Goal: Task Accomplishment & Management: Complete application form

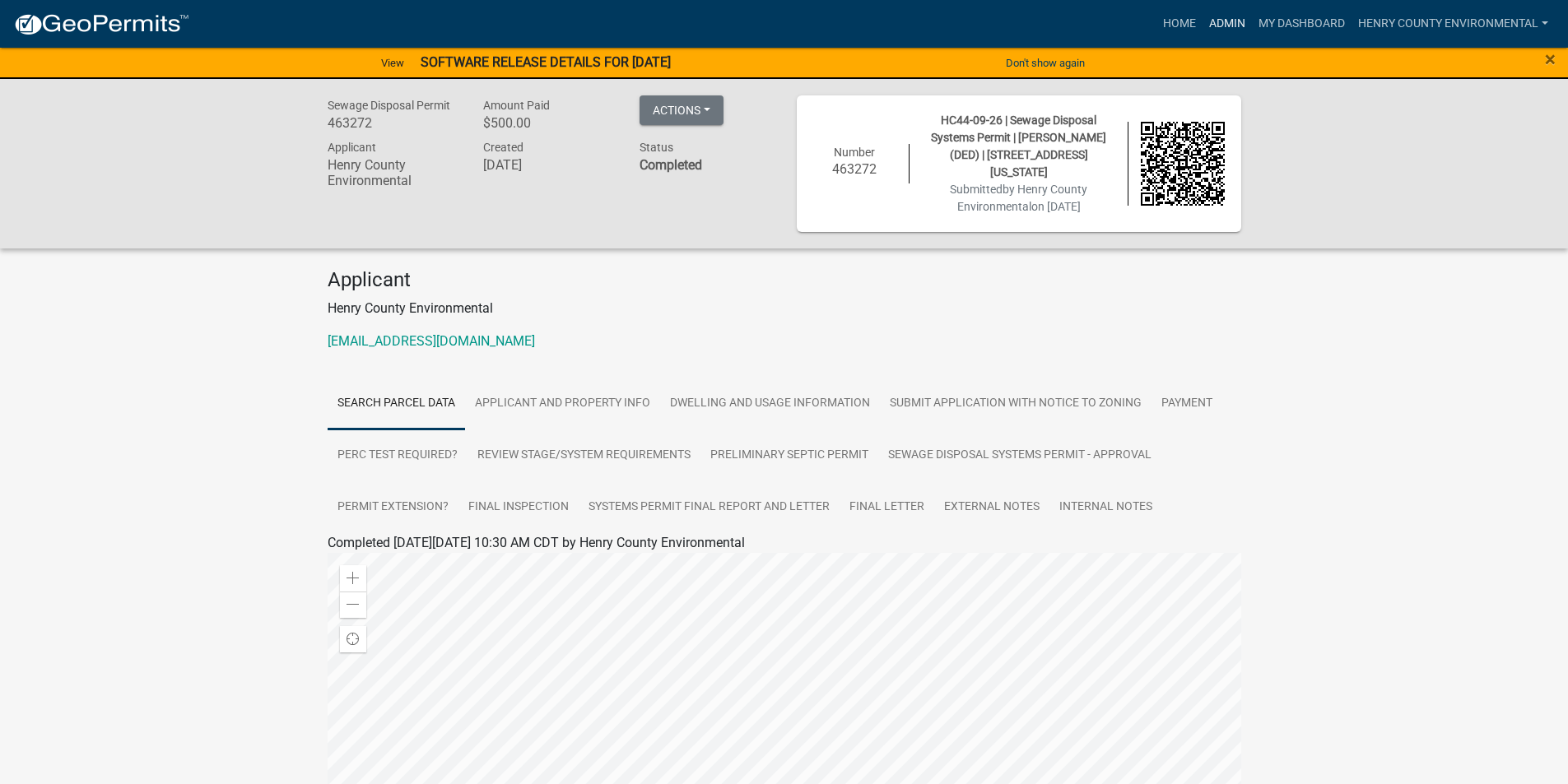
click at [1237, 26] on link "Admin" at bounding box center [1227, 24] width 50 height 32
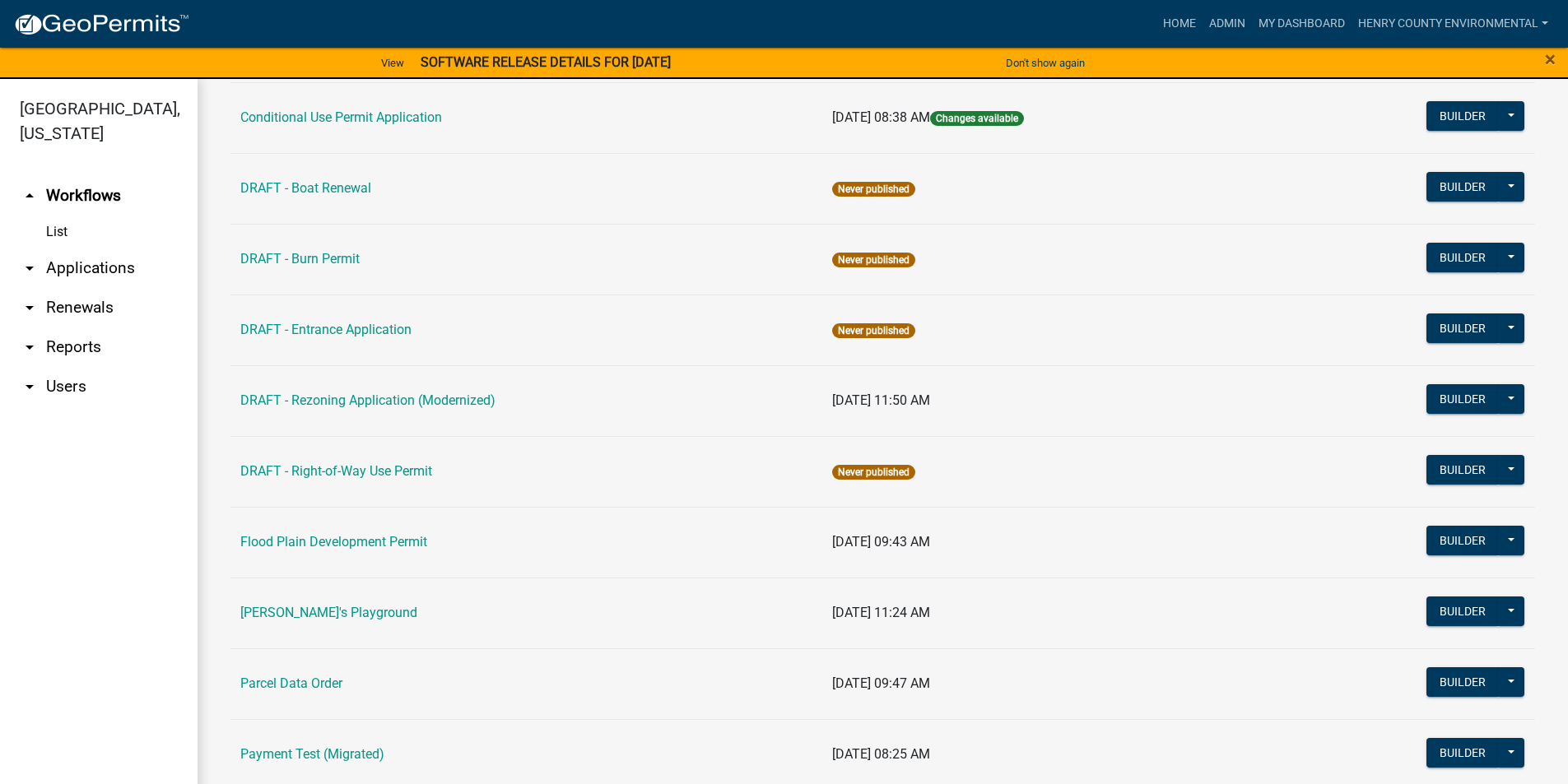
scroll to position [760, 0]
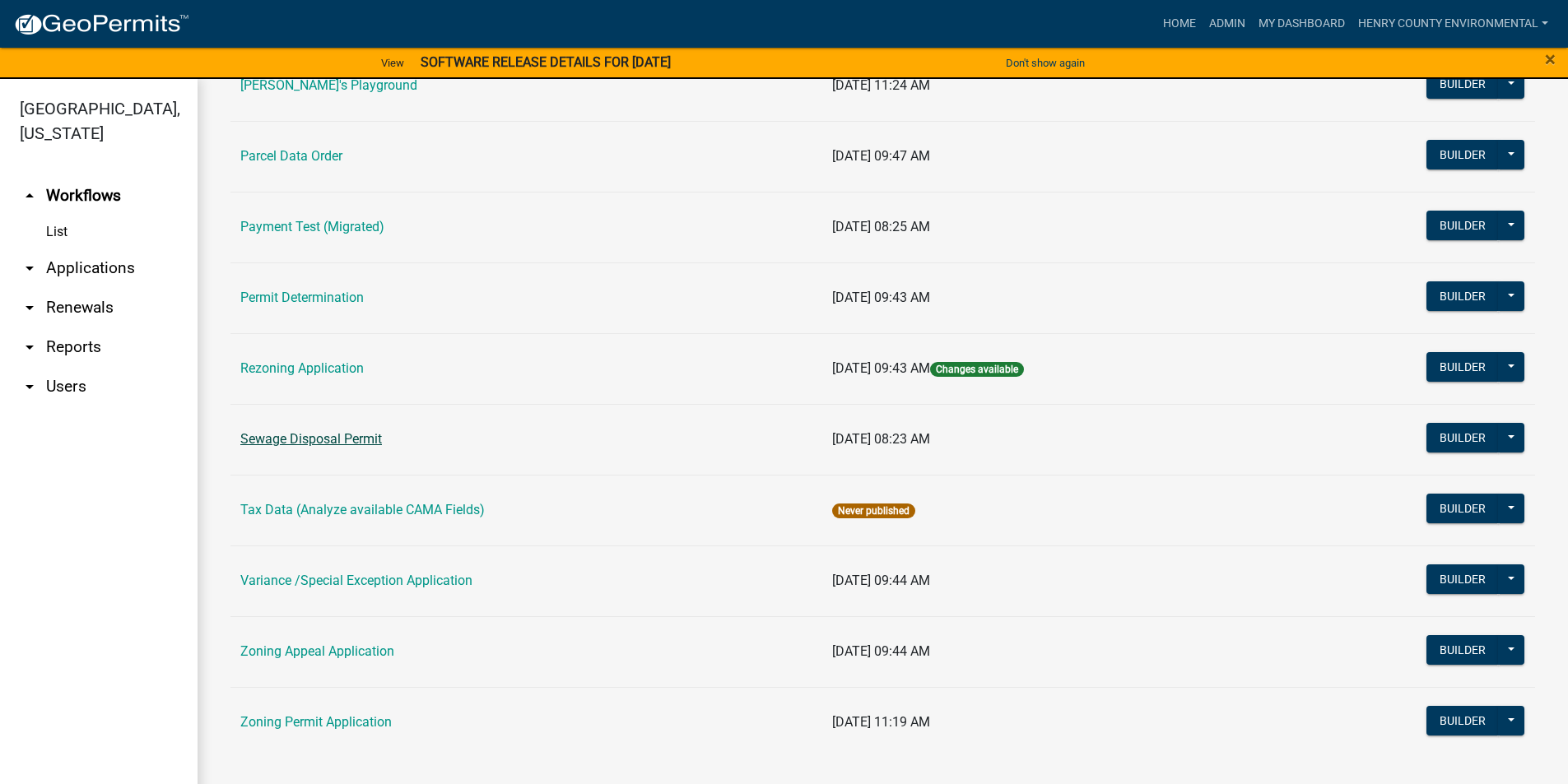
click at [348, 436] on link "Sewage Disposal Permit" at bounding box center [311, 439] width 141 height 15
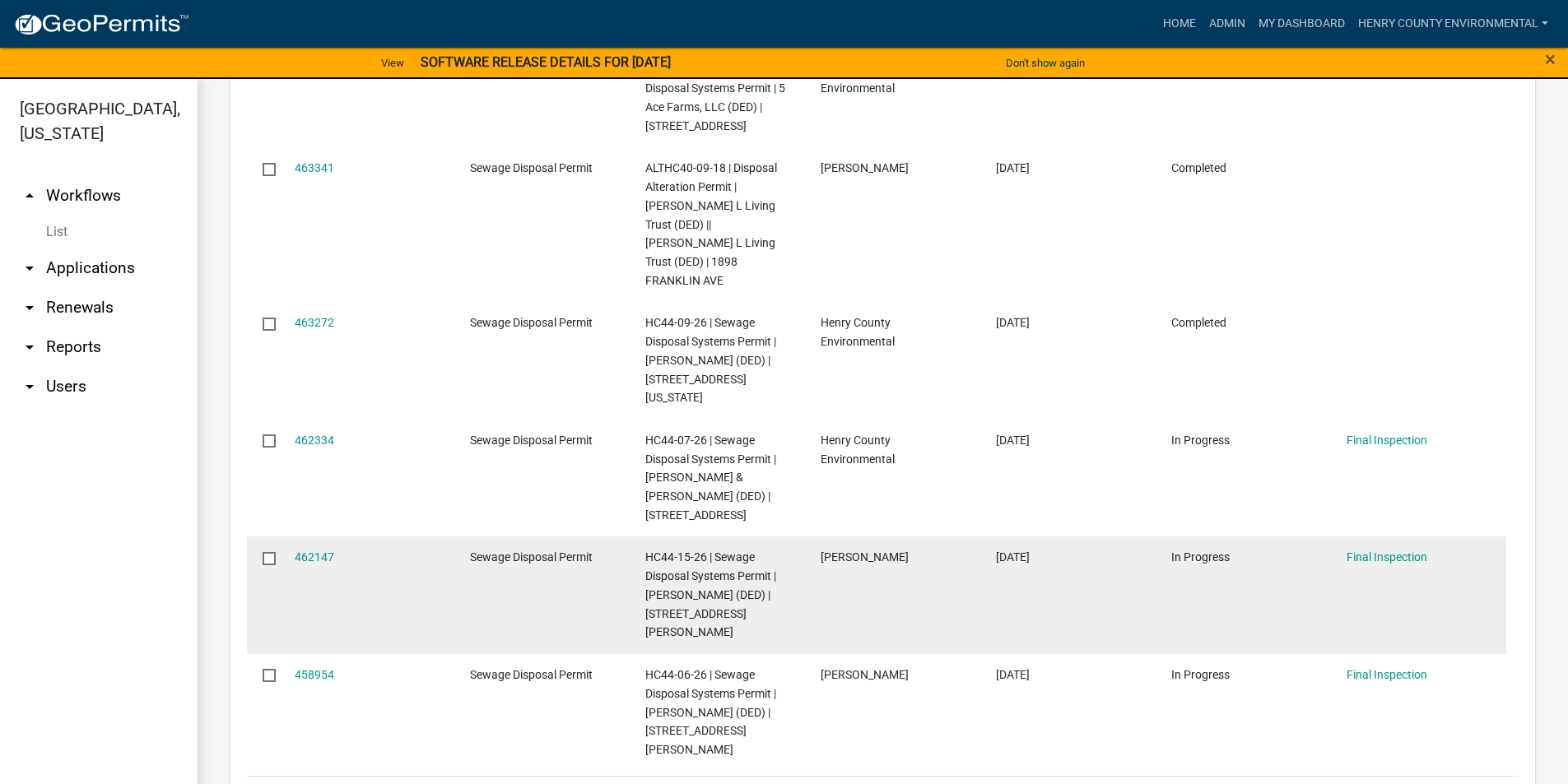
scroll to position [1356, 0]
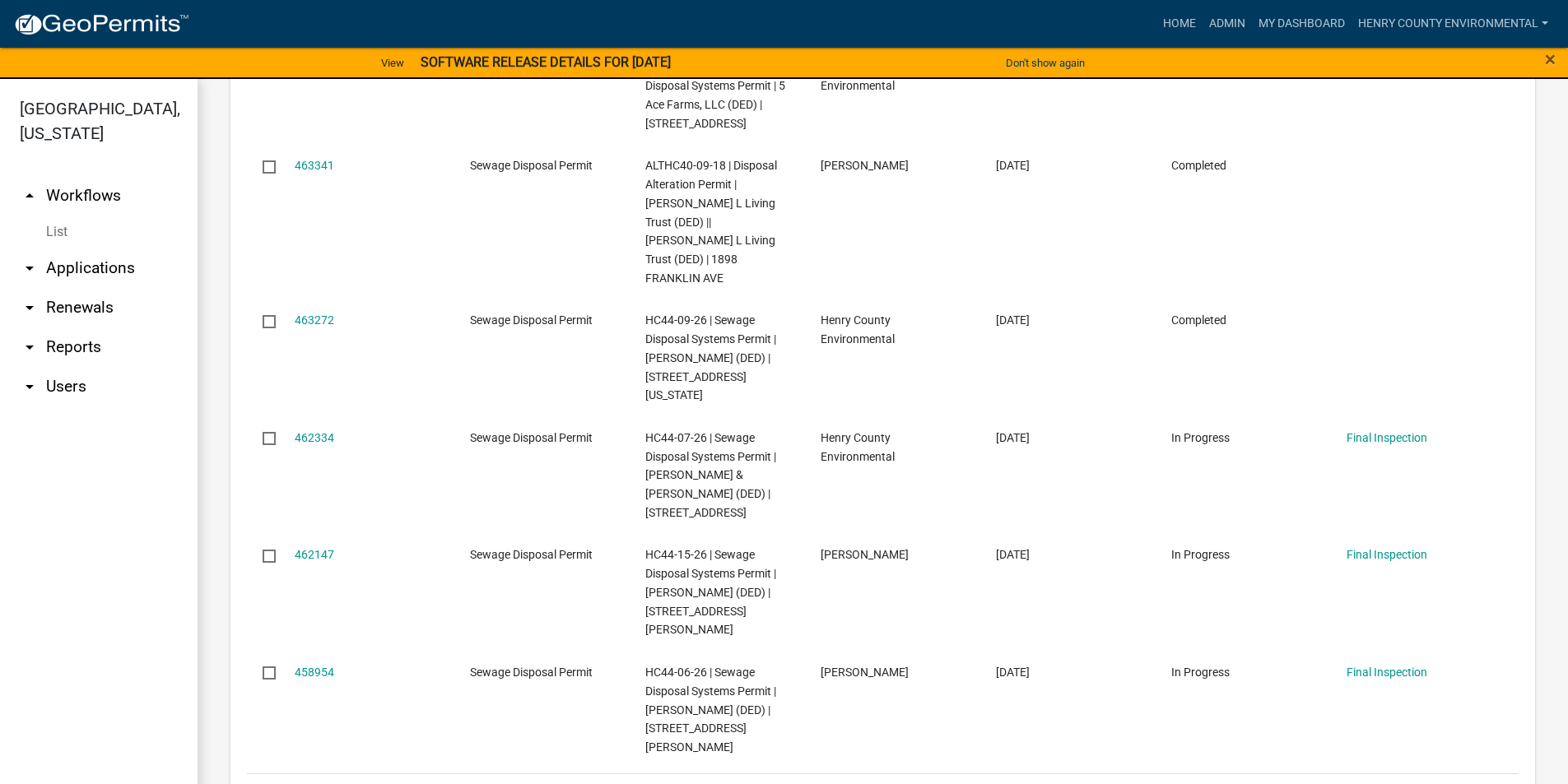
click at [1366, 783] on link "3" at bounding box center [1376, 795] width 20 height 18
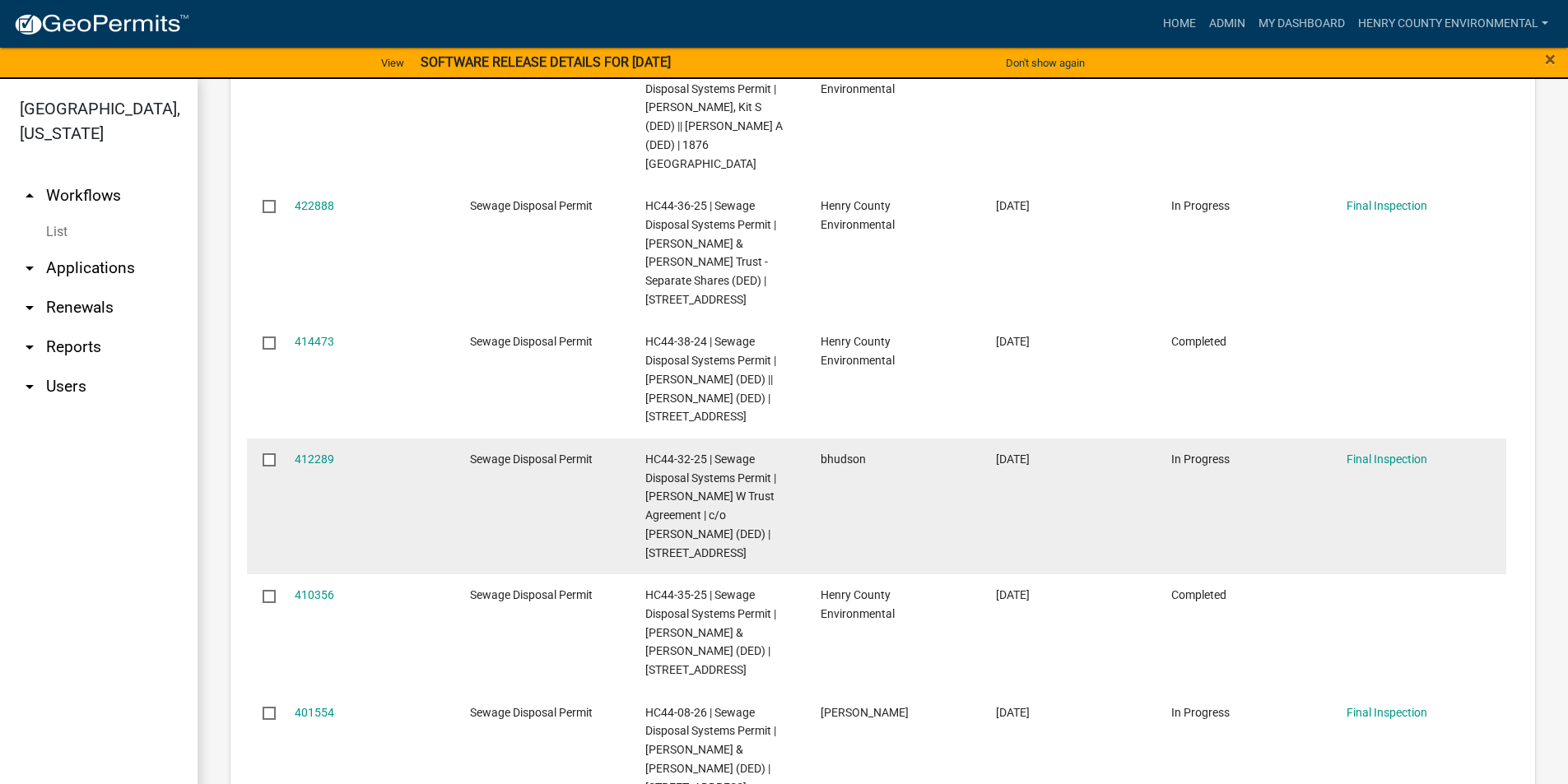
scroll to position [1488, 0]
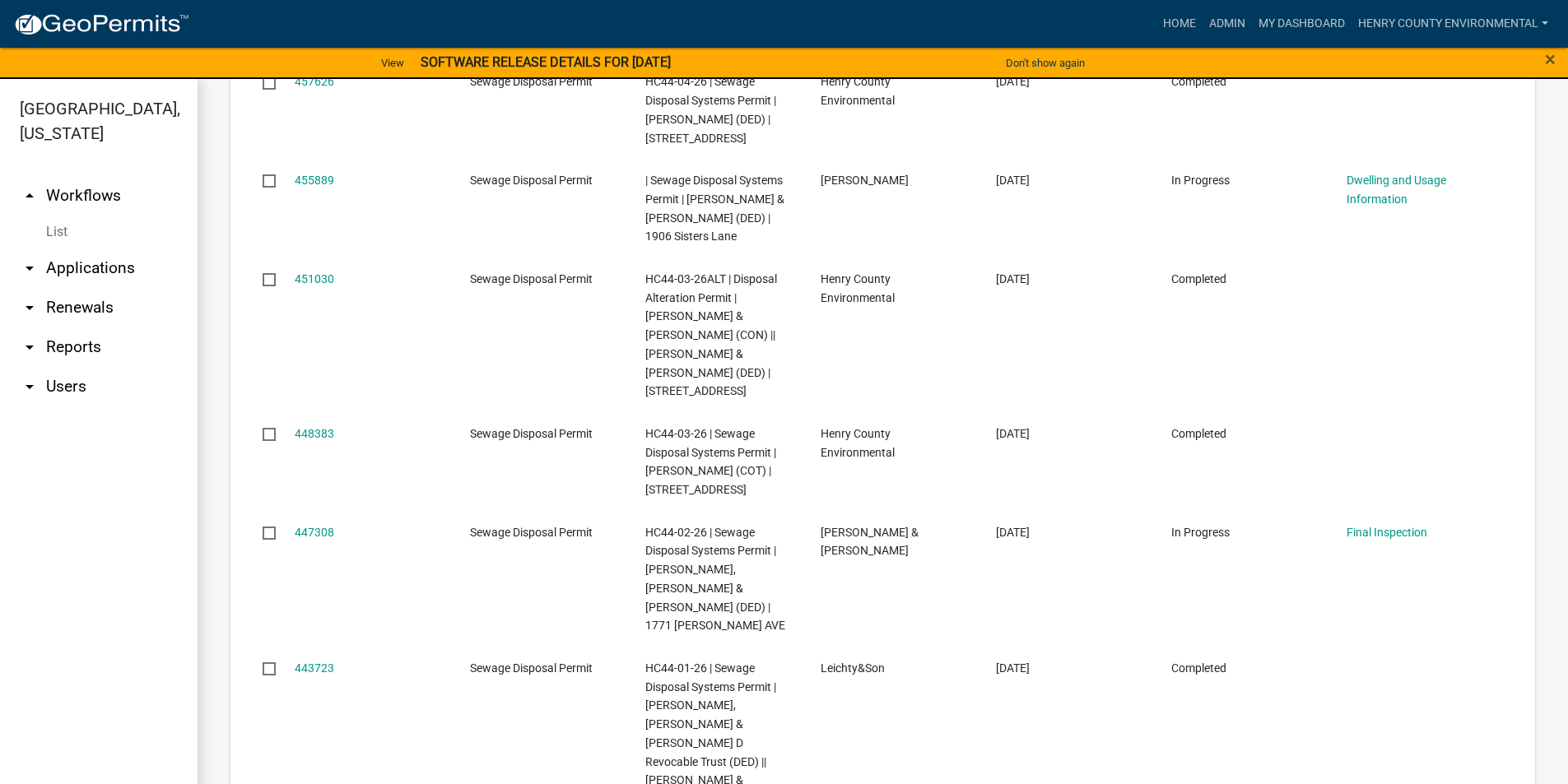
scroll to position [1375, 0]
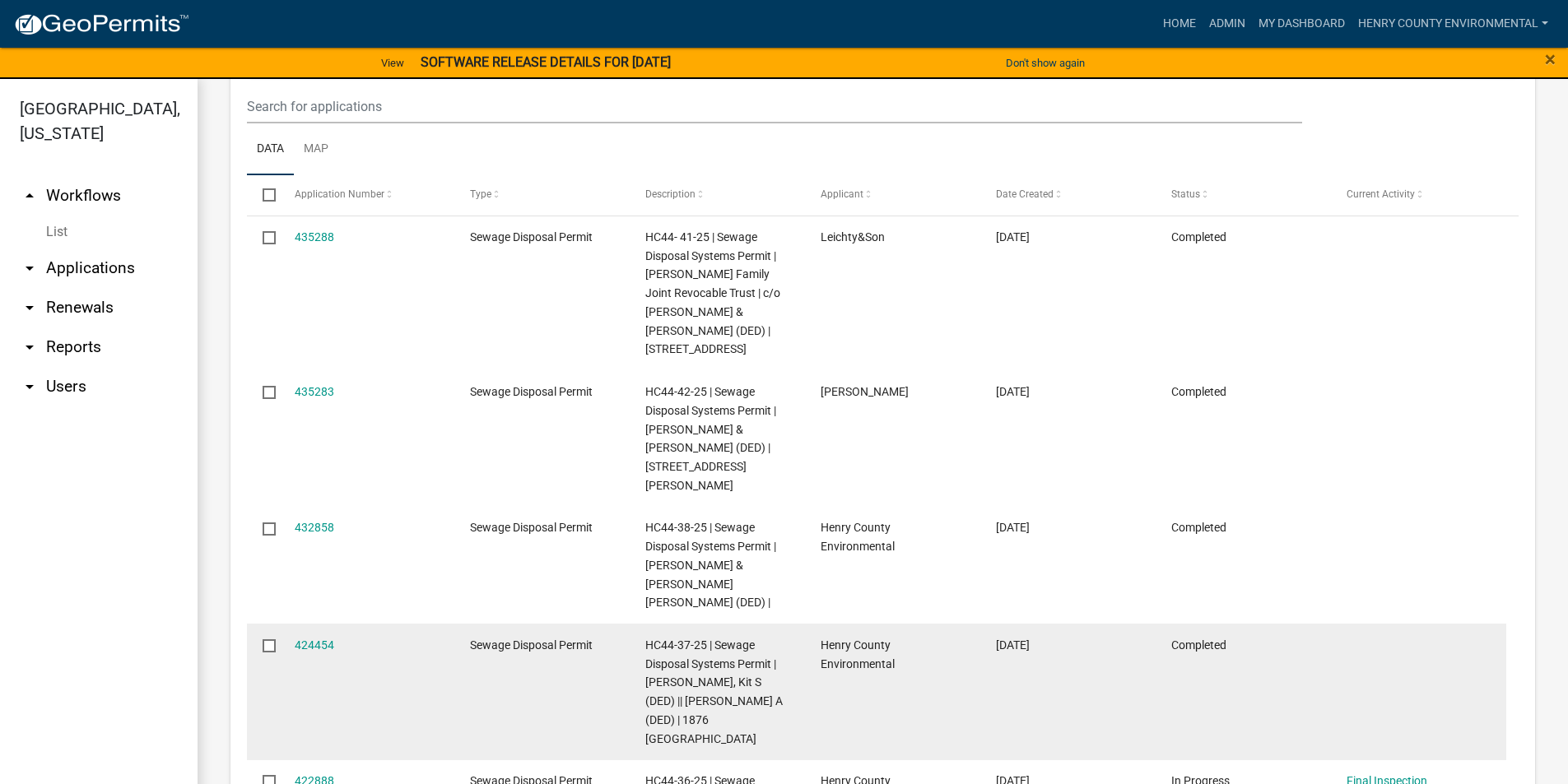
scroll to position [1413, 0]
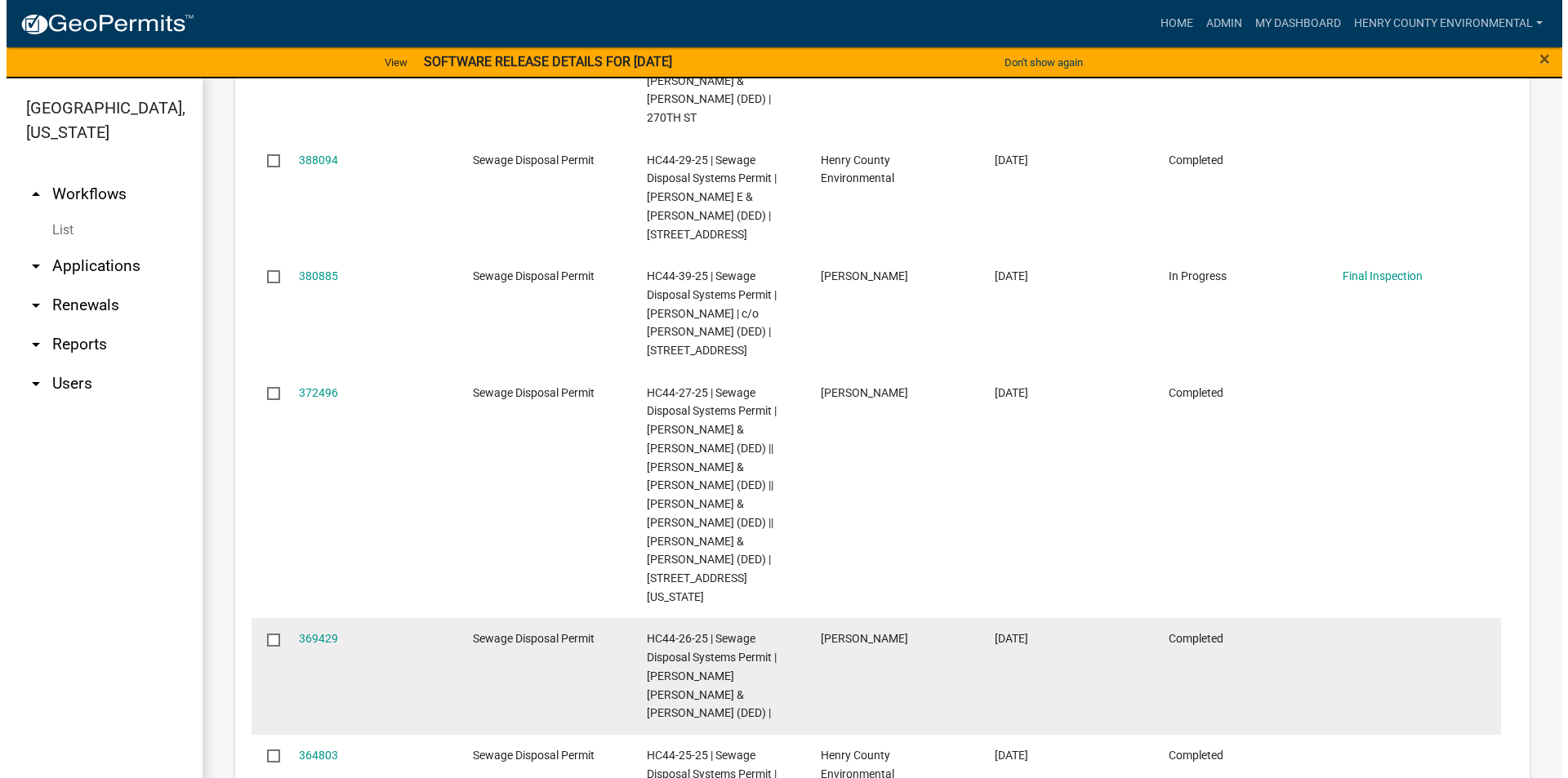
scroll to position [1013, 0]
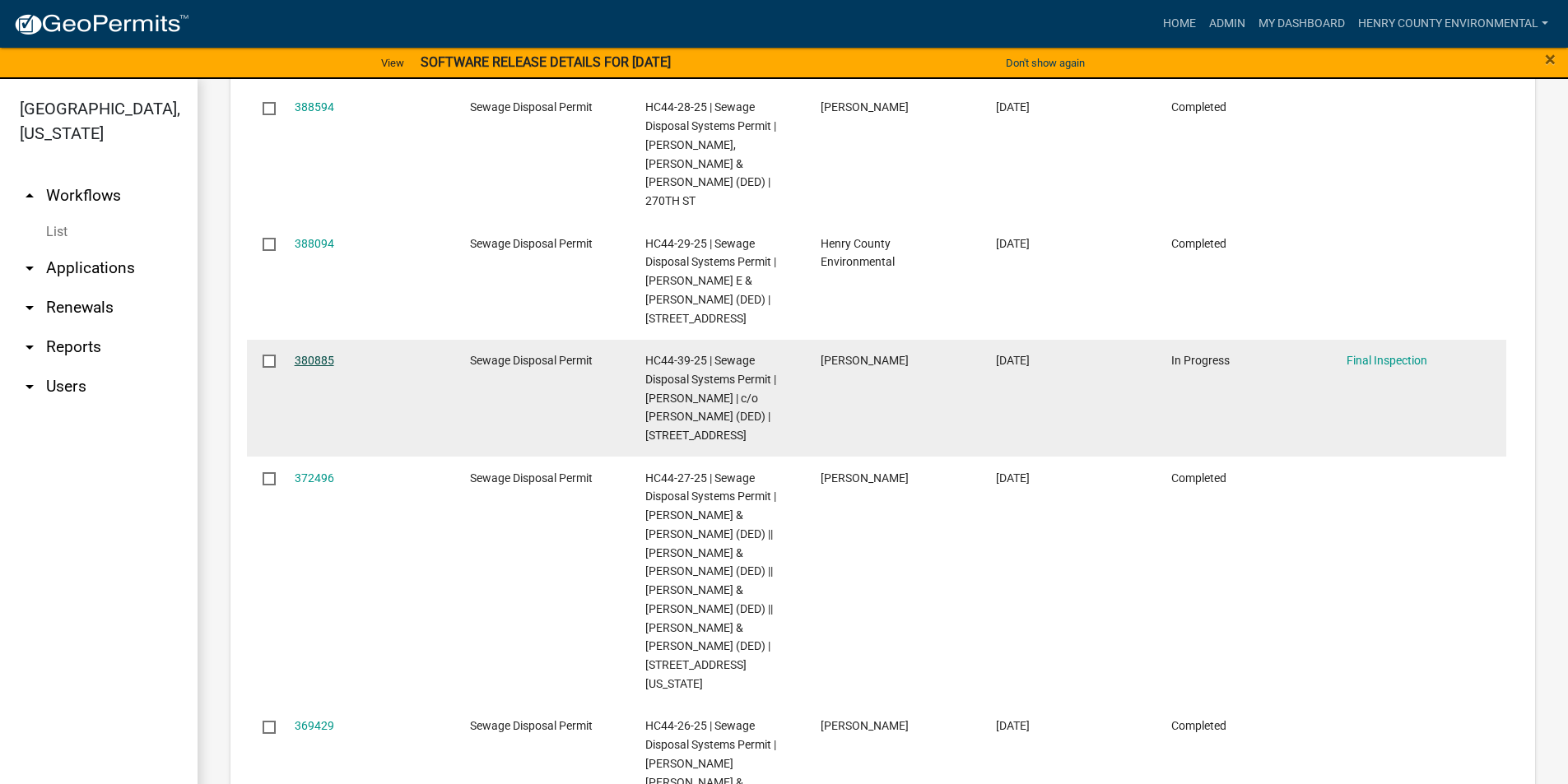
click at [316, 354] on link "380885" at bounding box center [315, 360] width 40 height 14
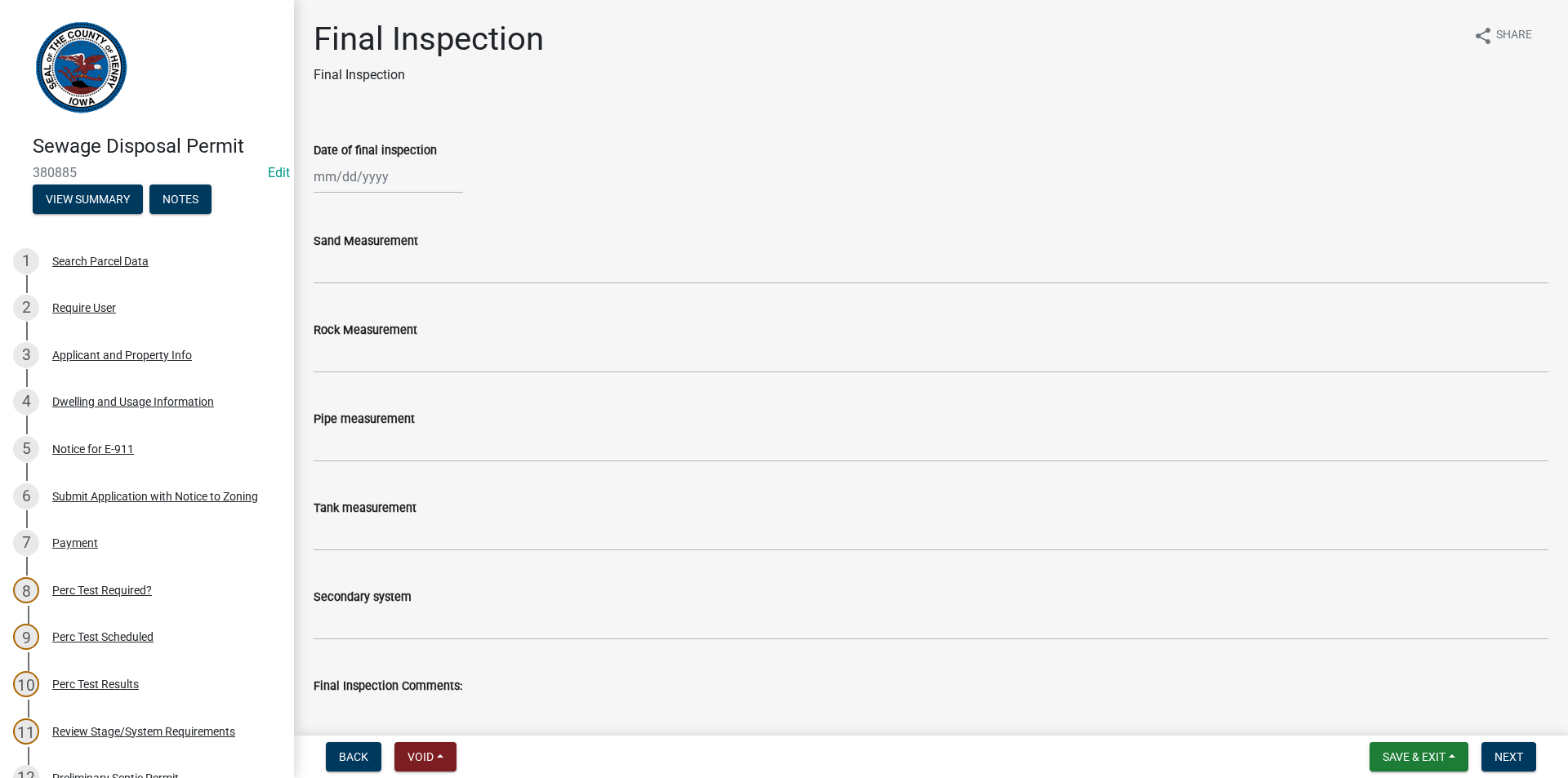
click at [381, 185] on div at bounding box center [388, 176] width 149 height 33
select select "9"
select select "2025"
click at [411, 291] on div "11" at bounding box center [407, 289] width 26 height 26
type input "[DATE]"
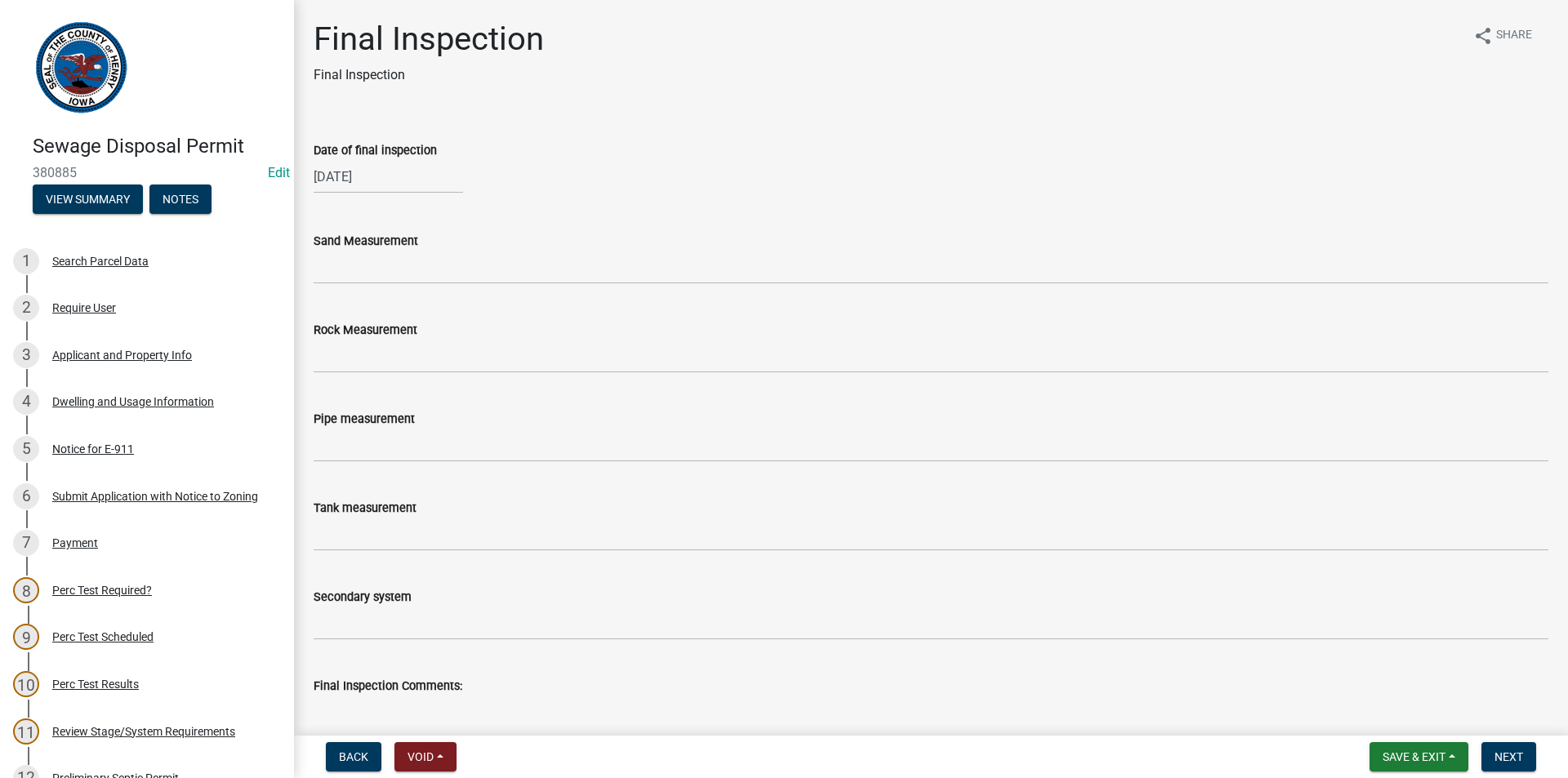
click at [377, 178] on div "[DATE]" at bounding box center [388, 176] width 149 height 33
select select "9"
select select "2025"
click at [334, 293] on div "8" at bounding box center [329, 289] width 26 height 26
type input "[DATE]"
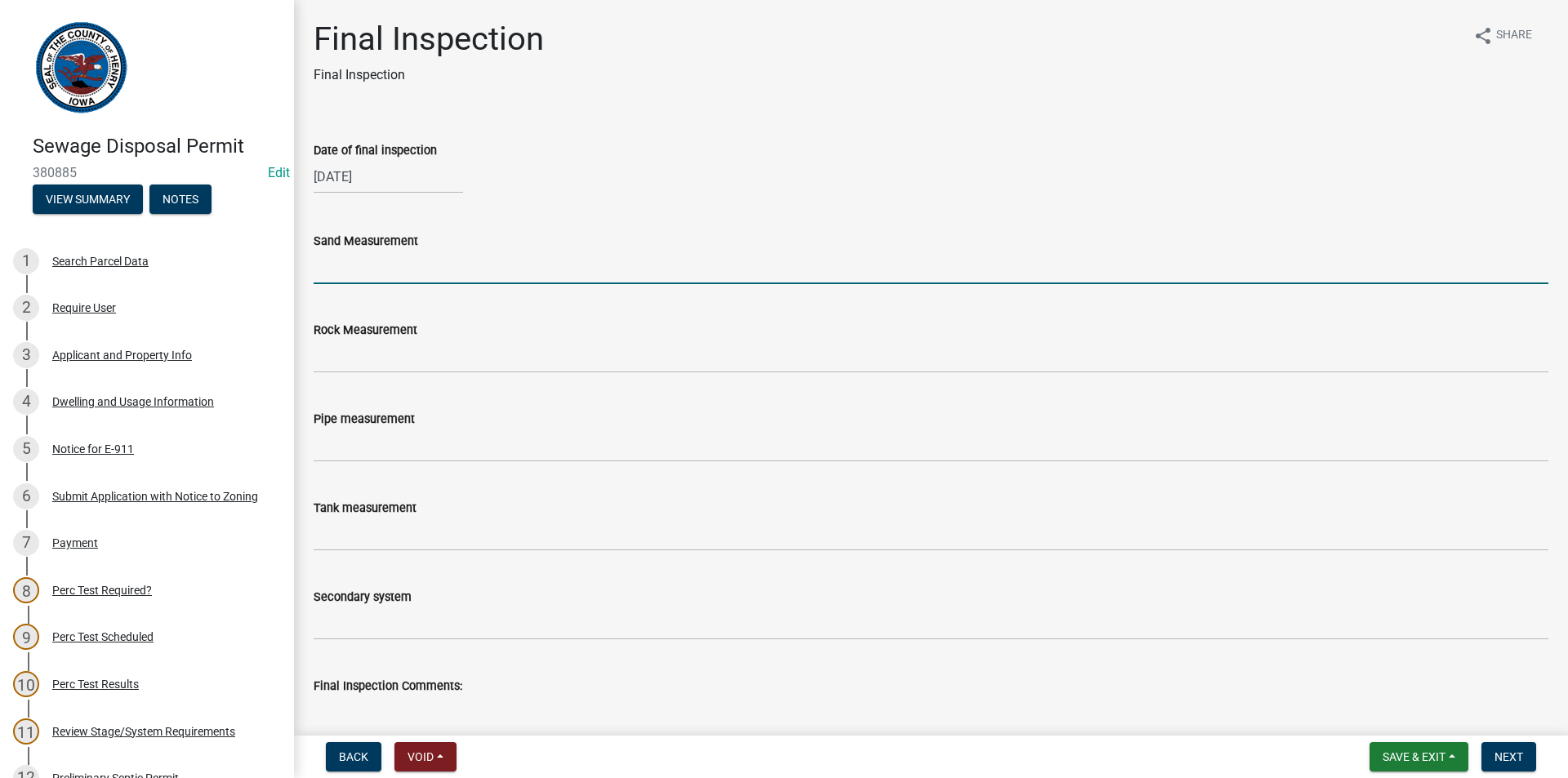
click at [348, 270] on input "Sand Measurement" at bounding box center [930, 267] width 1234 height 33
type input "N/A"
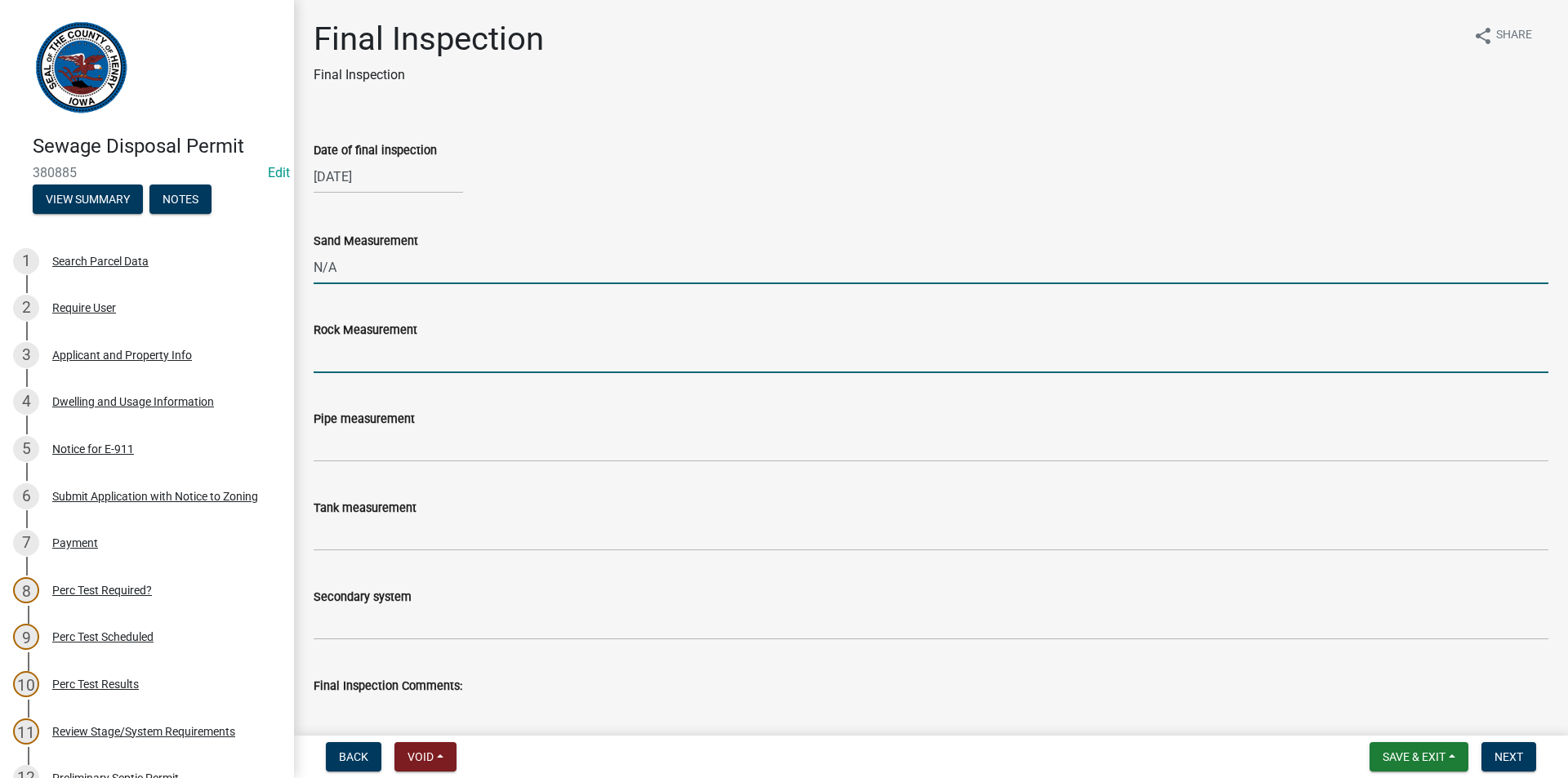
click at [392, 364] on input "Rock Measurement" at bounding box center [930, 355] width 1234 height 33
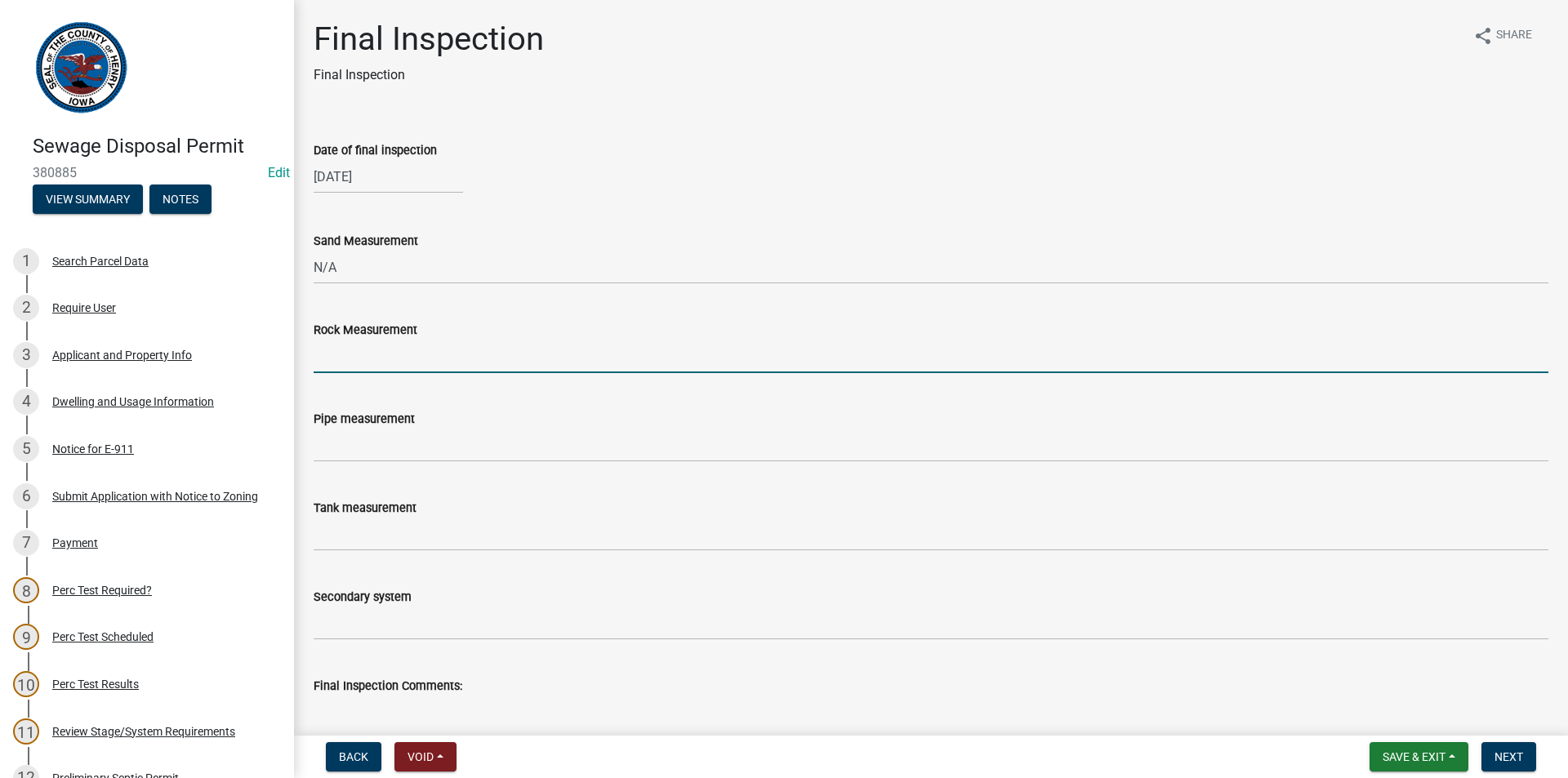
type input "12""
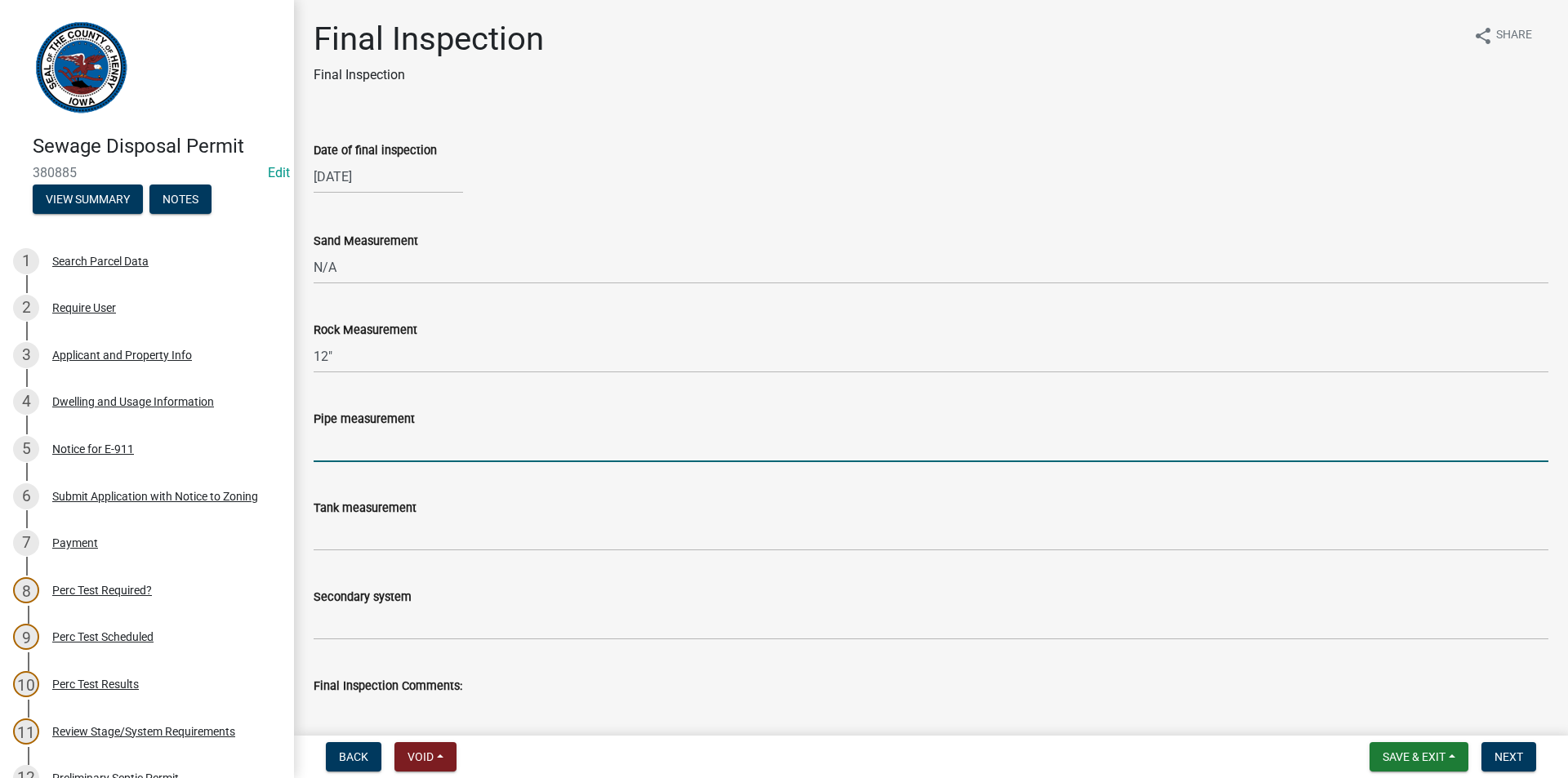
click at [364, 458] on input "Pipe measurement" at bounding box center [930, 445] width 1234 height 33
type input "88'"
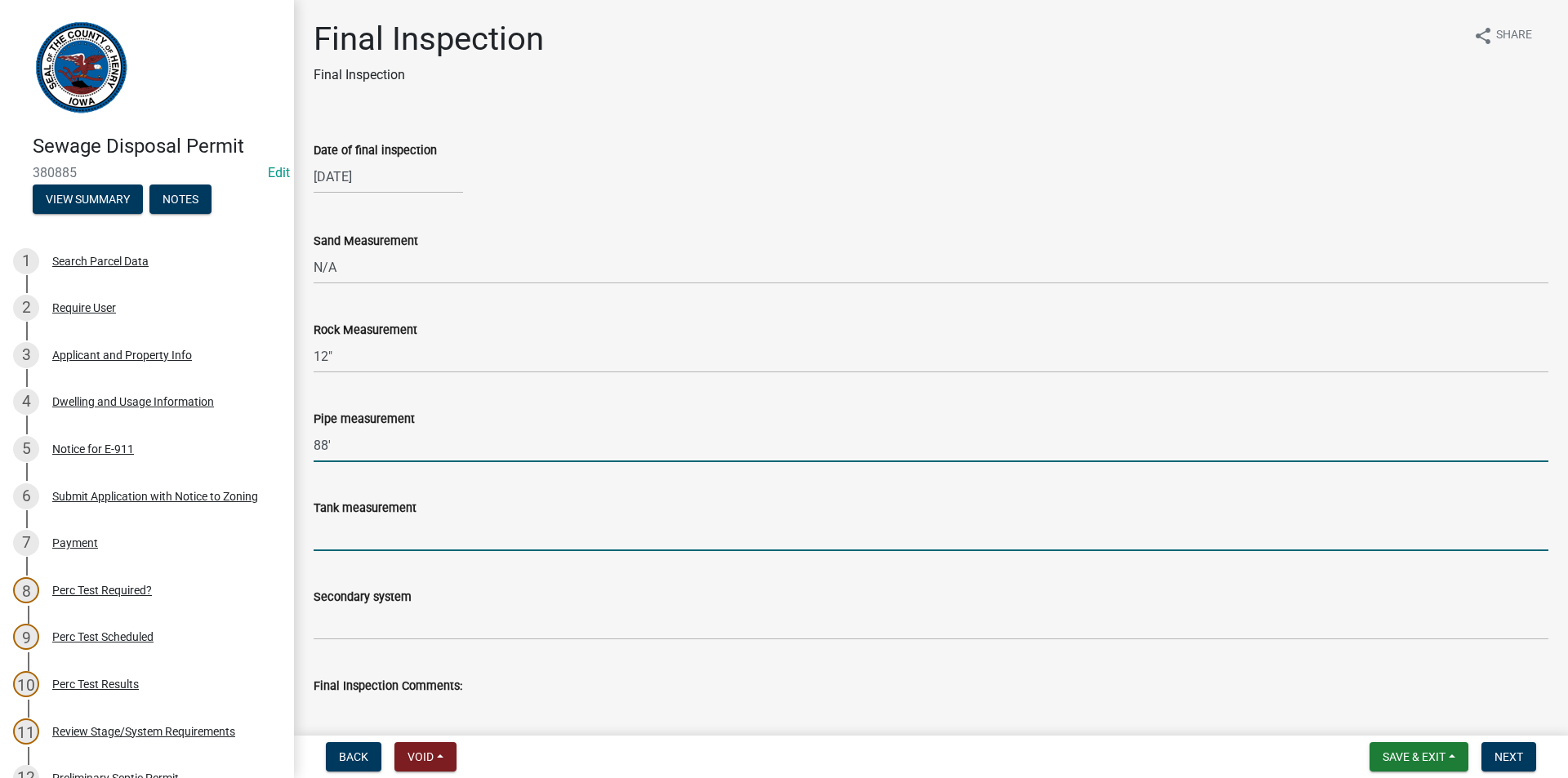
click at [387, 540] on input "Tank measurement" at bounding box center [930, 534] width 1234 height 33
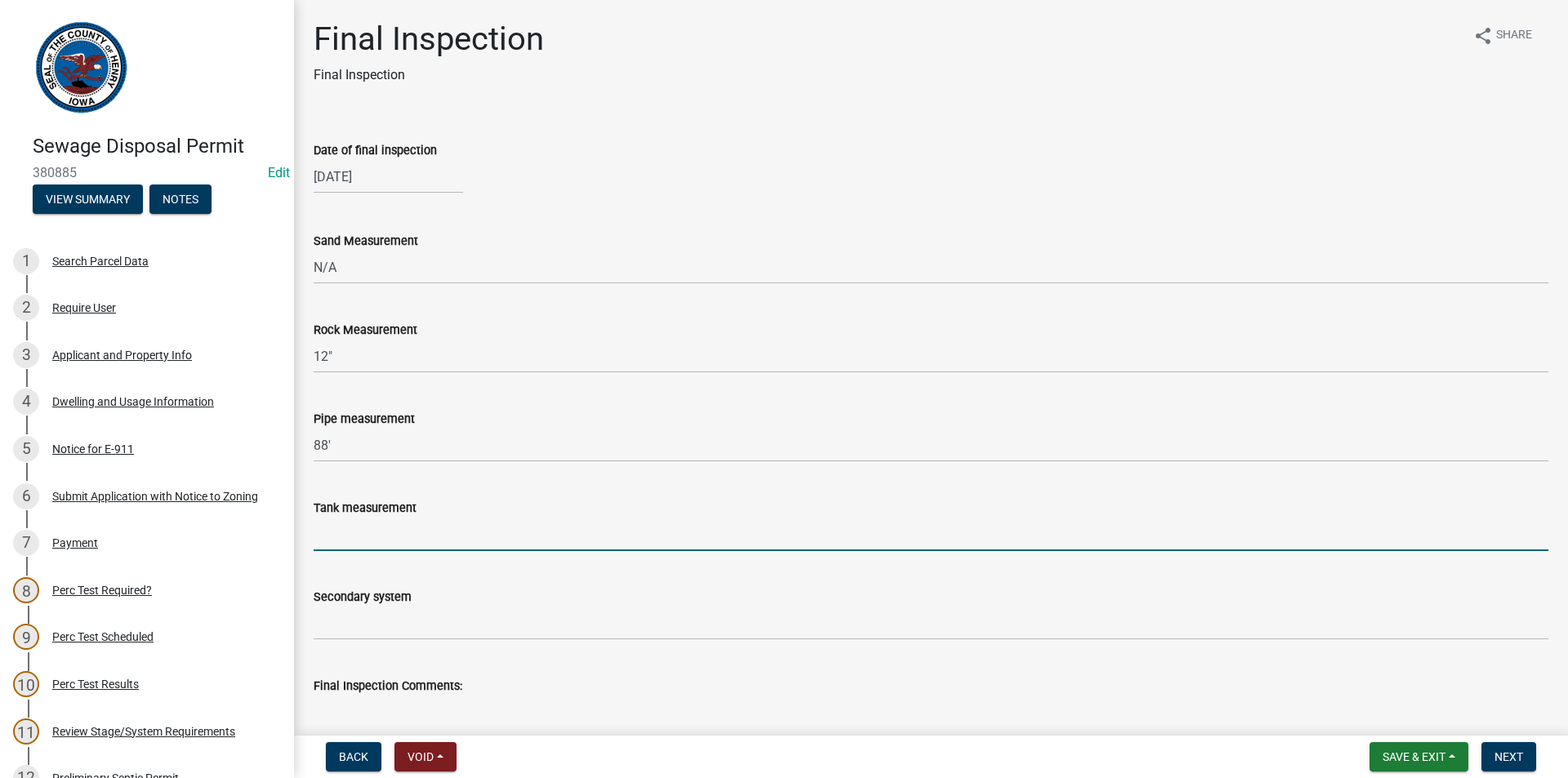
type input "1500Gal"
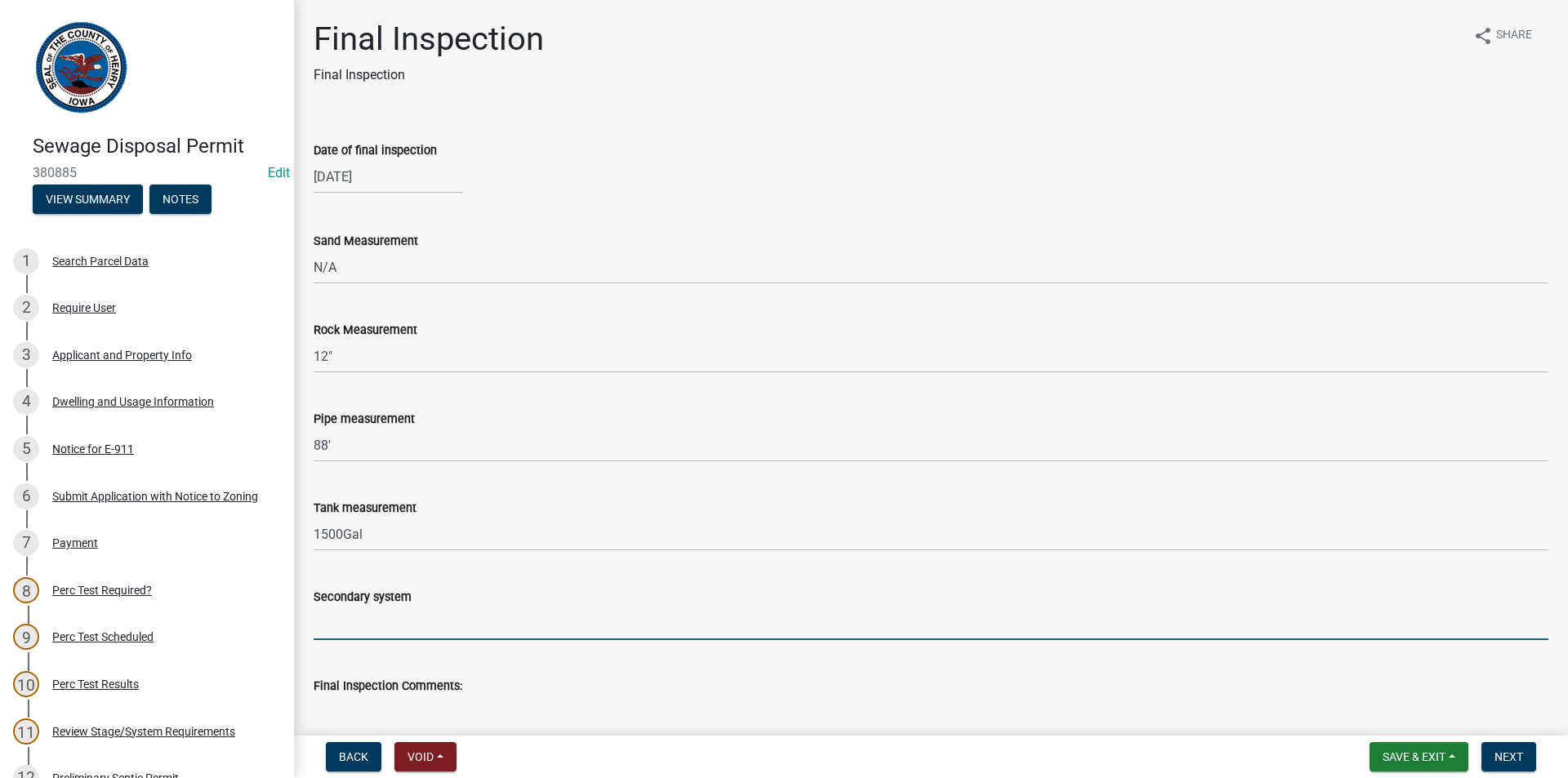
click at [402, 635] on input "Secondary system" at bounding box center [930, 623] width 1234 height 33
type input "t"
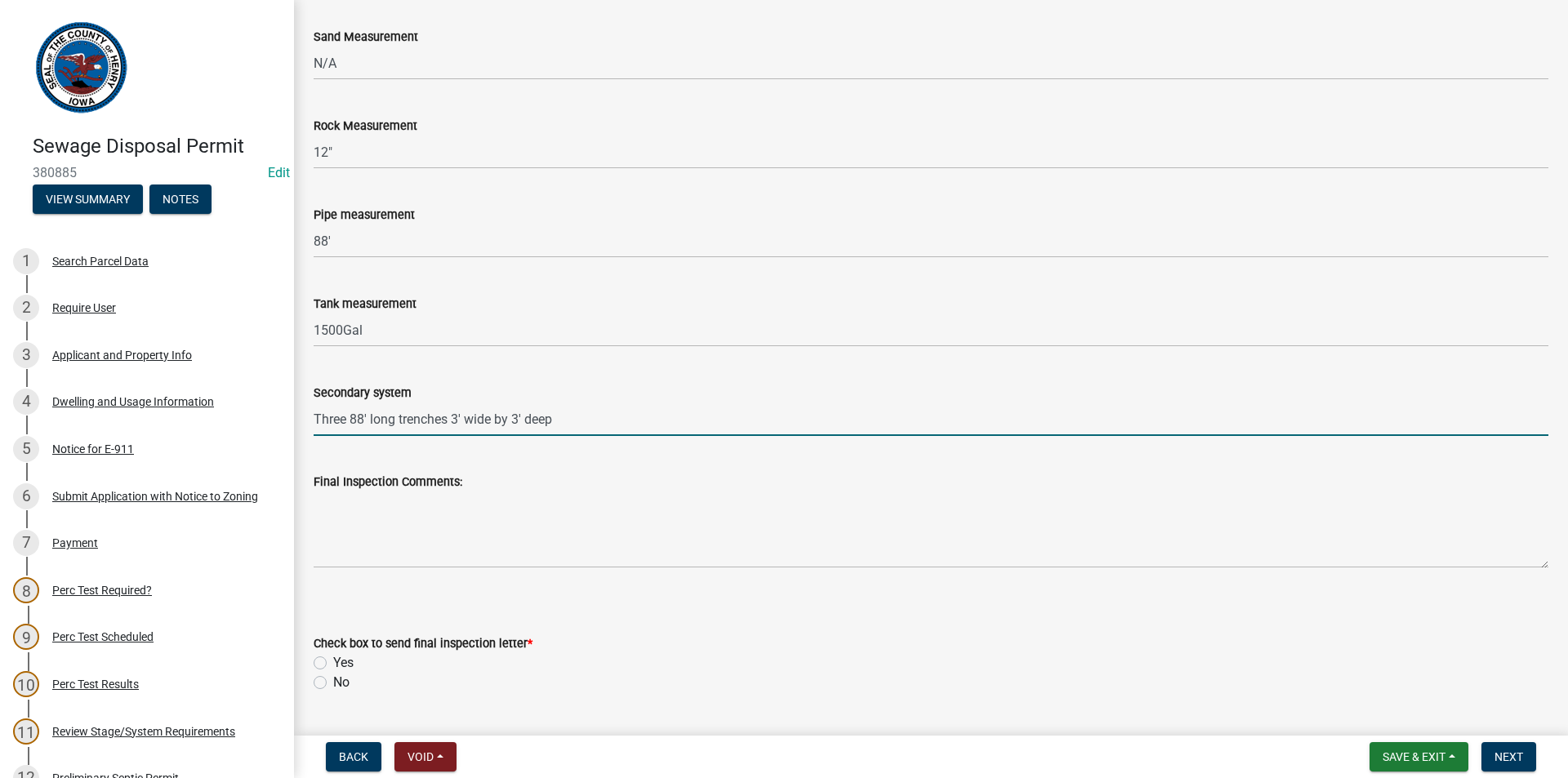
scroll to position [366, 0]
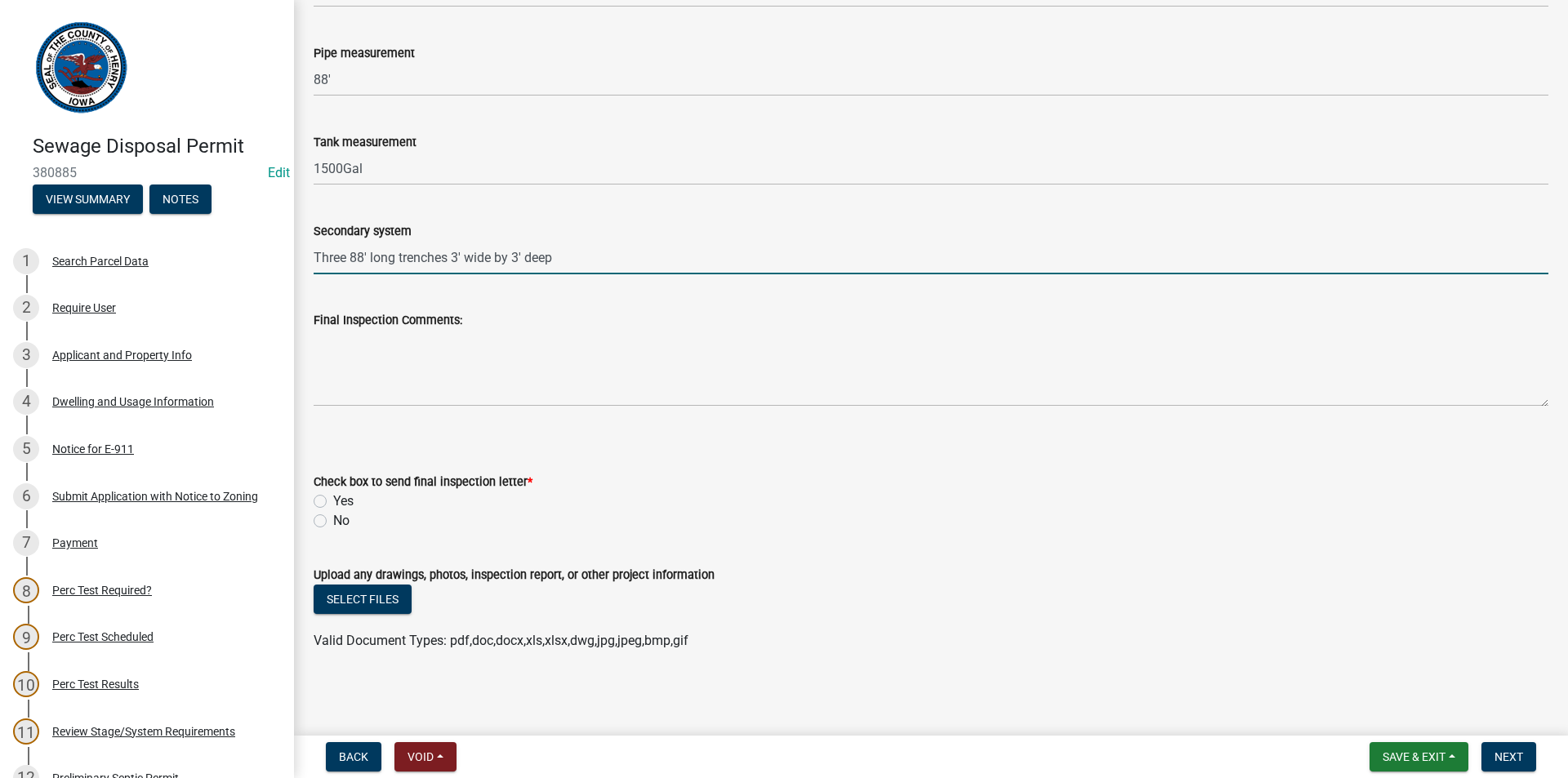
type input "Three 88' long trenches 3' wide by 3' deep"
drag, startPoint x: 312, startPoint y: 520, endPoint x: 322, endPoint y: 520, distance: 10.0
click at [313, 520] on div "Check box to send final inspection letter * Yes No" at bounding box center [931, 491] width 1259 height 78
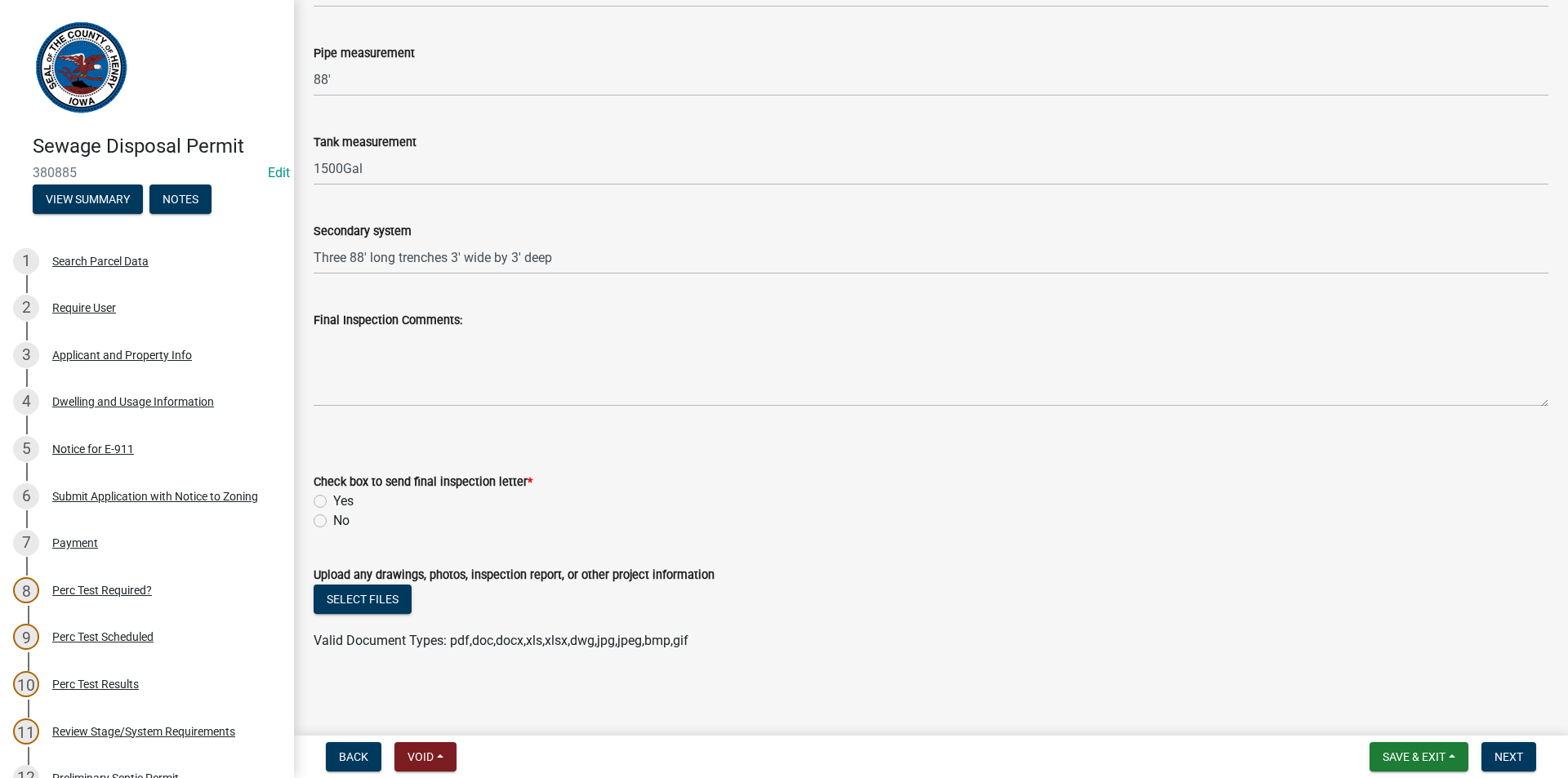
click at [333, 521] on label "No" at bounding box center [341, 520] width 16 height 20
click at [333, 521] on input "No" at bounding box center [338, 516] width 11 height 11
radio input "true"
click at [1520, 759] on span "Next" at bounding box center [1509, 756] width 29 height 13
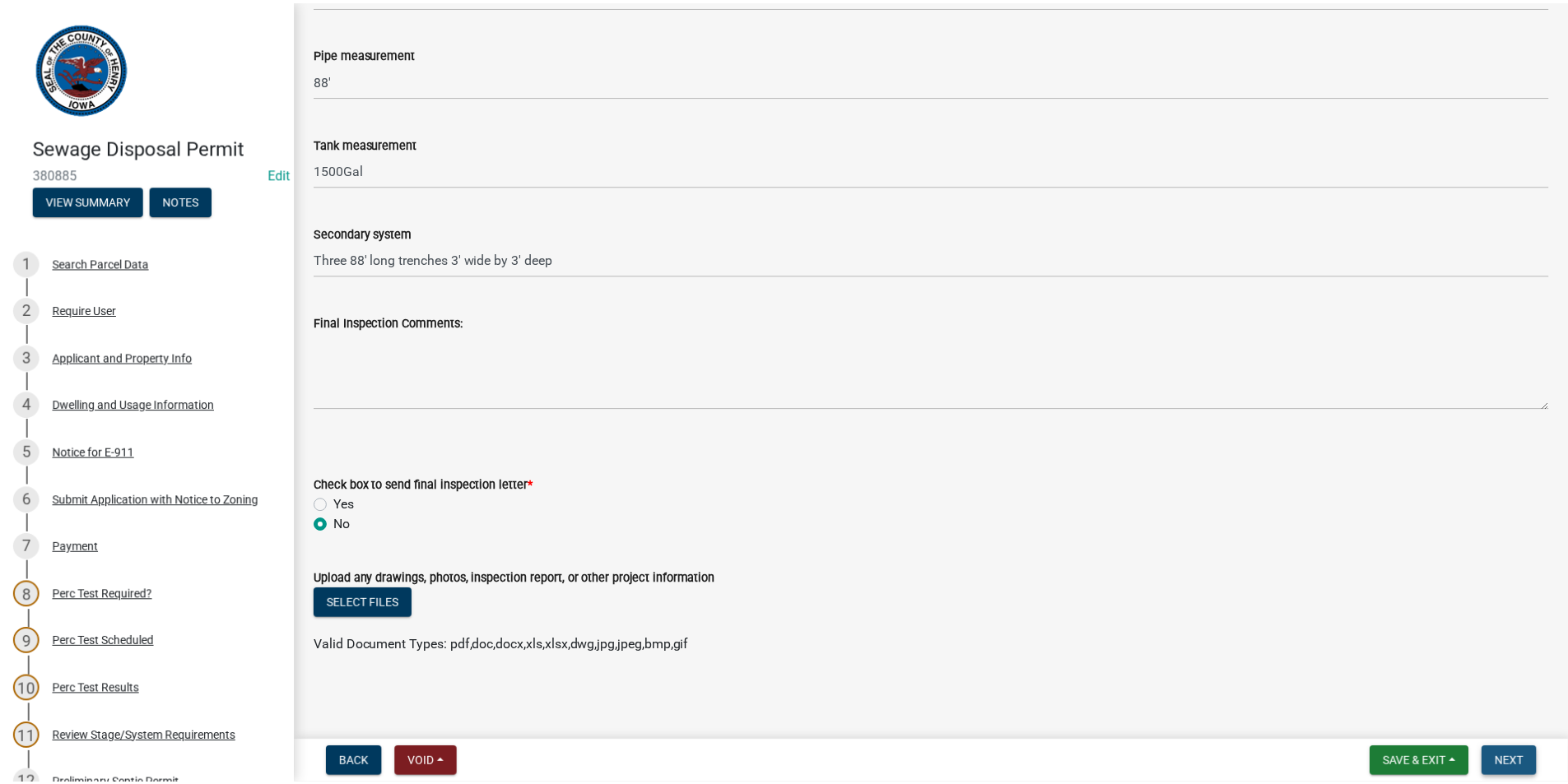
scroll to position [0, 0]
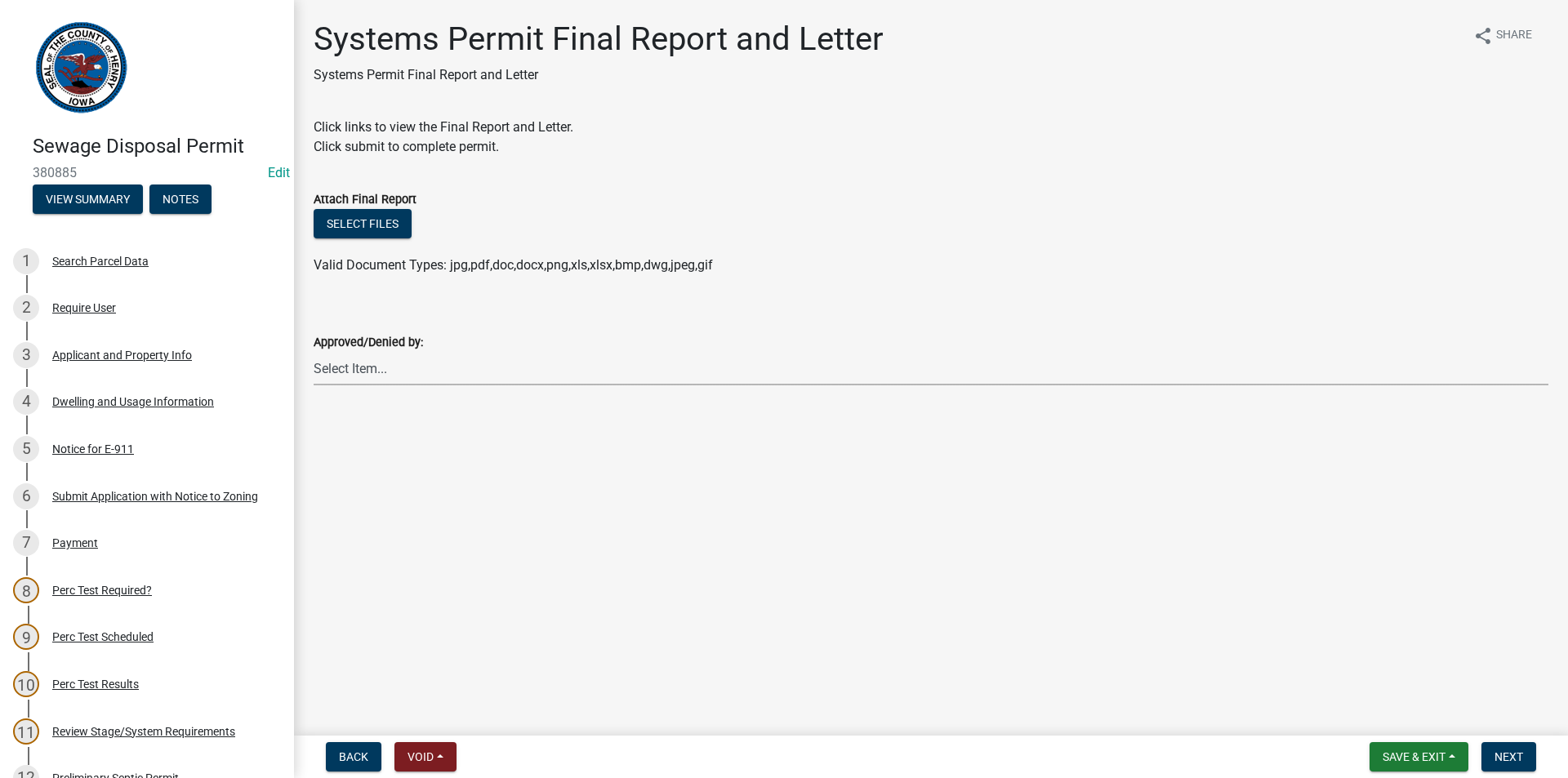
click at [349, 375] on select "Select Item... [PERSON_NAME] [PERSON_NAME]" at bounding box center [930, 368] width 1234 height 33
click at [313, 352] on select "Select Item... [PERSON_NAME] [PERSON_NAME]" at bounding box center [930, 368] width 1234 height 33
select select "5c99670e-d68f-4230-9f25-35431631f8c6"
click at [1511, 750] on span "Next" at bounding box center [1509, 756] width 29 height 13
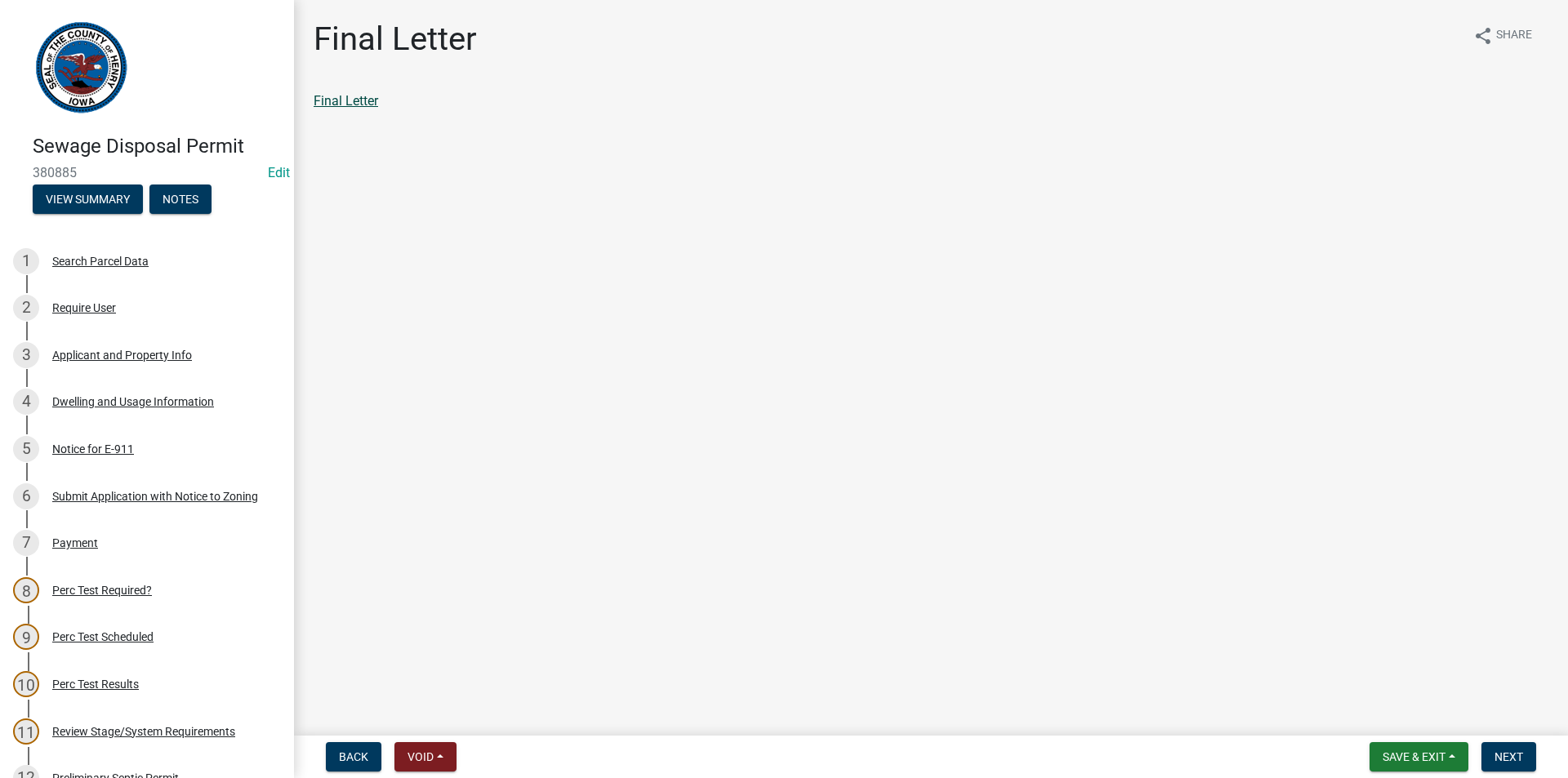
click at [338, 102] on link "Final Letter" at bounding box center [346, 101] width 65 height 15
click at [1517, 752] on span "Next" at bounding box center [1509, 756] width 29 height 13
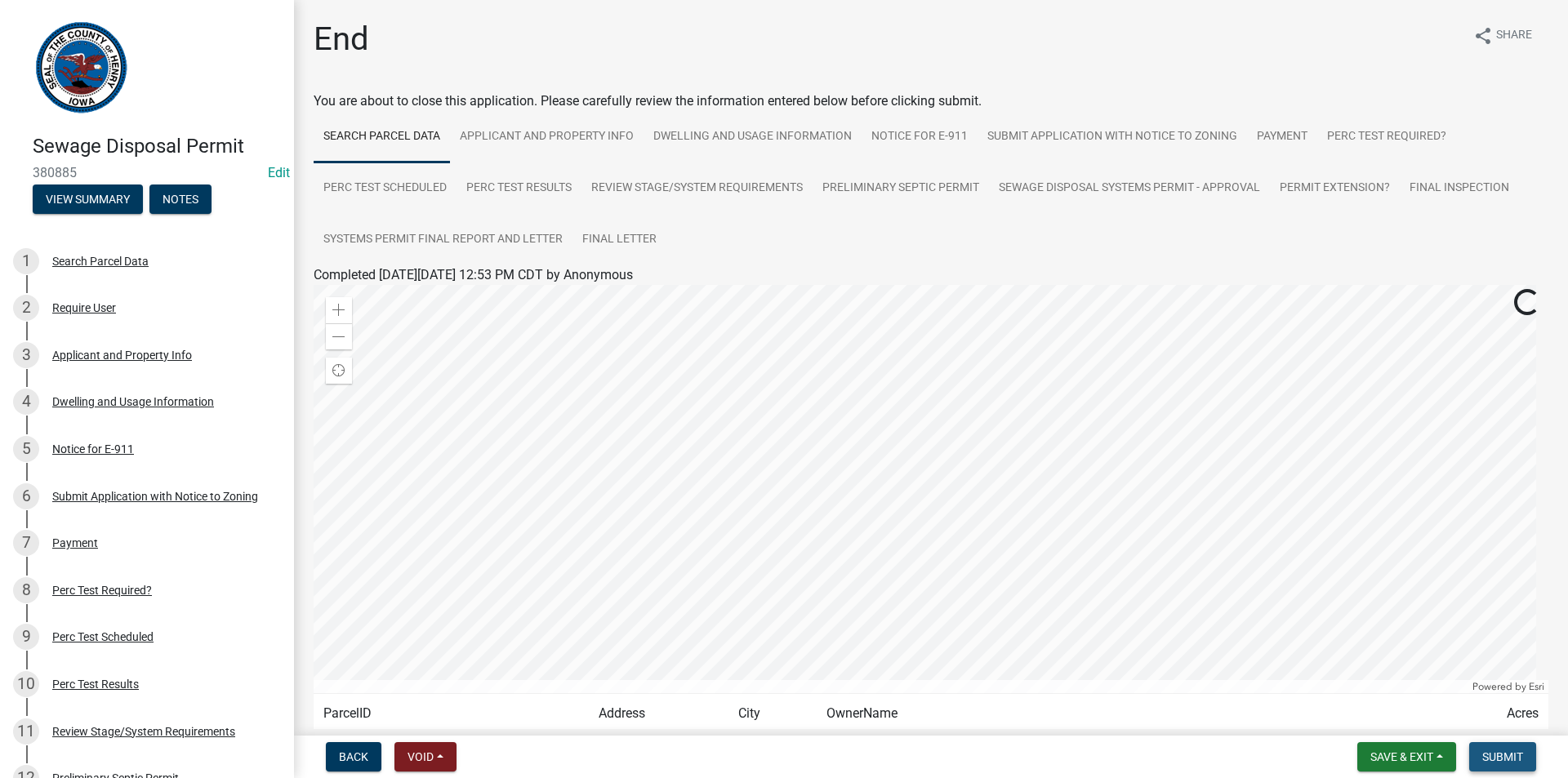
click at [1505, 757] on span "Submit" at bounding box center [1502, 756] width 40 height 13
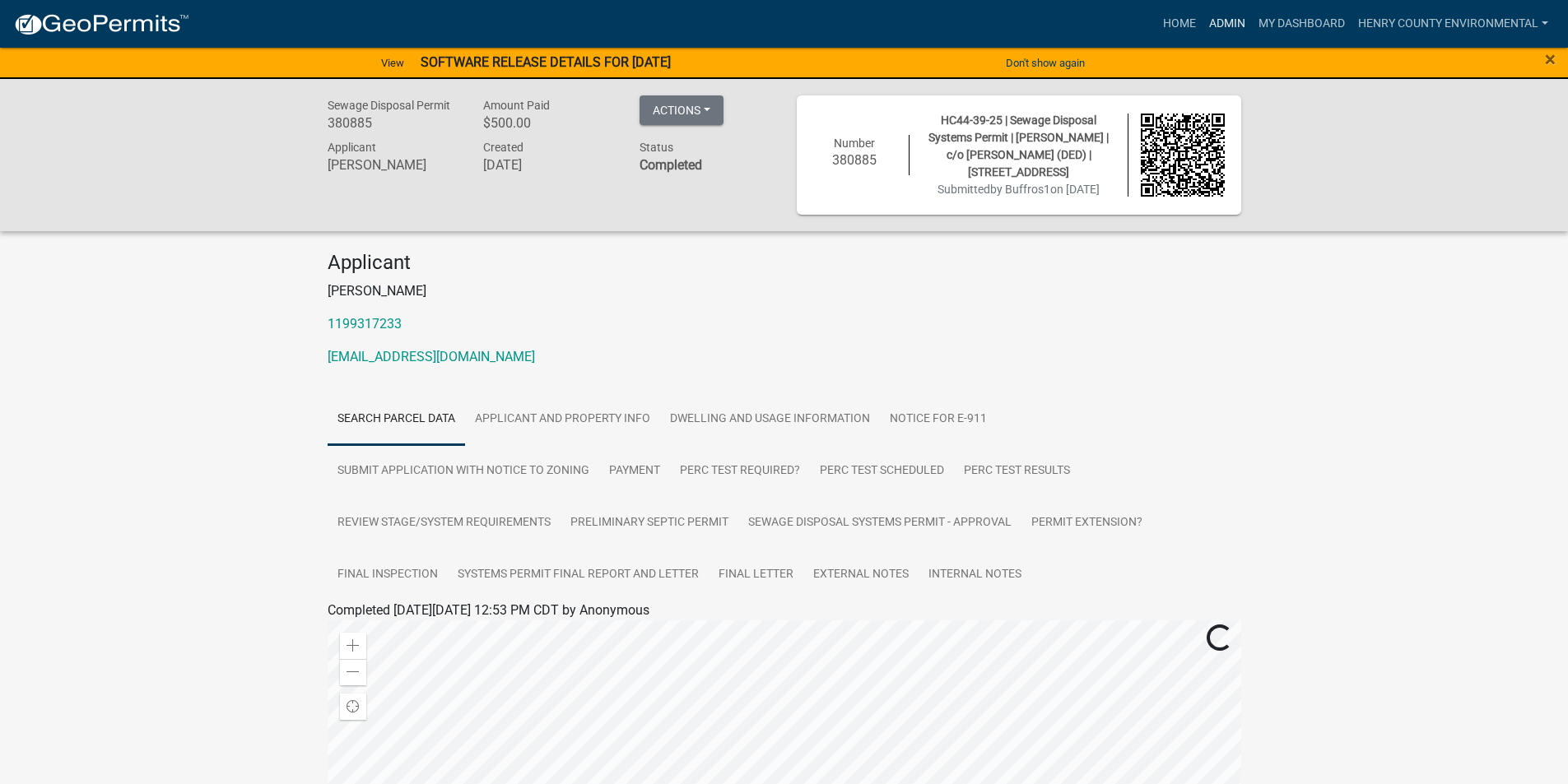
click at [1237, 23] on link "Admin" at bounding box center [1227, 24] width 50 height 32
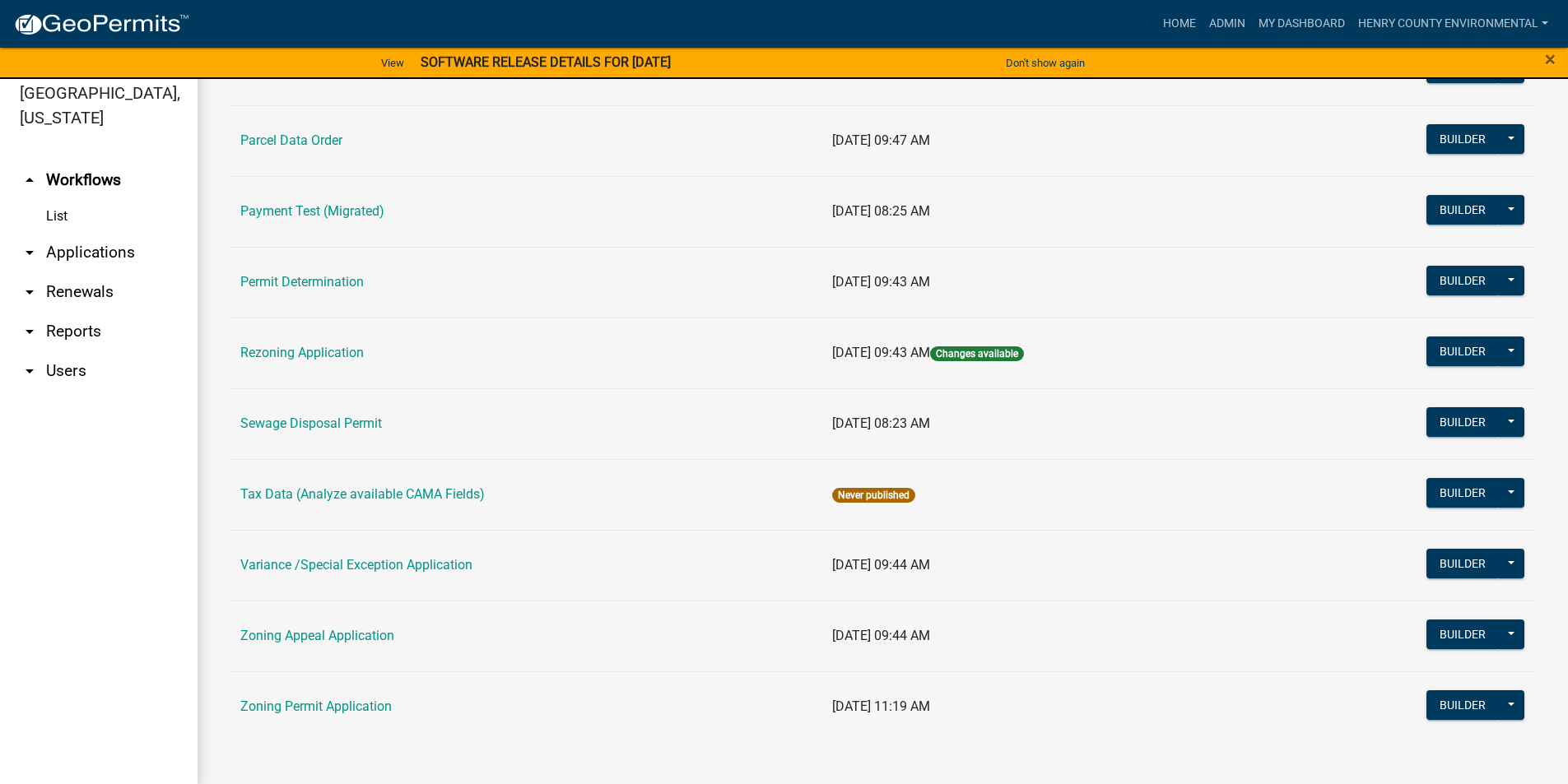
scroll to position [20, 0]
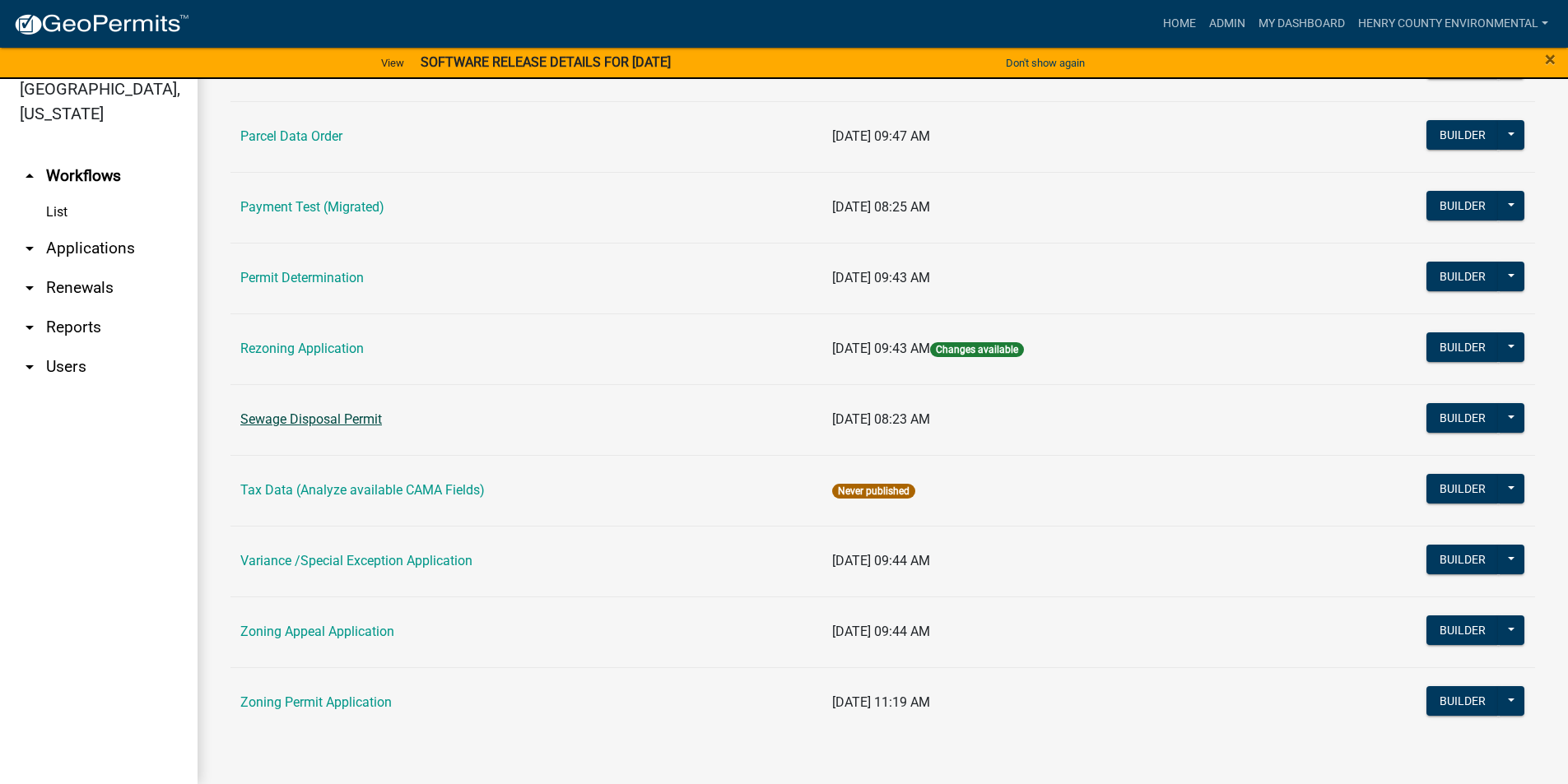
click at [302, 418] on link "Sewage Disposal Permit" at bounding box center [311, 419] width 141 height 15
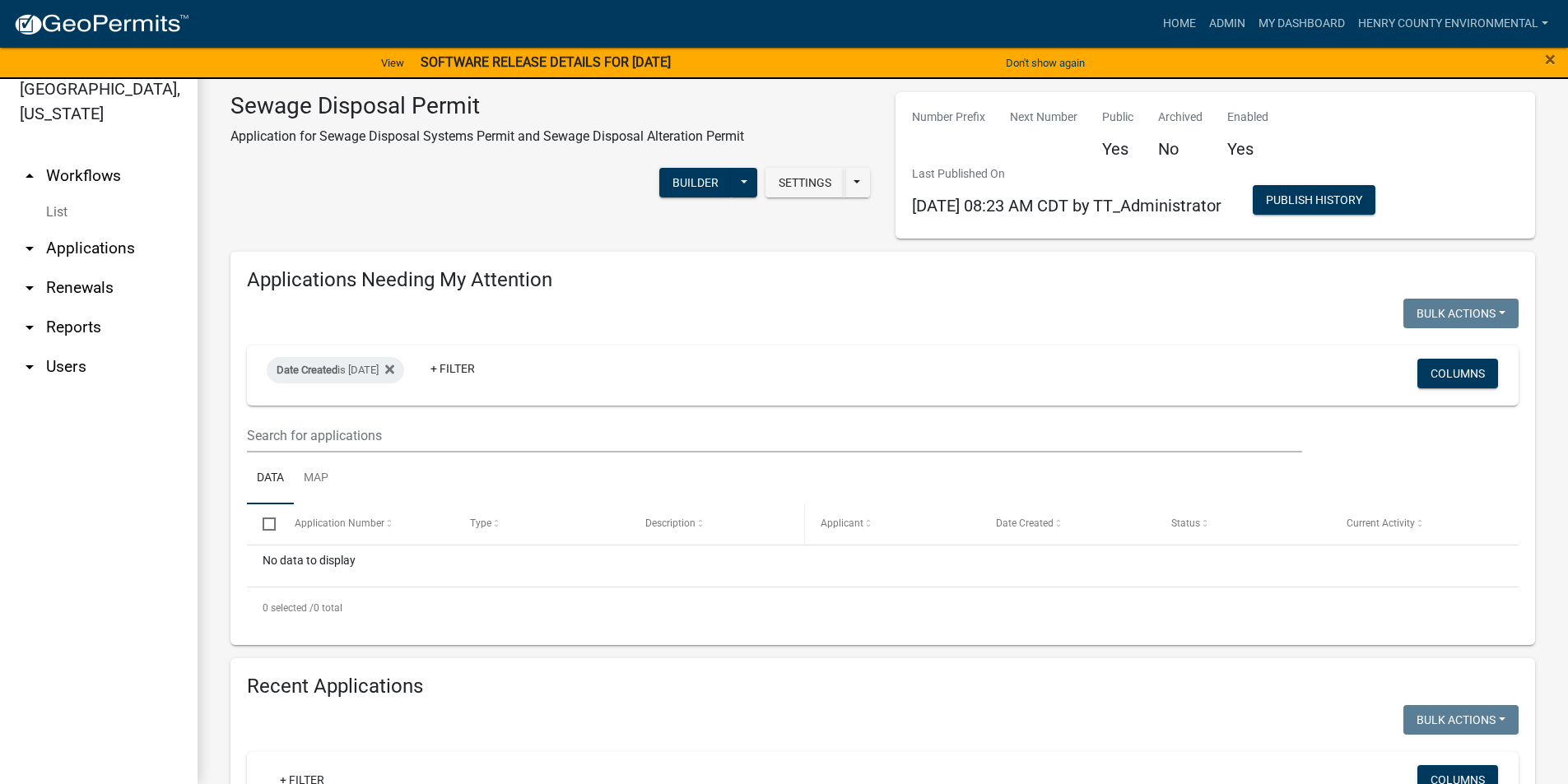
scroll to position [329, 0]
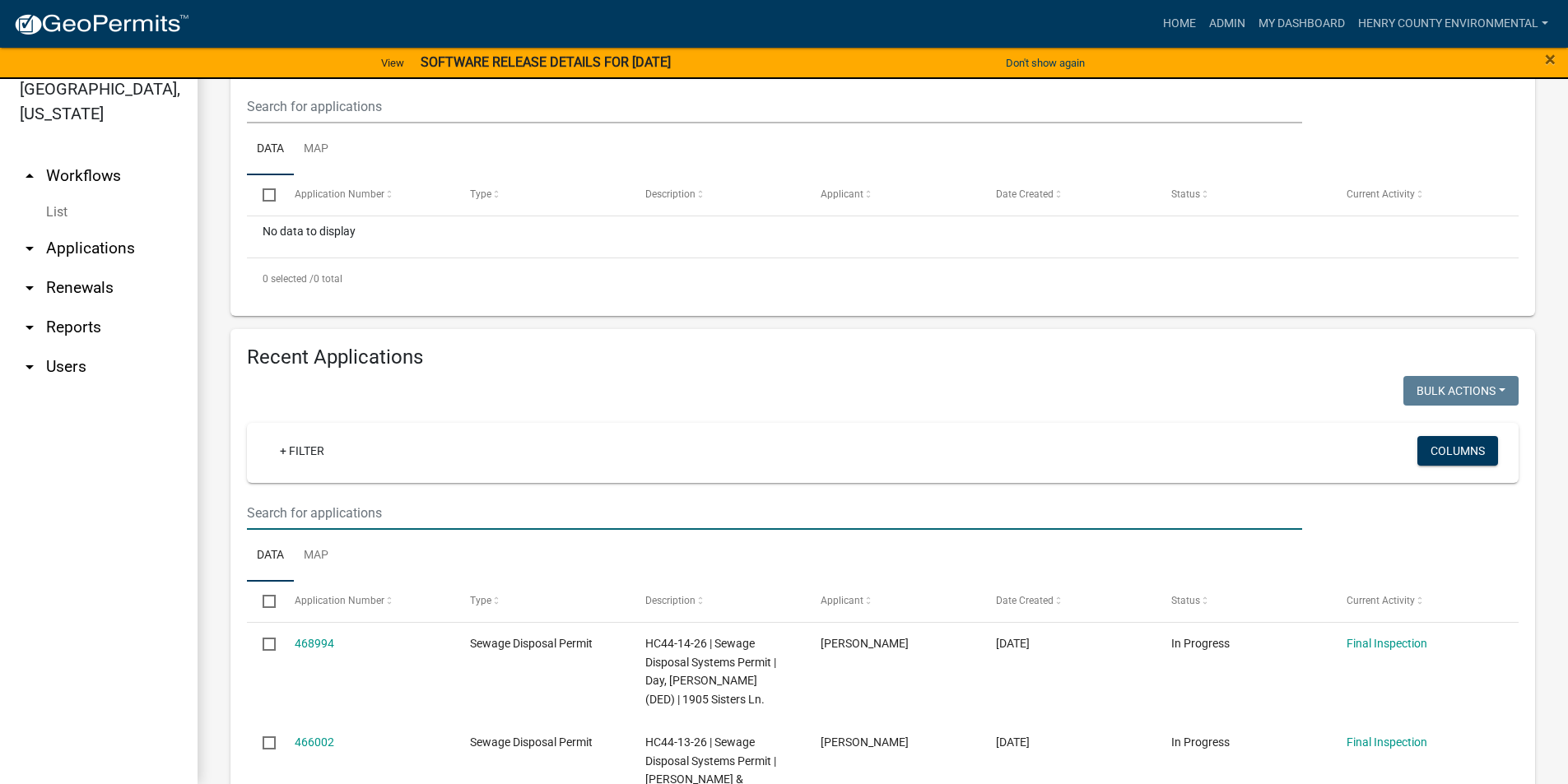
click at [492, 518] on input "text" at bounding box center [774, 513] width 1055 height 33
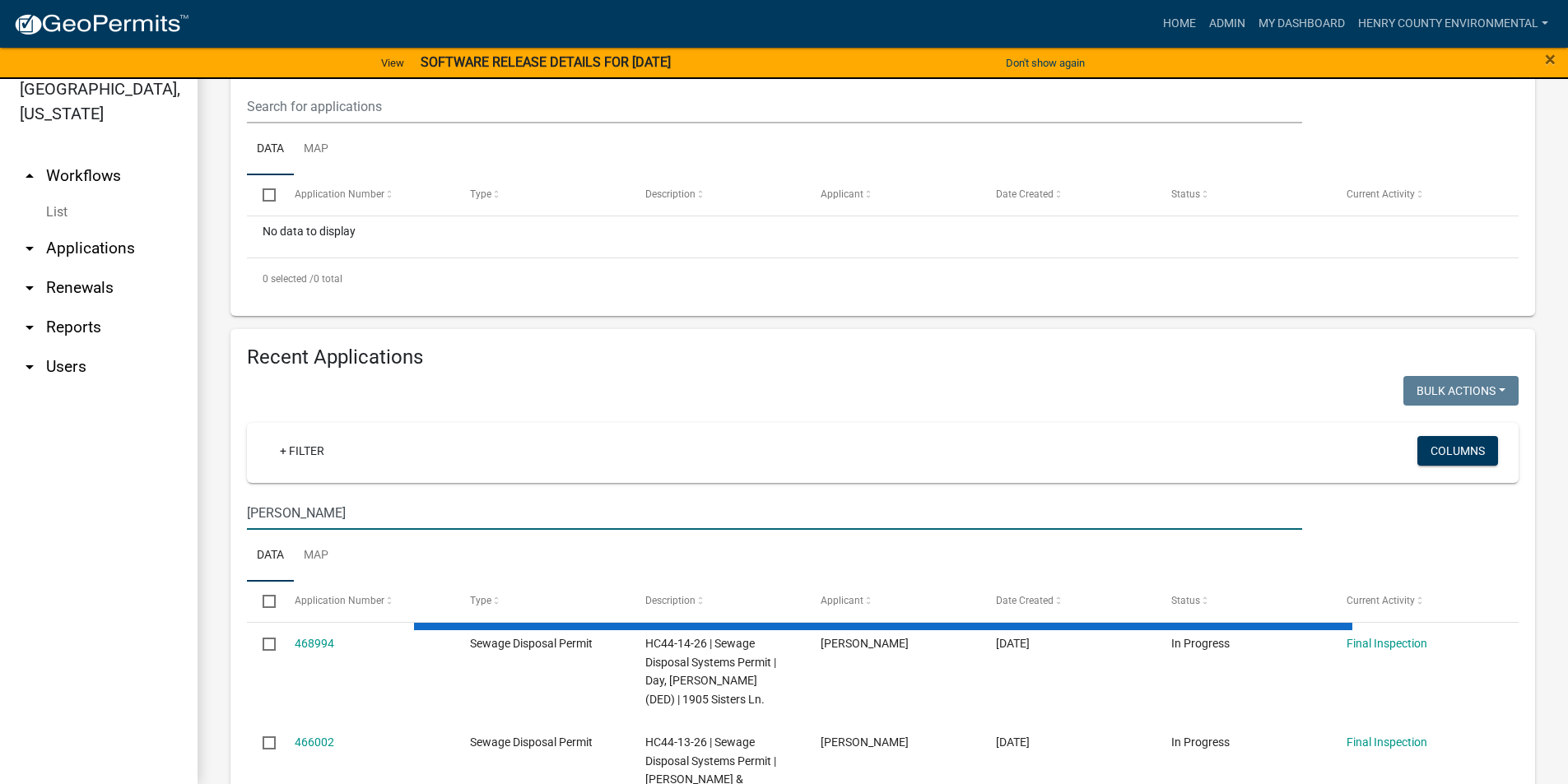
type input "[PERSON_NAME]"
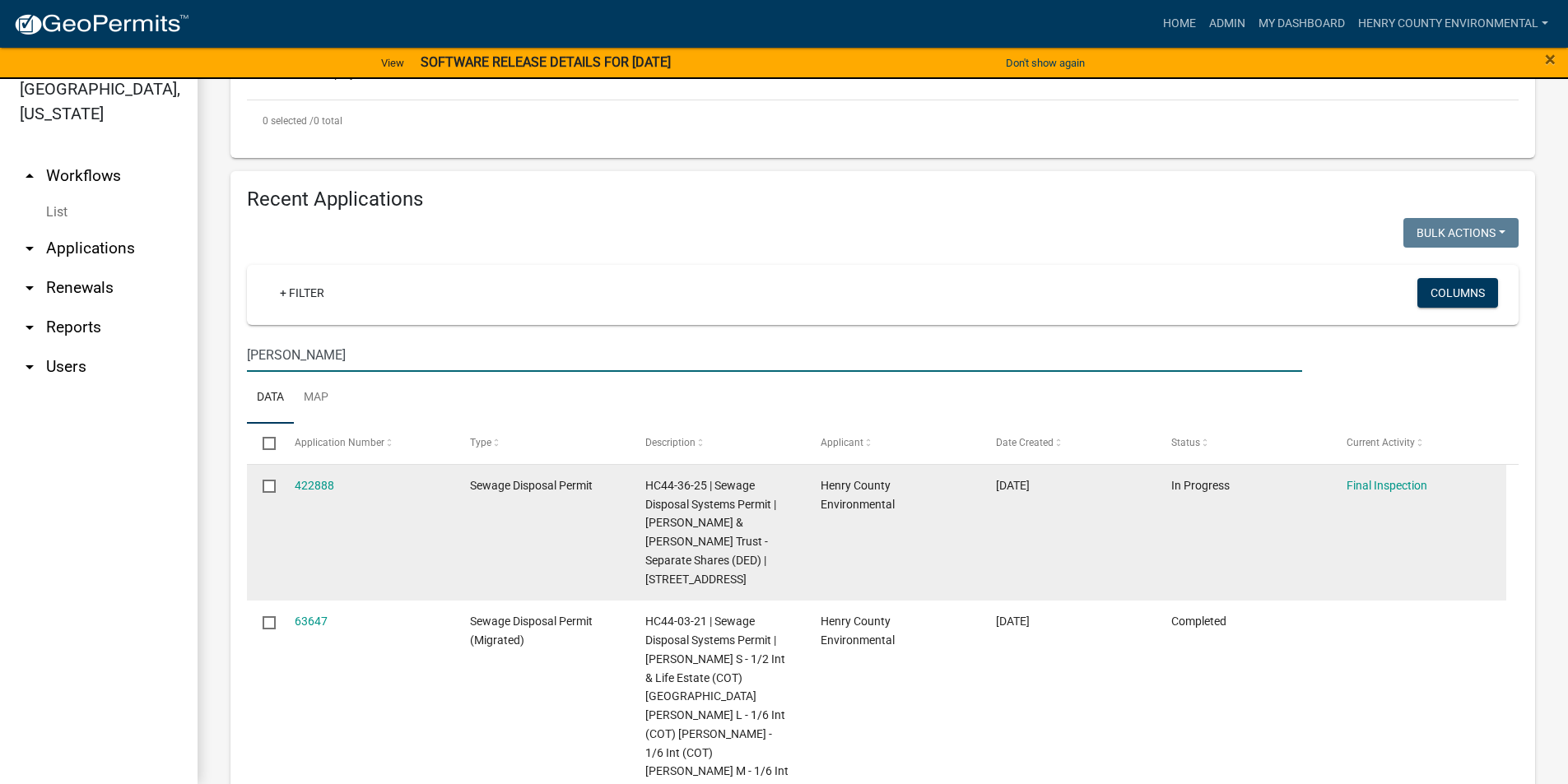
scroll to position [494, 0]
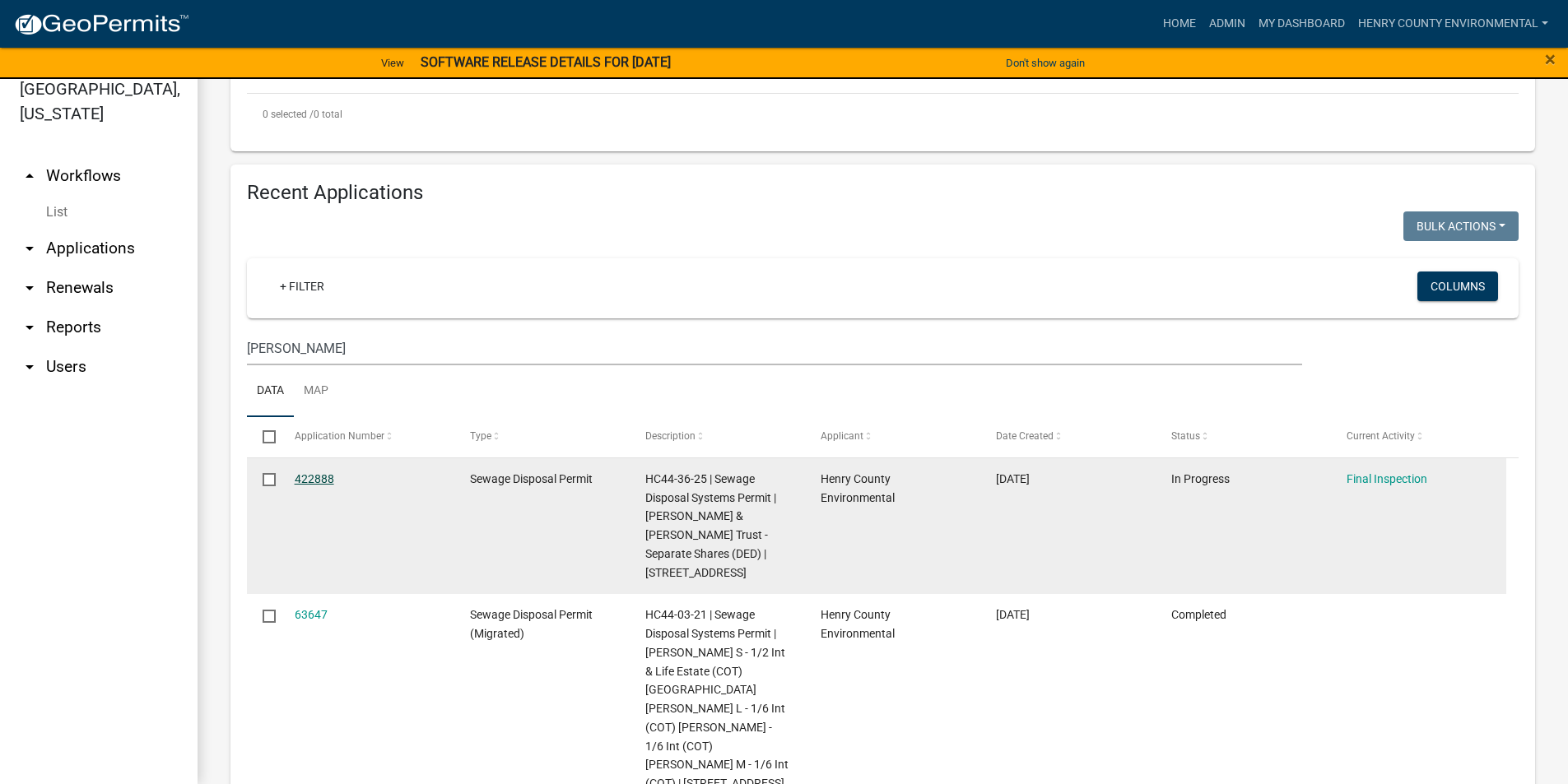
click at [309, 476] on link "422888" at bounding box center [315, 478] width 40 height 14
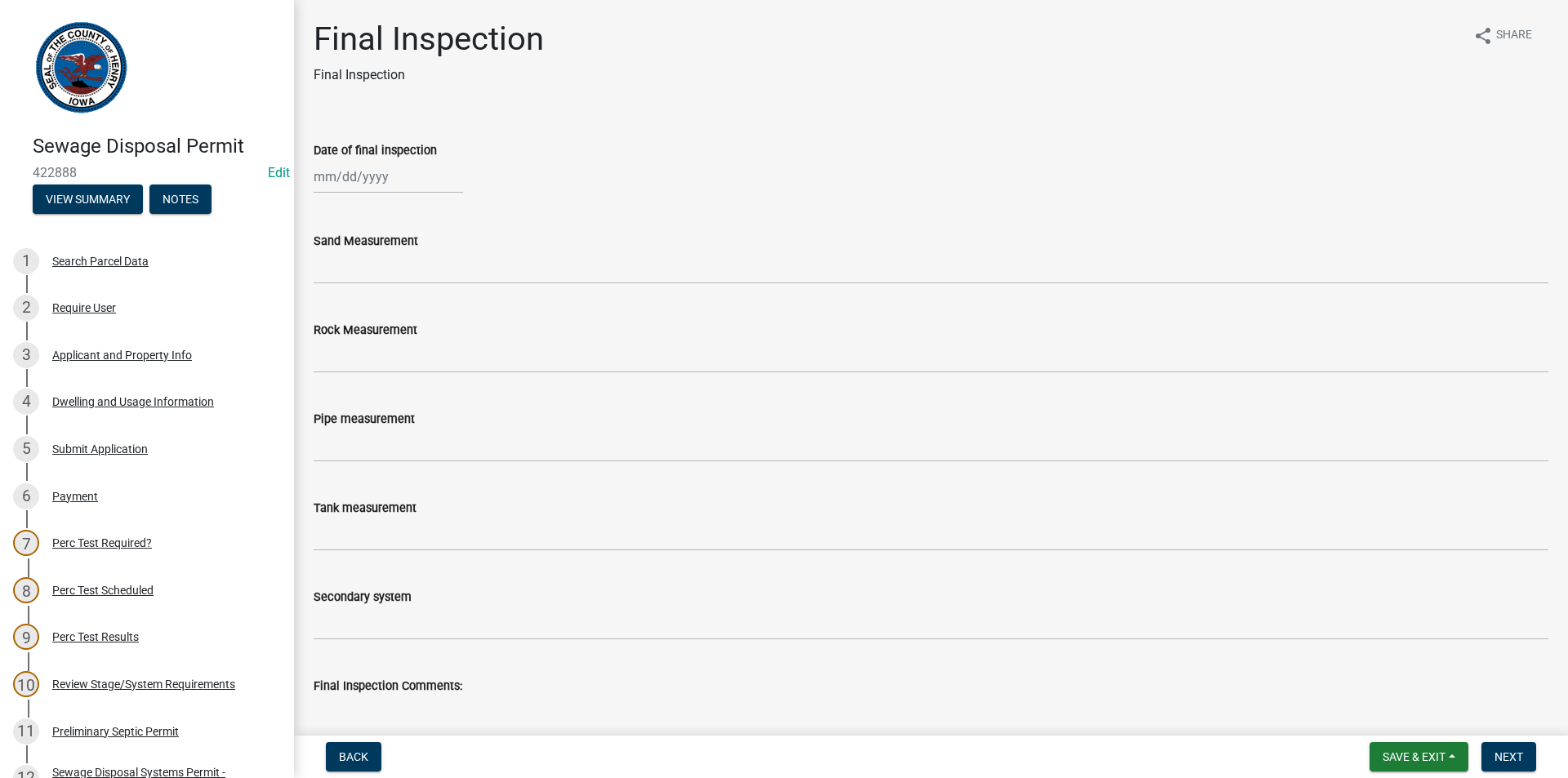
select select "9"
select select "2025"
click at [367, 167] on div "[PERSON_NAME] Feb Mar Apr [PERSON_NAME][DATE] Oct Nov [DATE] 1526 1527 1528 152…" at bounding box center [388, 176] width 149 height 33
click at [328, 214] on button "Previous month" at bounding box center [330, 211] width 20 height 26
select select "8"
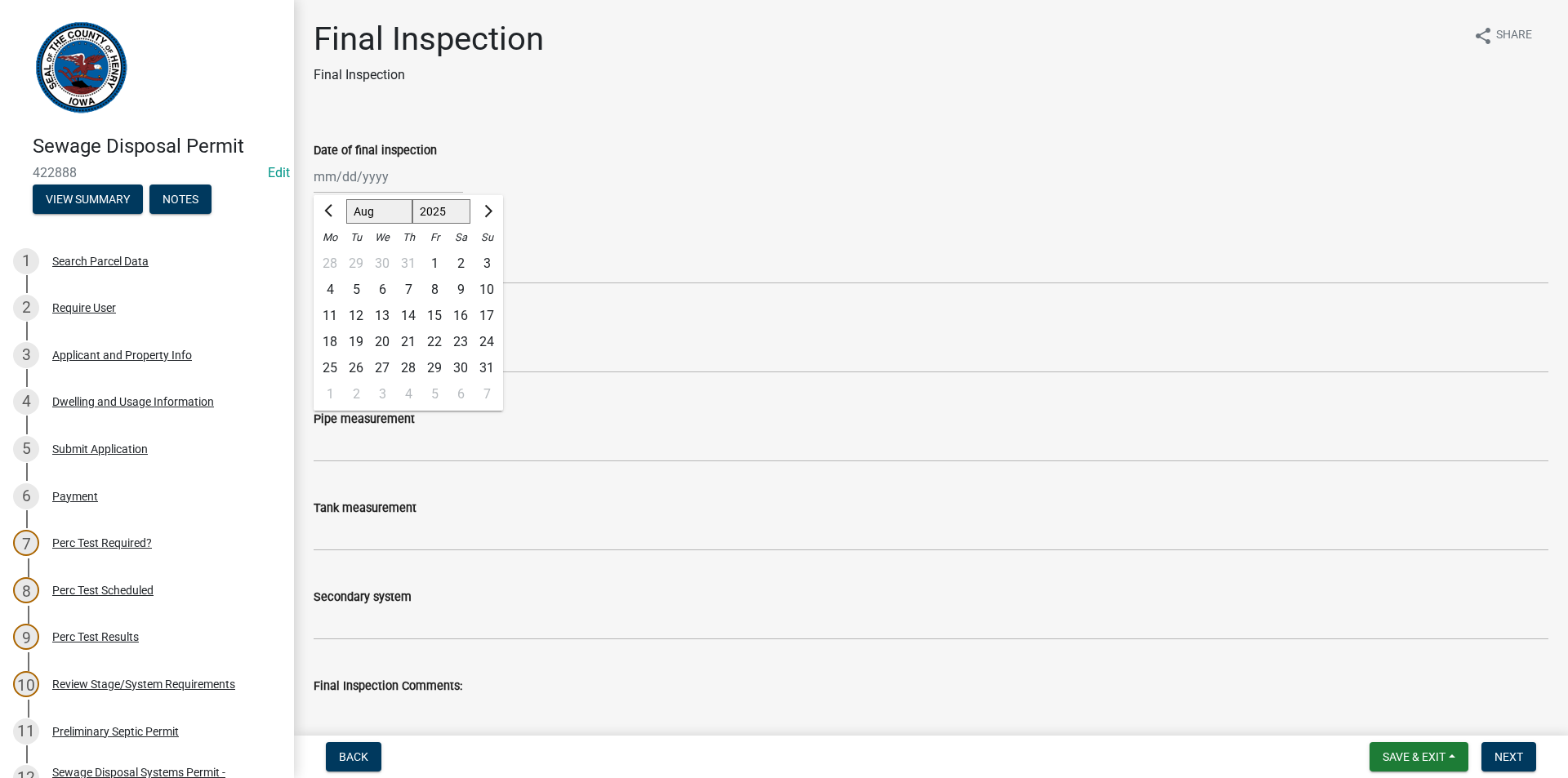
click at [434, 367] on div "29" at bounding box center [434, 368] width 26 height 26
type input "[DATE]"
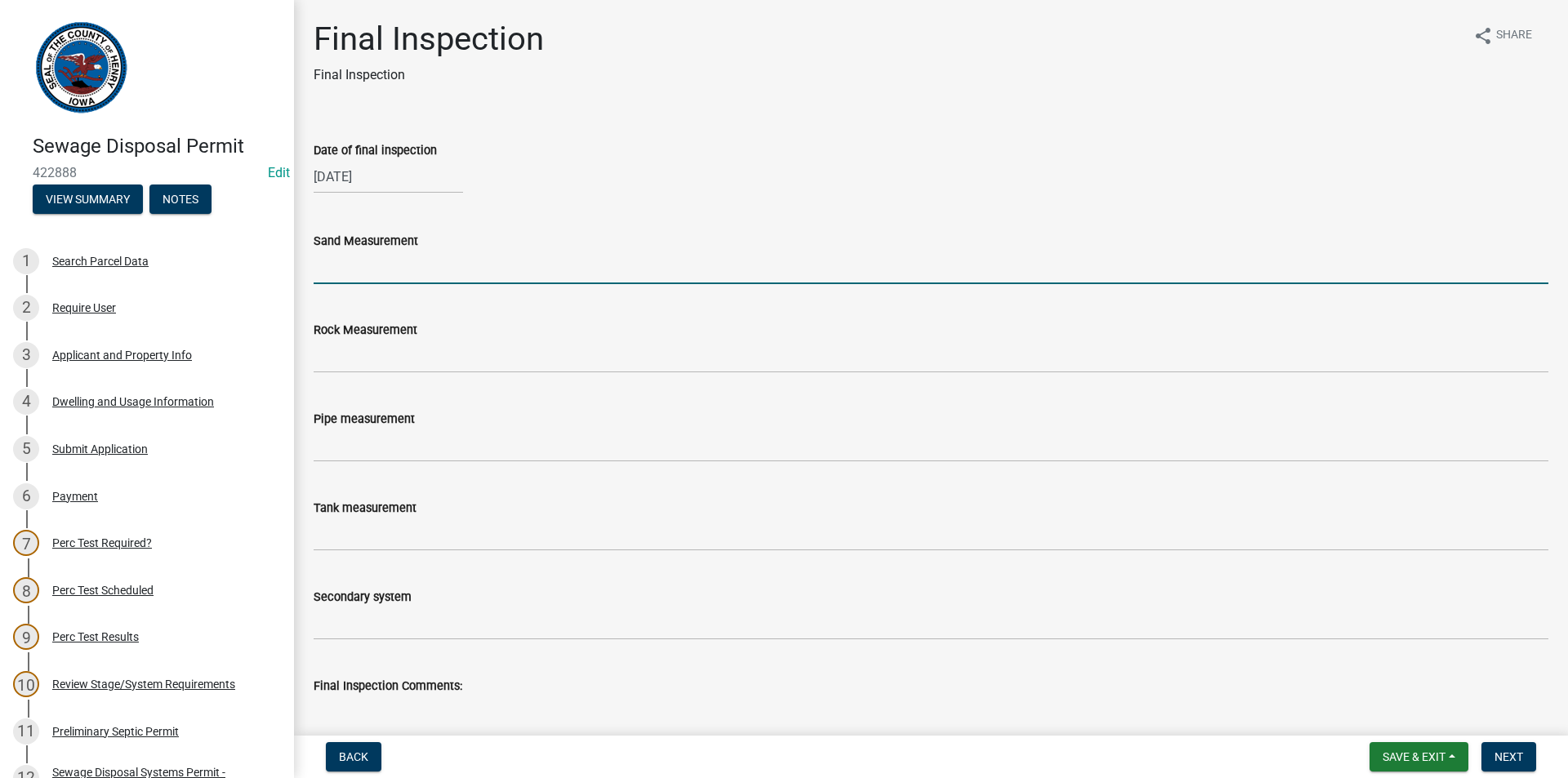
click at [372, 276] on input "Sand Measurement" at bounding box center [930, 267] width 1234 height 33
type input "N/A"
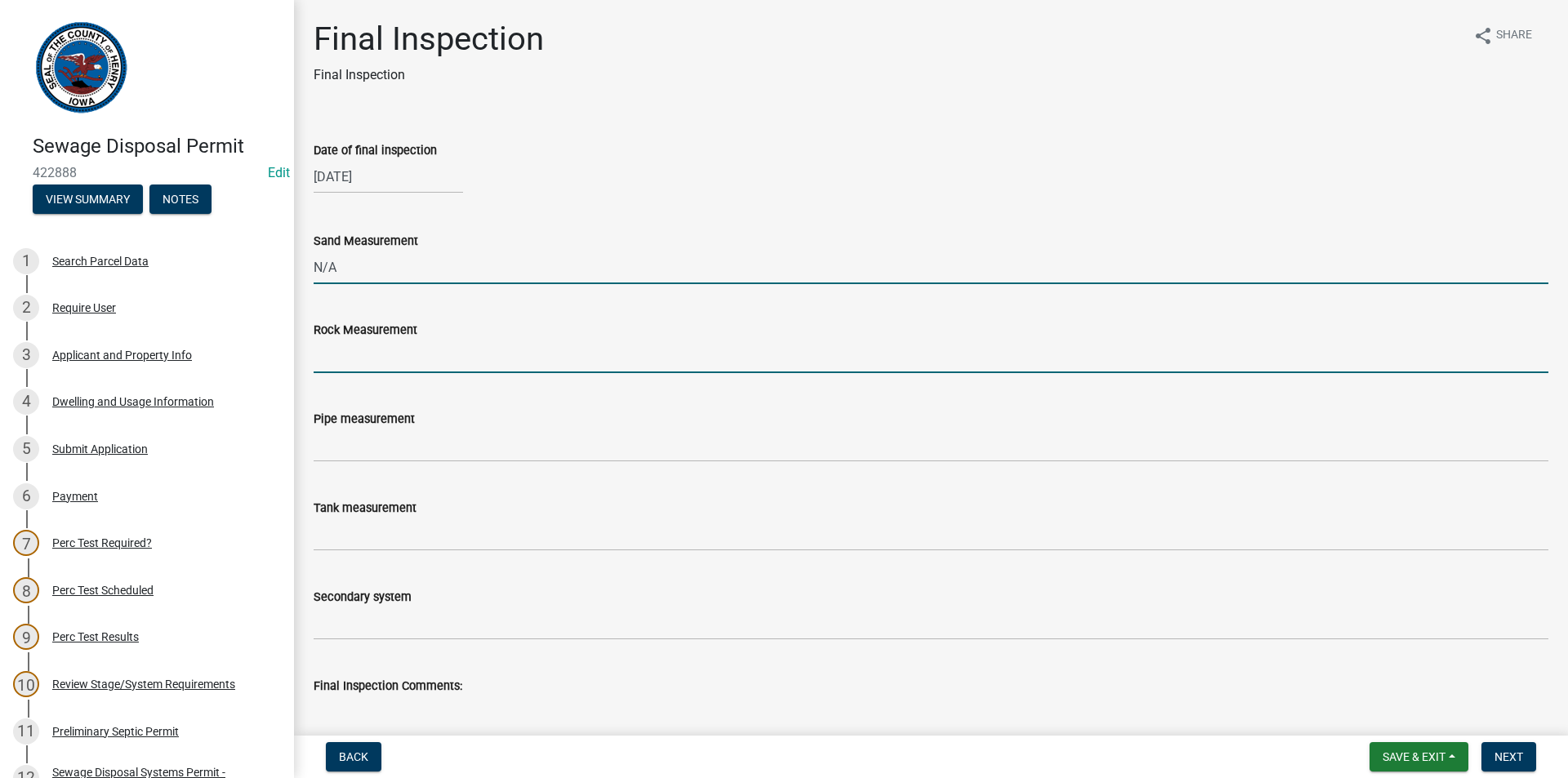
click at [399, 360] on input "Rock Measurement" at bounding box center [930, 355] width 1234 height 33
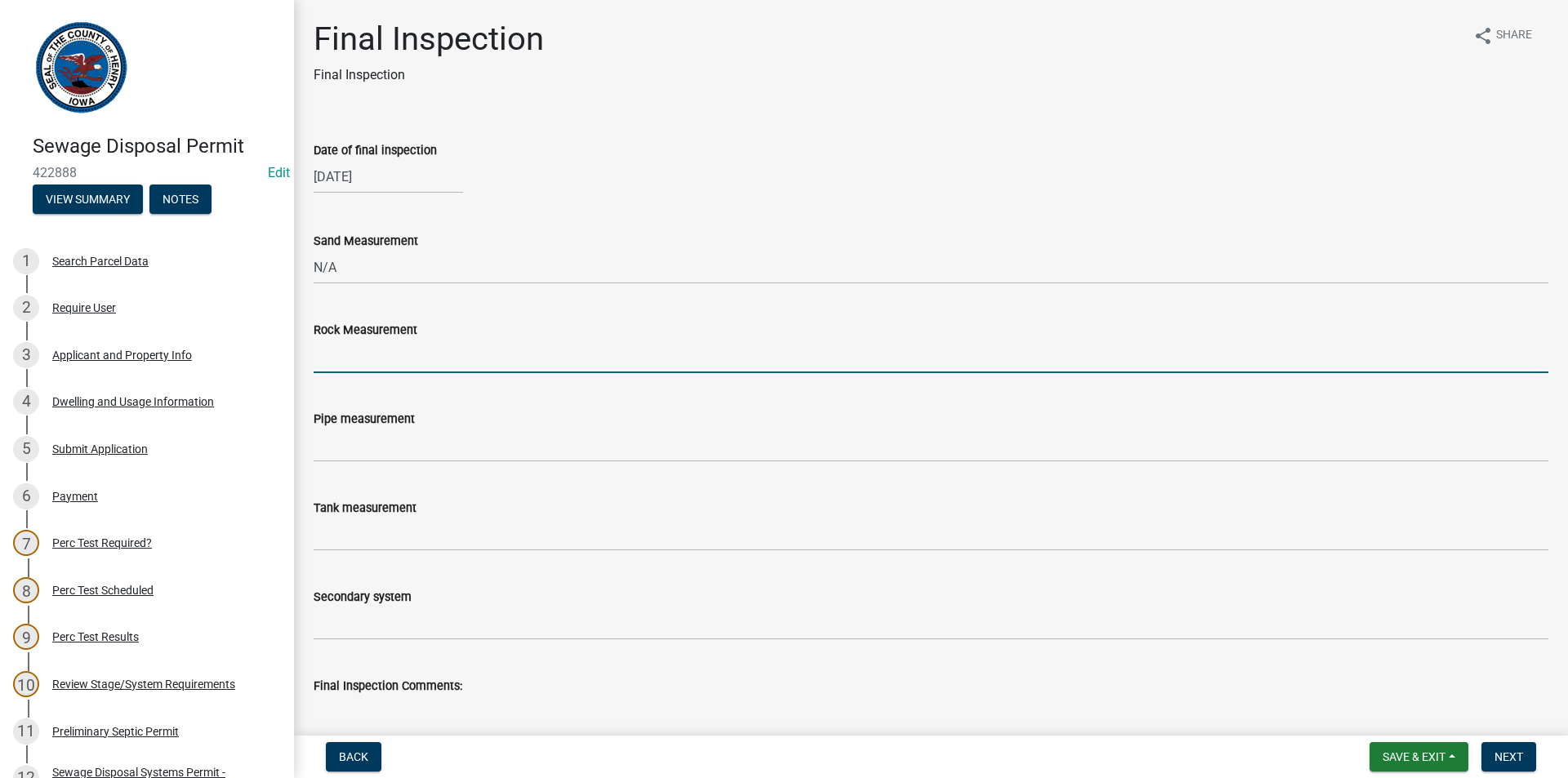
type input "12""
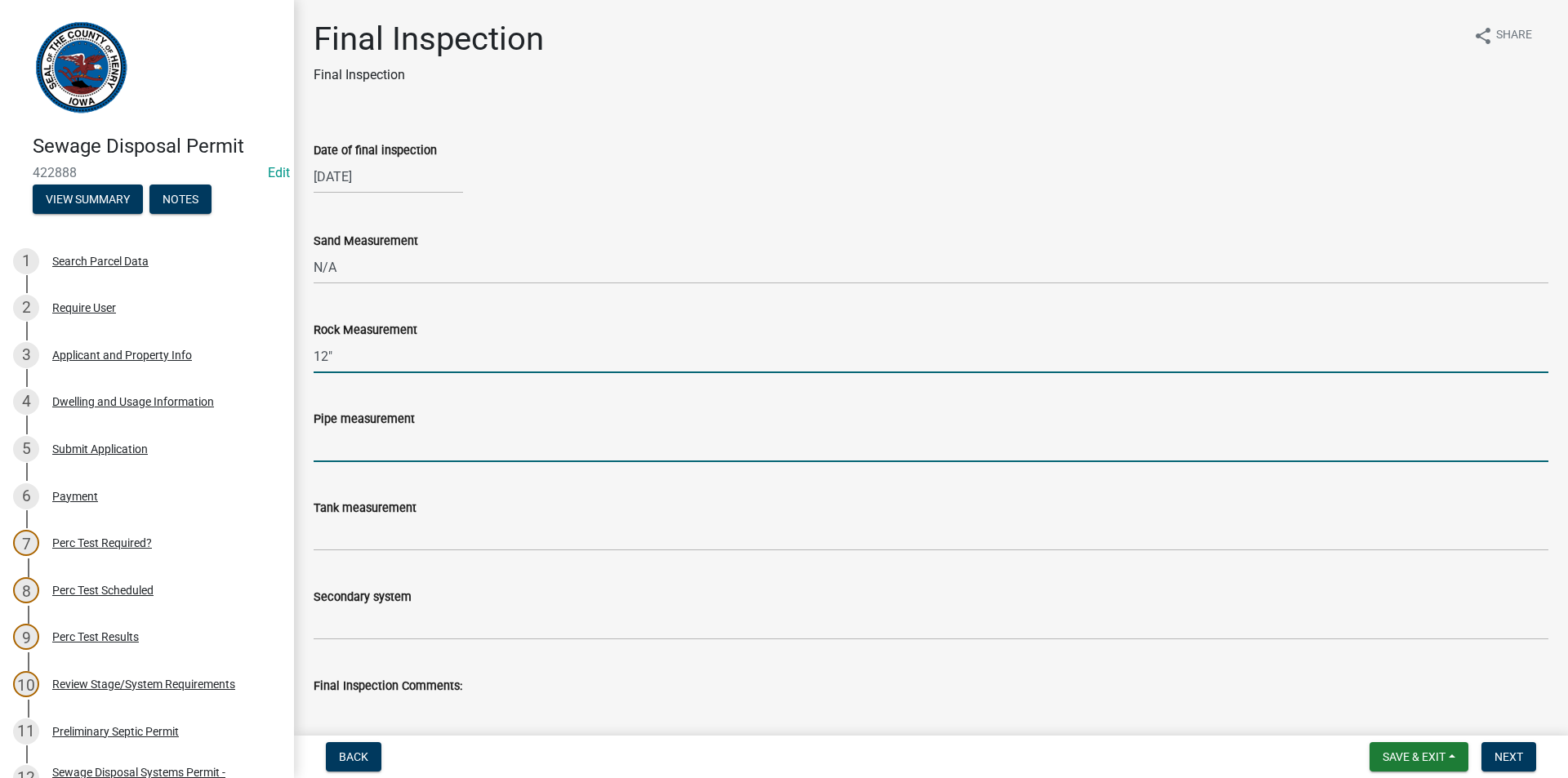
click at [356, 444] on input "Pipe measurement" at bounding box center [930, 445] width 1234 height 33
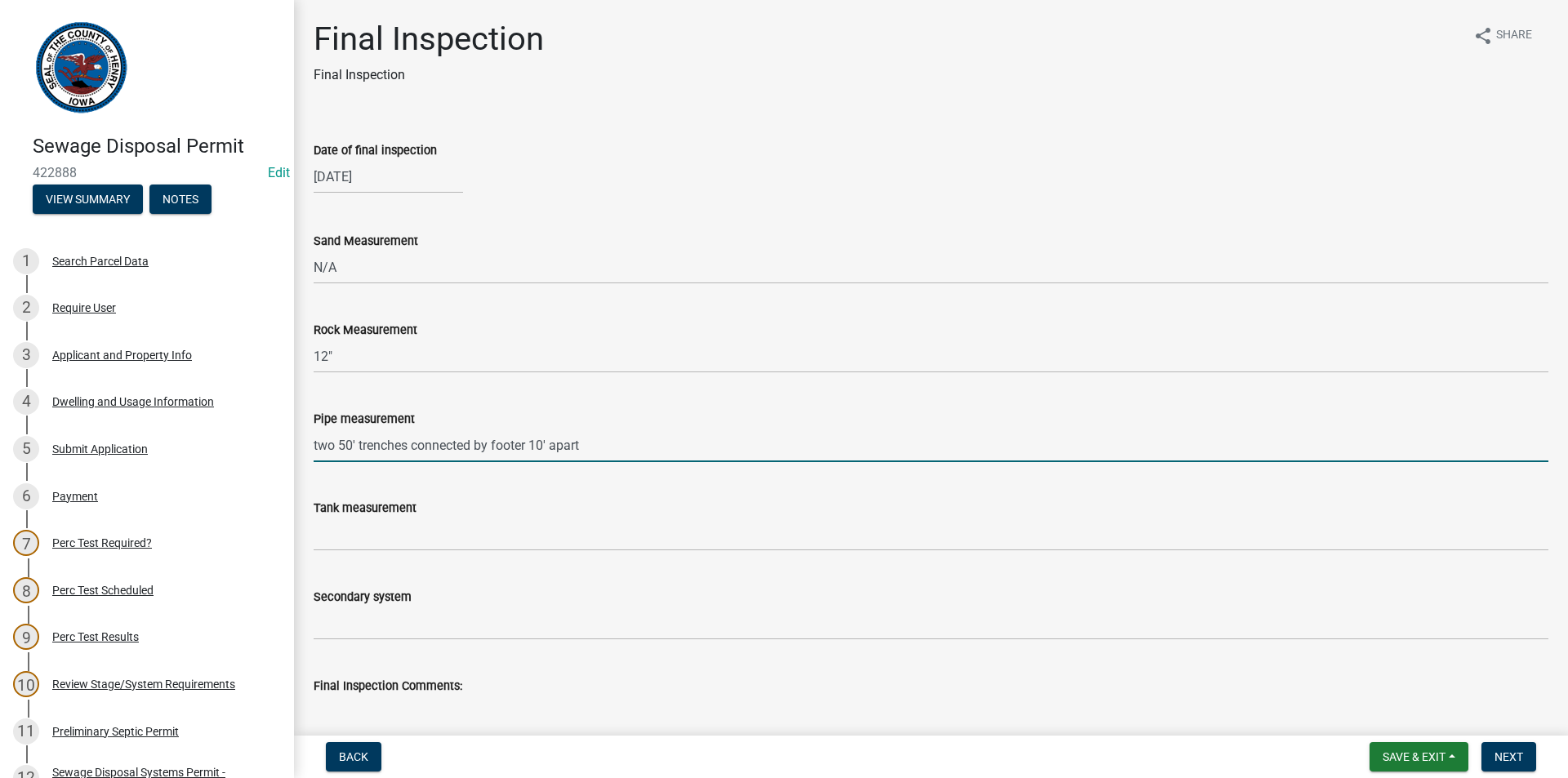
type input "two 50' trenches connected by footer 10' apart"
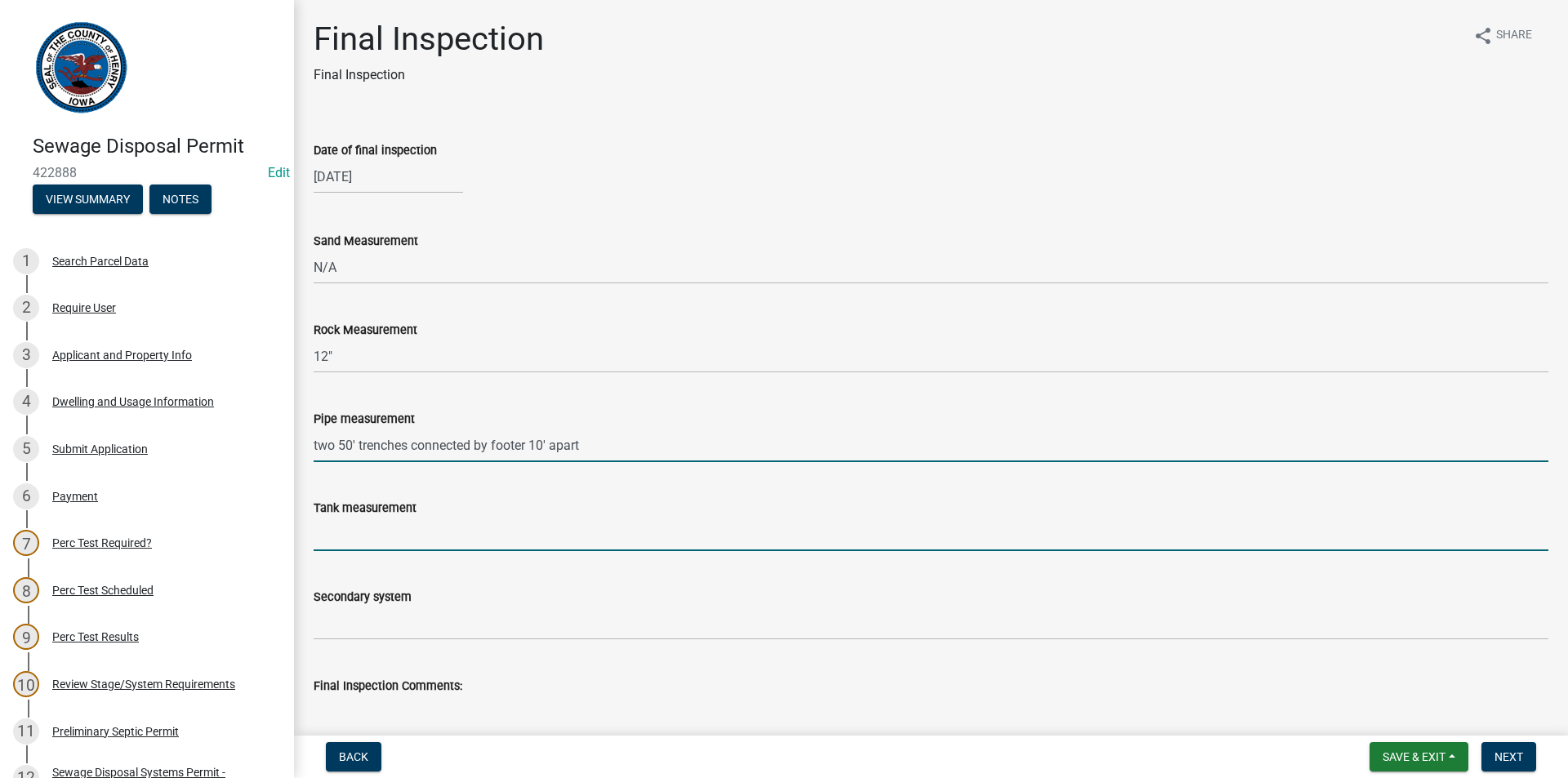
click at [536, 520] on input "Tank measurement" at bounding box center [930, 534] width 1234 height 33
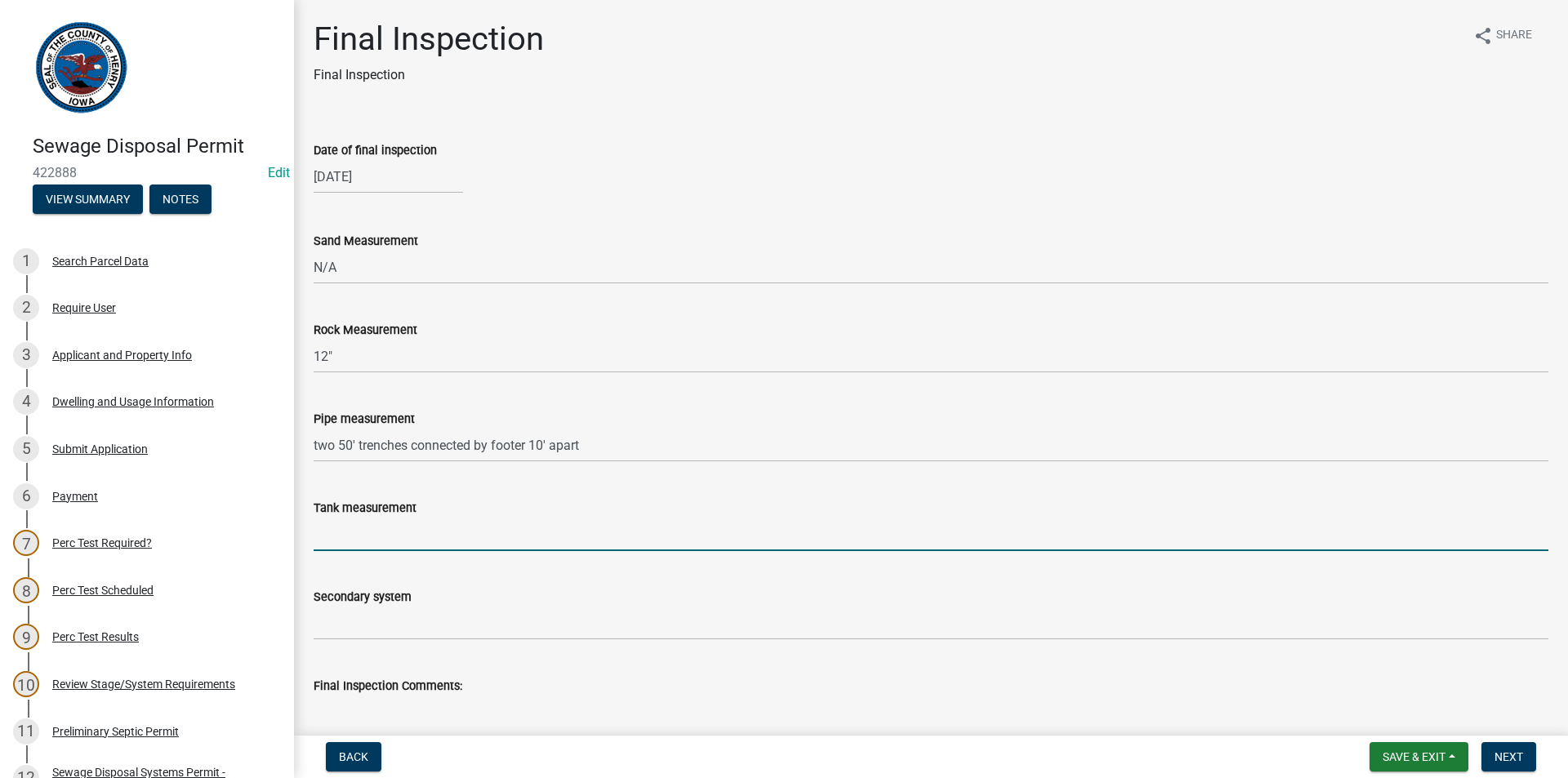
type input "1250 Gravity"
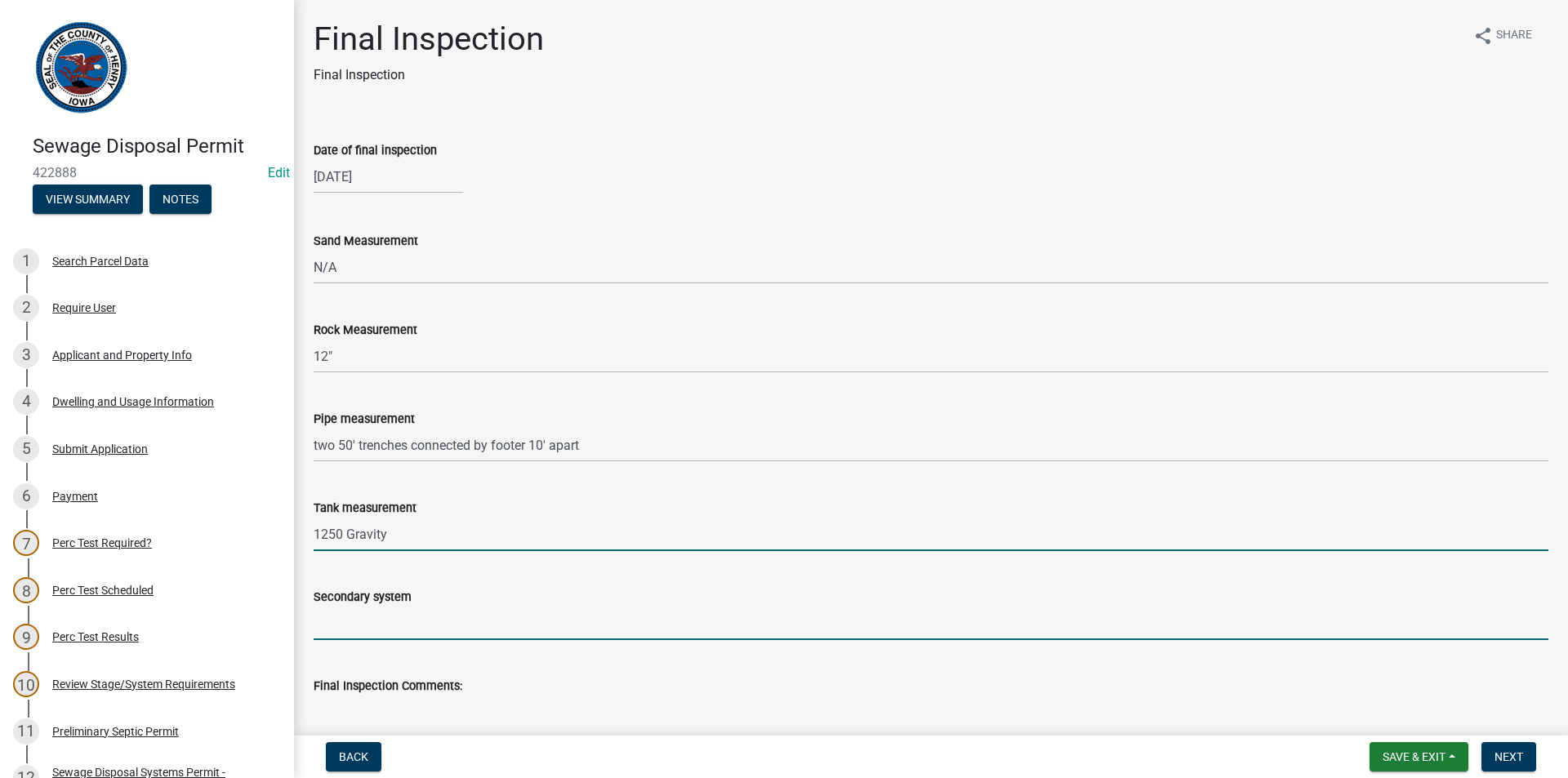
click at [412, 634] on input "Secondary system" at bounding box center [930, 623] width 1234 height 33
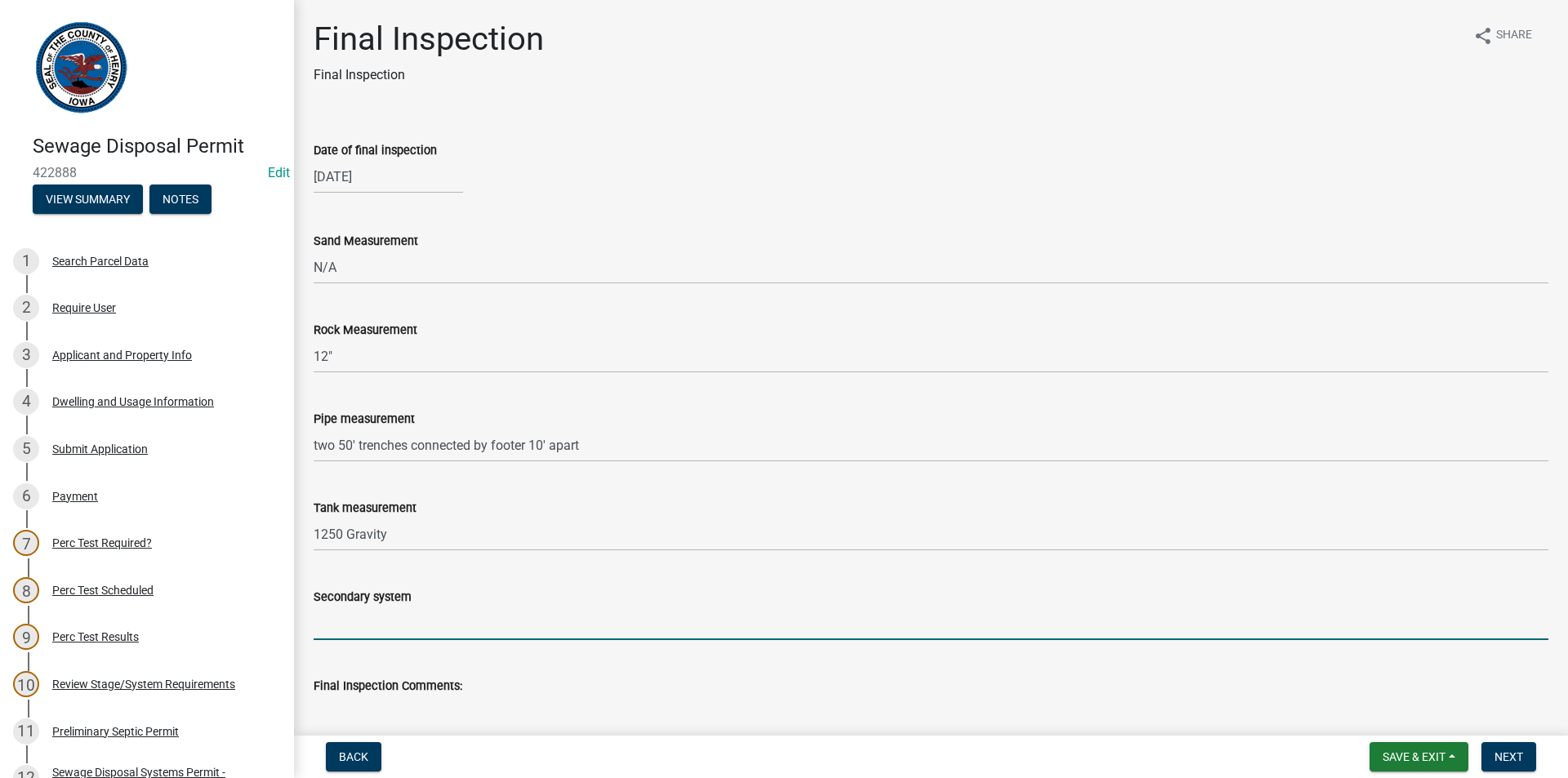
click at [494, 616] on input "Secondary system" at bounding box center [930, 623] width 1234 height 33
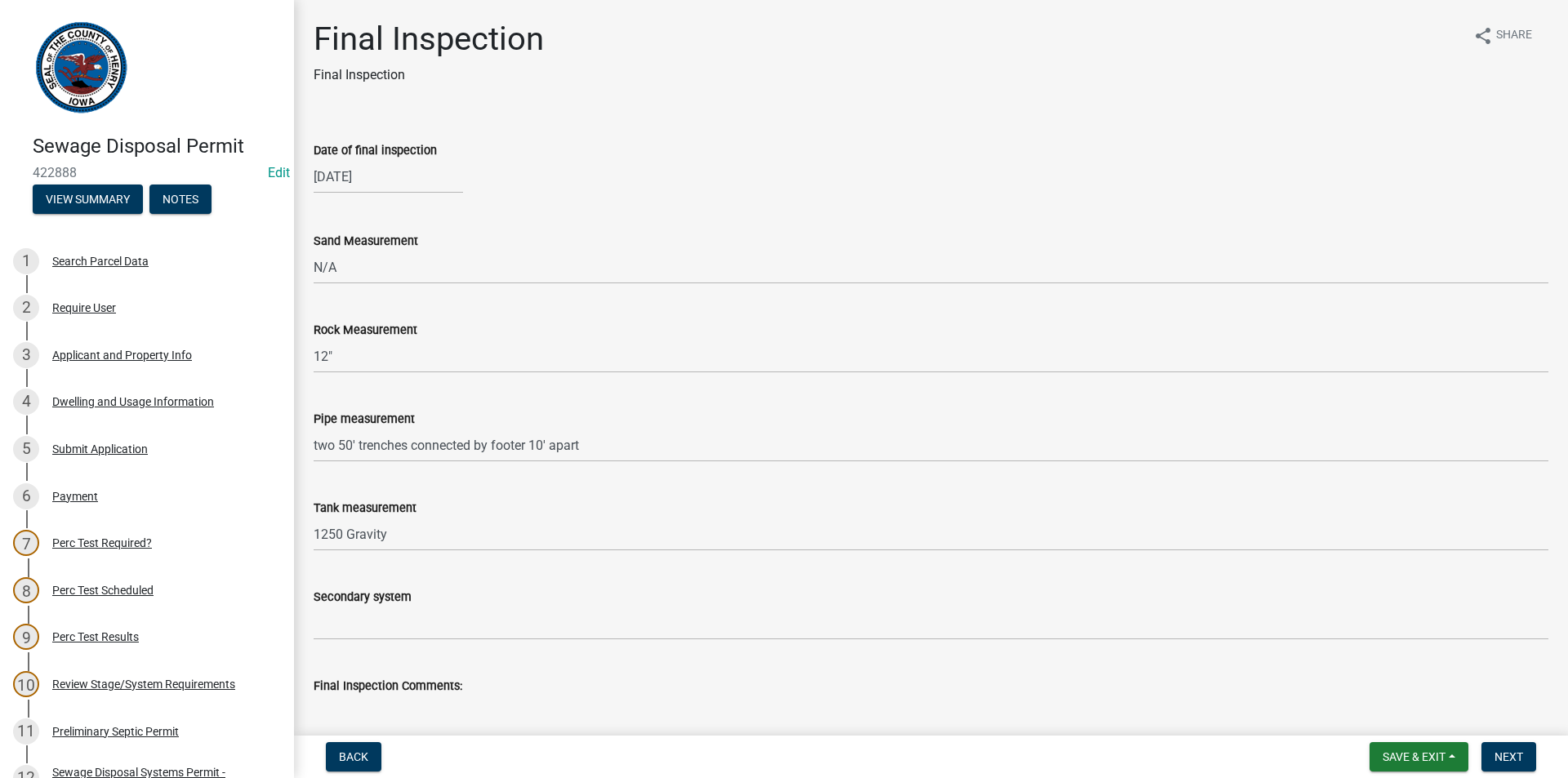
click at [360, 553] on wm-data-entity-input "Tank measurement 1250 Gravity" at bounding box center [930, 519] width 1234 height 89
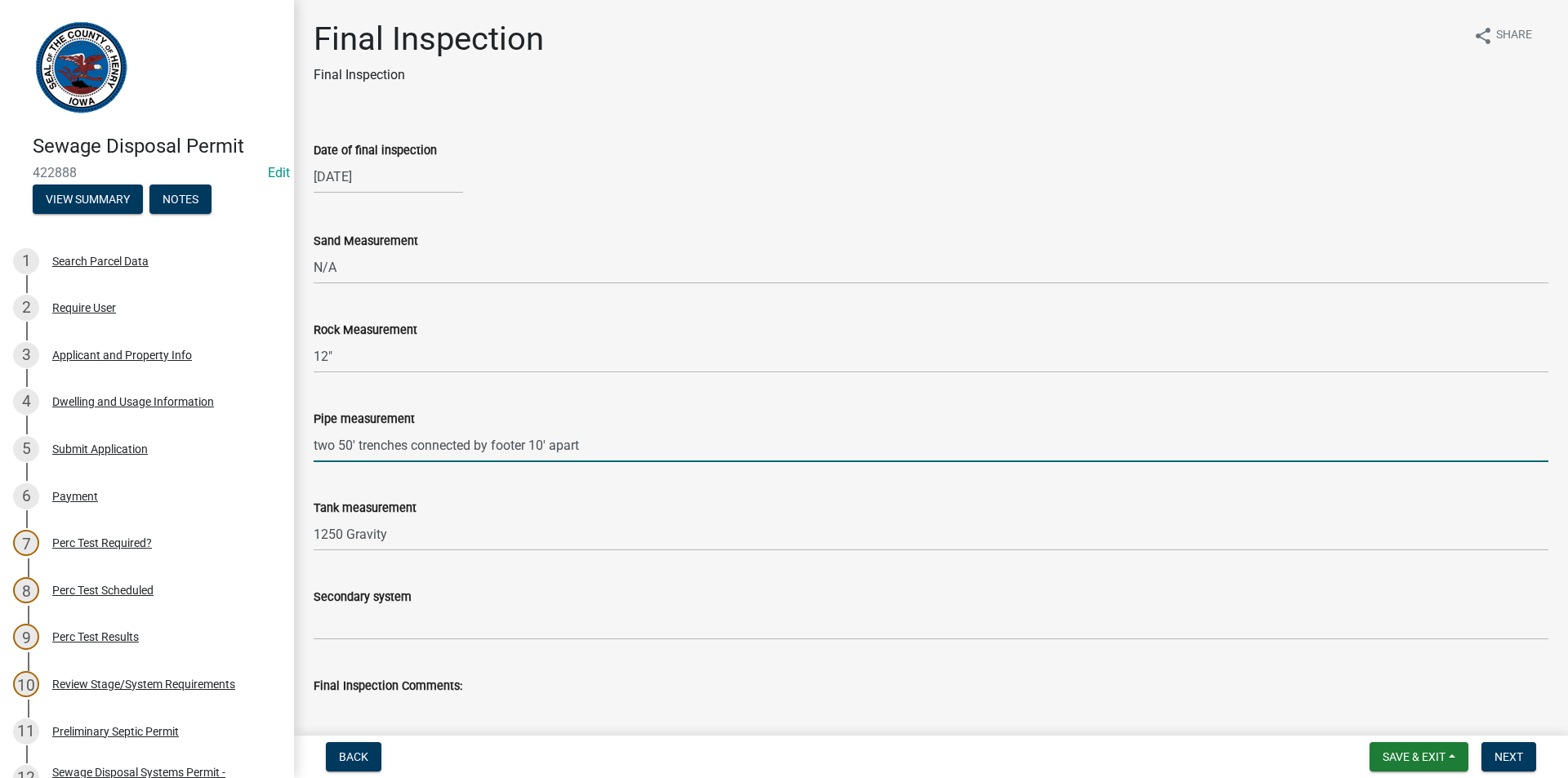
drag, startPoint x: 585, startPoint y: 450, endPoint x: 330, endPoint y: 448, distance: 255.0
click at [312, 439] on div "Pipe measurement two 50' trenches connected by footer 10' apart" at bounding box center [931, 424] width 1259 height 76
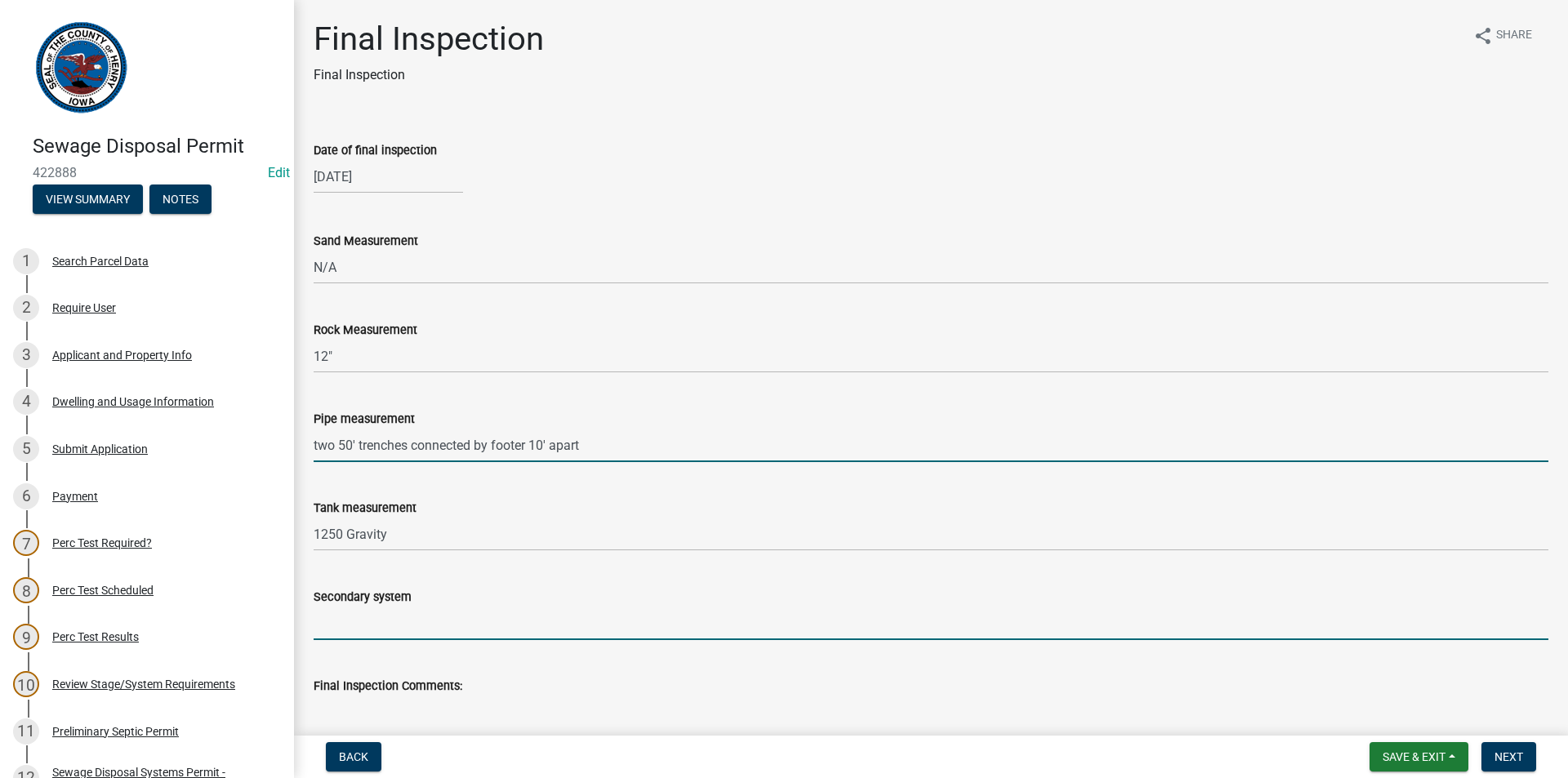
click at [343, 624] on input "Secondary system" at bounding box center [930, 623] width 1234 height 33
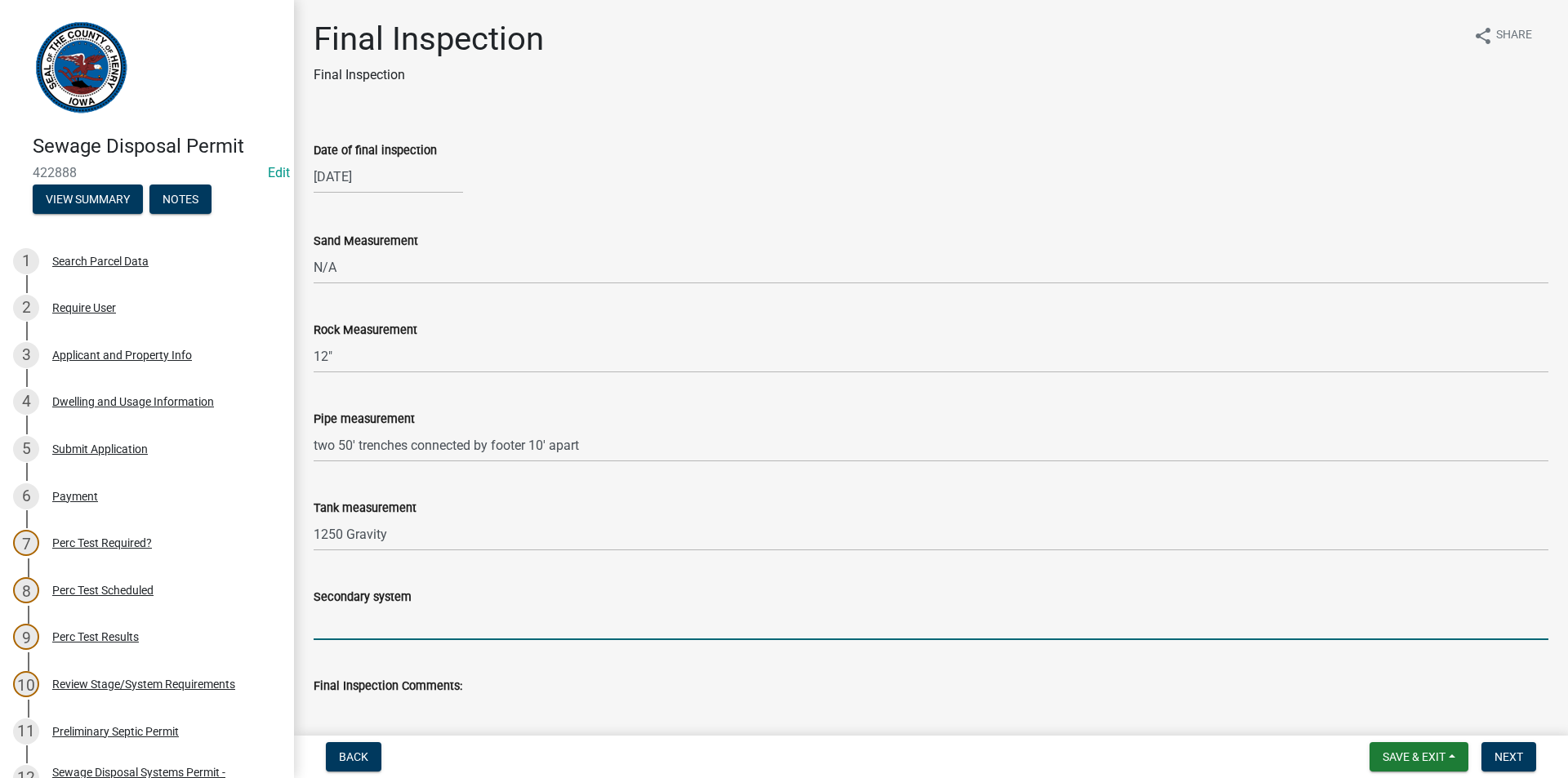
paste input "two 50' trenches connected by footer 10' apart"
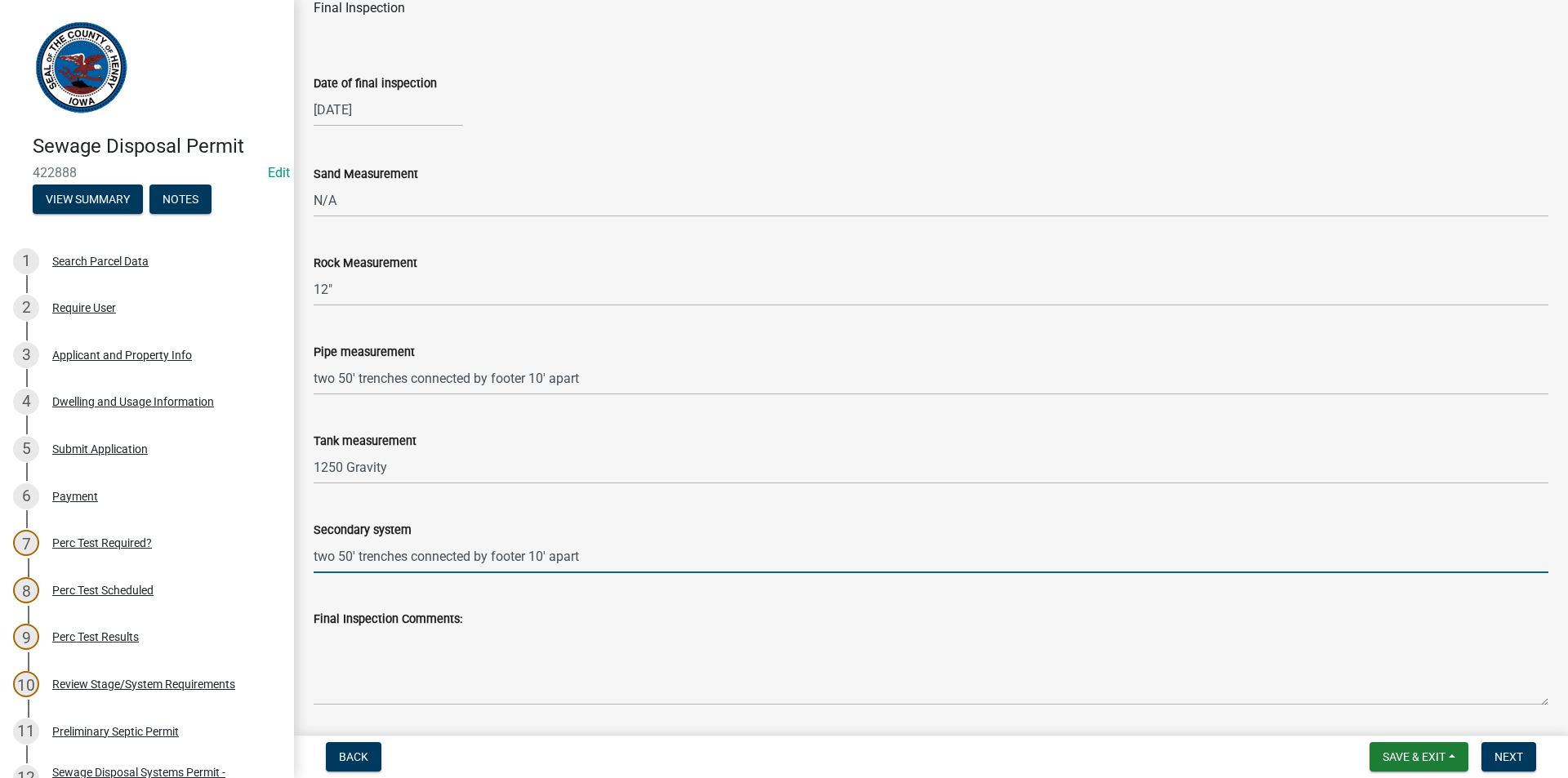
scroll to position [366, 0]
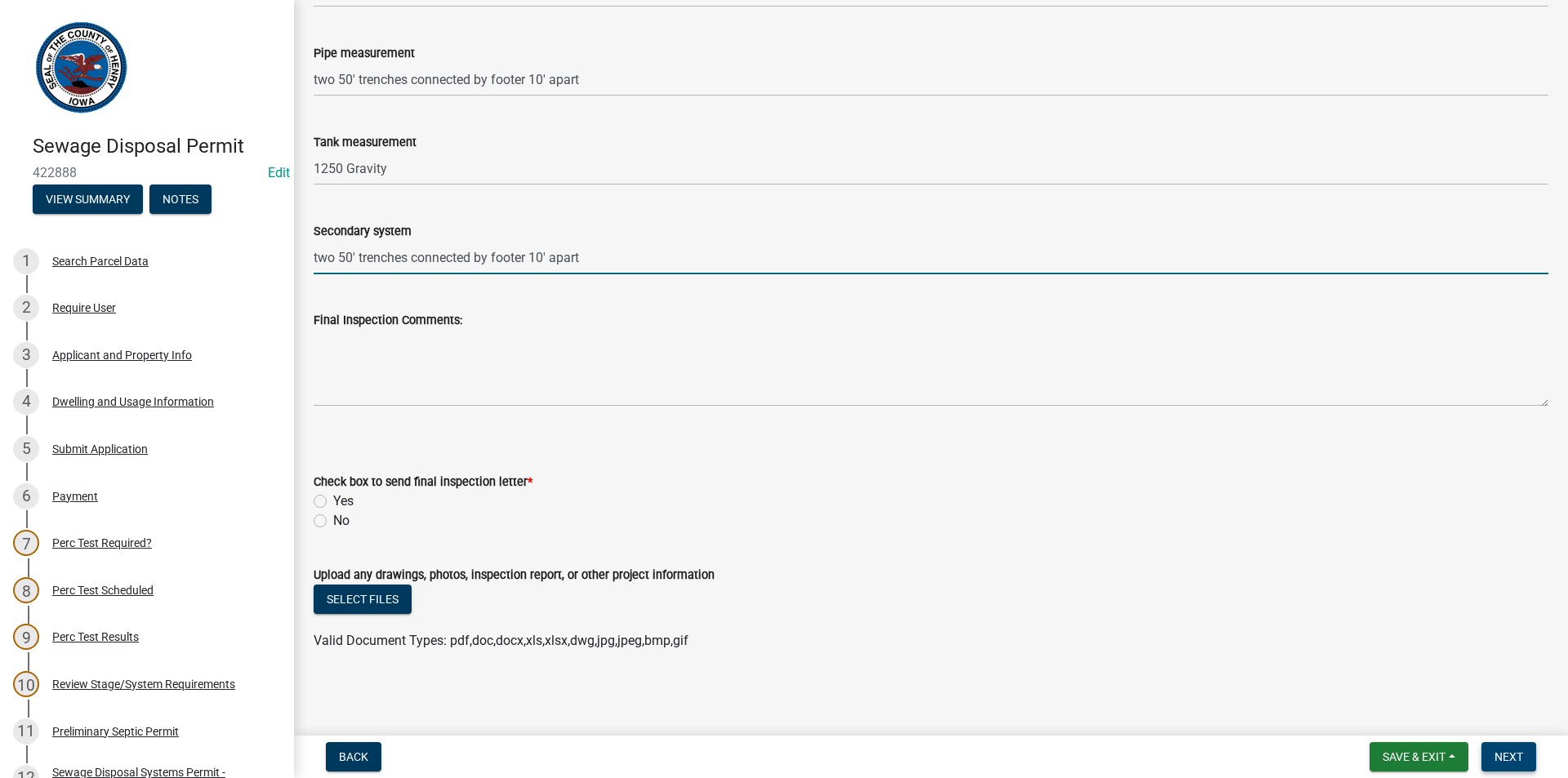
type input "two 50' trenches connected by footer 10' apart"
click at [1506, 758] on span "Next" at bounding box center [1509, 756] width 29 height 13
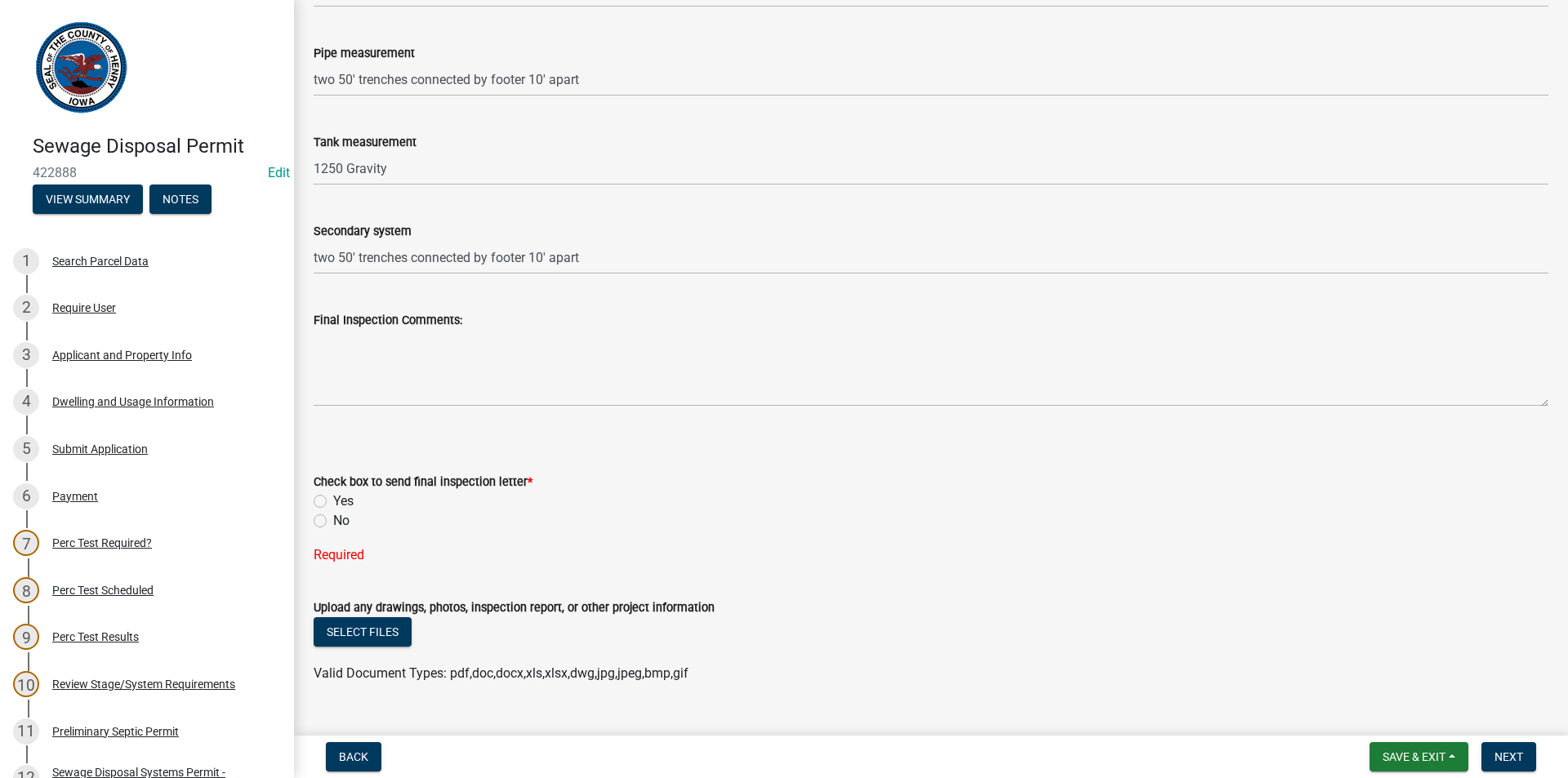
click at [311, 522] on div "Check box to send final inspection letter * Yes No Required" at bounding box center [931, 509] width 1259 height 113
click at [333, 520] on label "No" at bounding box center [341, 520] width 16 height 20
click at [333, 520] on input "No" at bounding box center [338, 516] width 11 height 11
radio input "true"
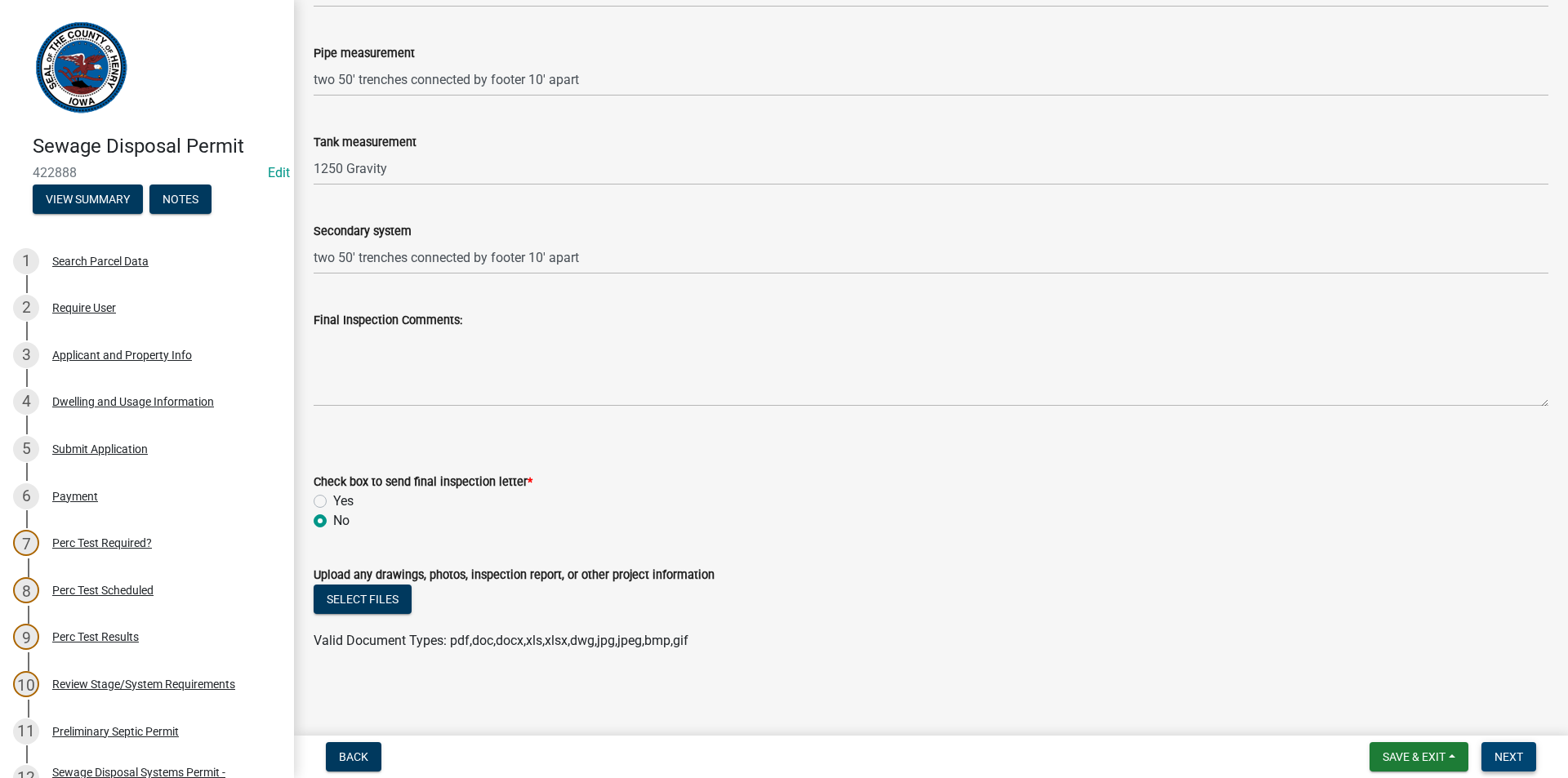
click at [1509, 753] on span "Next" at bounding box center [1509, 756] width 29 height 13
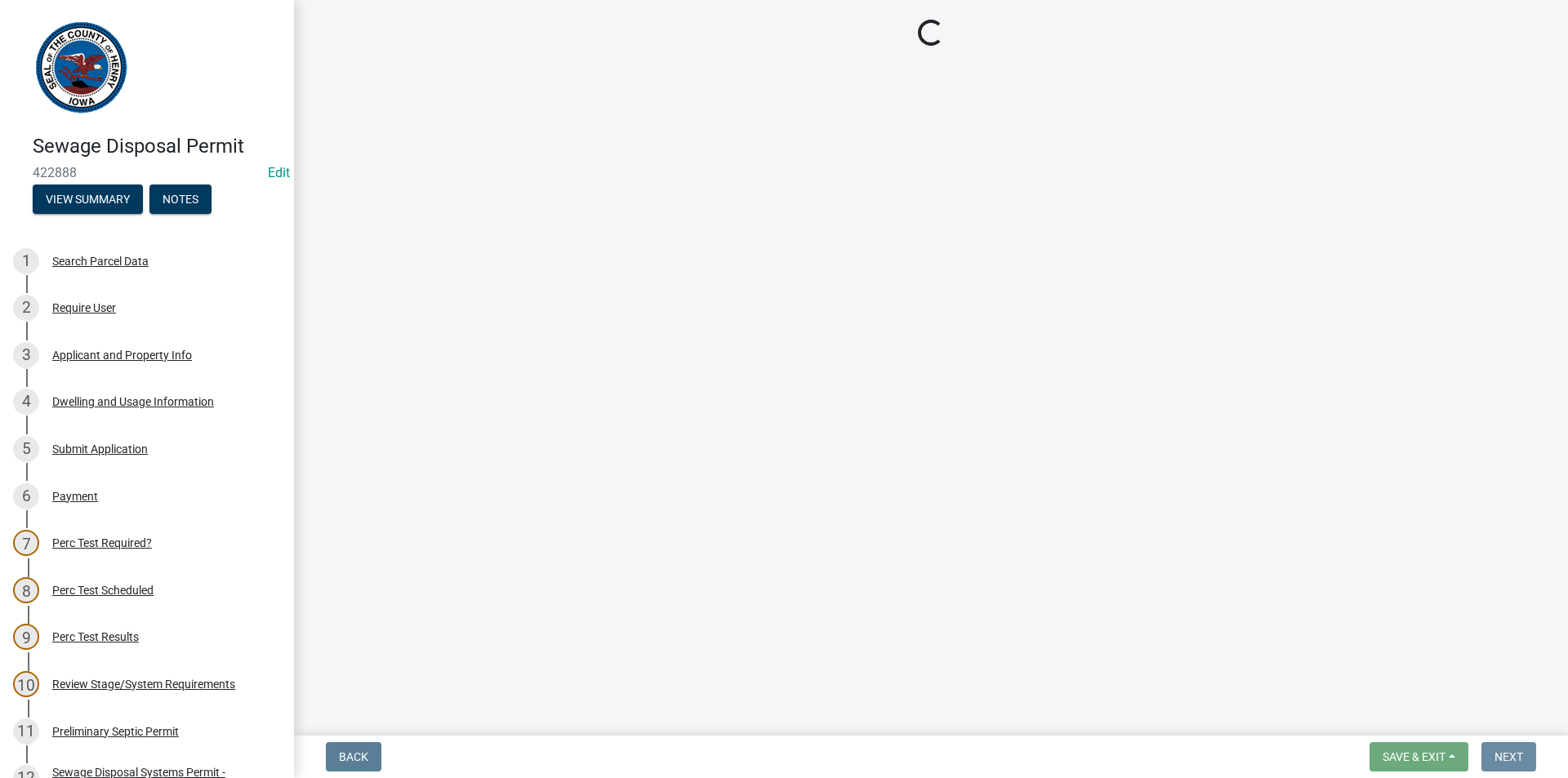
scroll to position [0, 0]
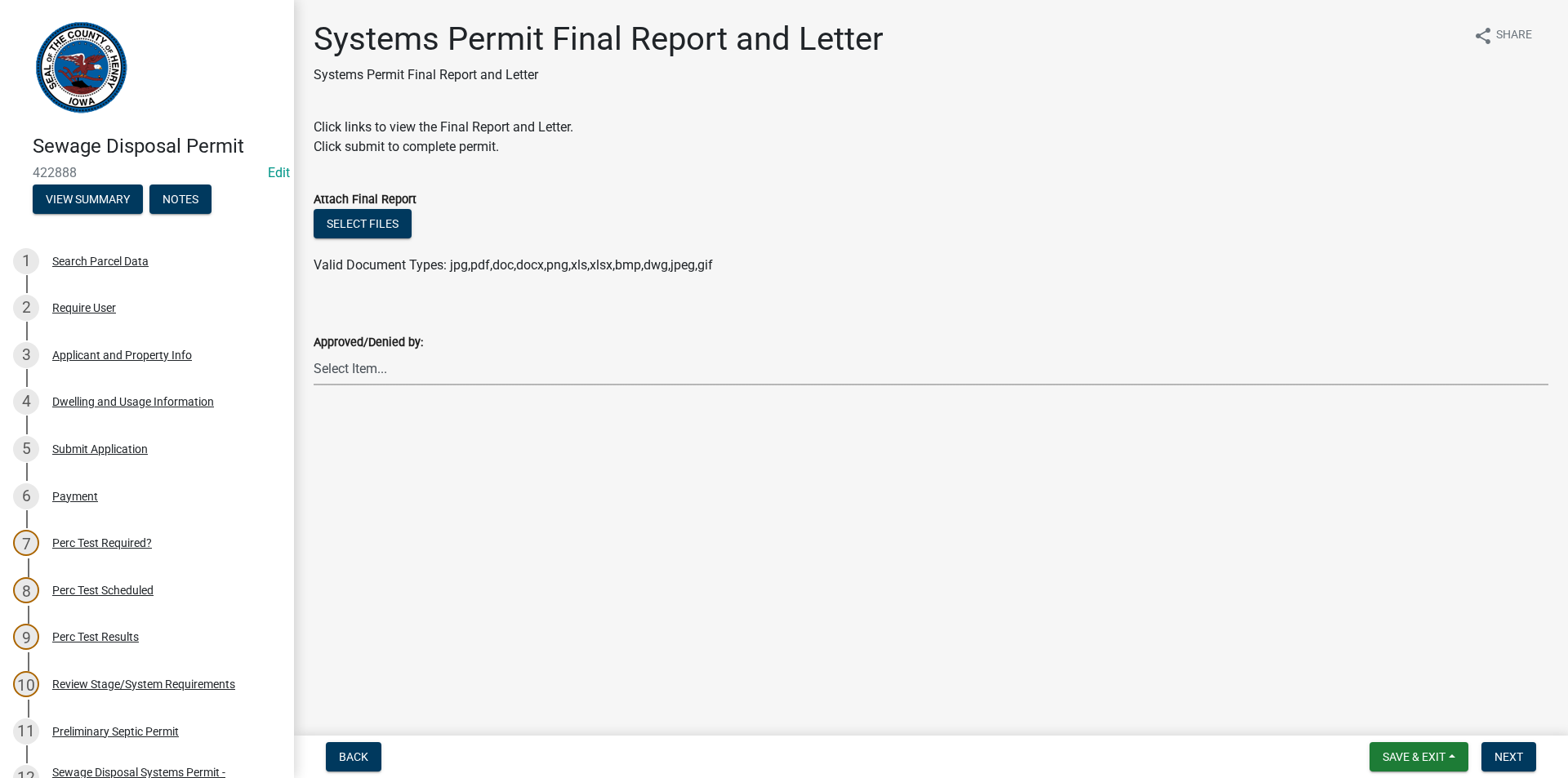
click at [565, 378] on select "Select Item... [PERSON_NAME] [PERSON_NAME]" at bounding box center [930, 368] width 1234 height 33
click at [313, 352] on select "Select Item... [PERSON_NAME] [PERSON_NAME]" at bounding box center [930, 368] width 1234 height 33
select select "5c99670e-d68f-4230-9f25-35431631f8c6"
click at [1518, 750] on span "Next" at bounding box center [1509, 756] width 29 height 13
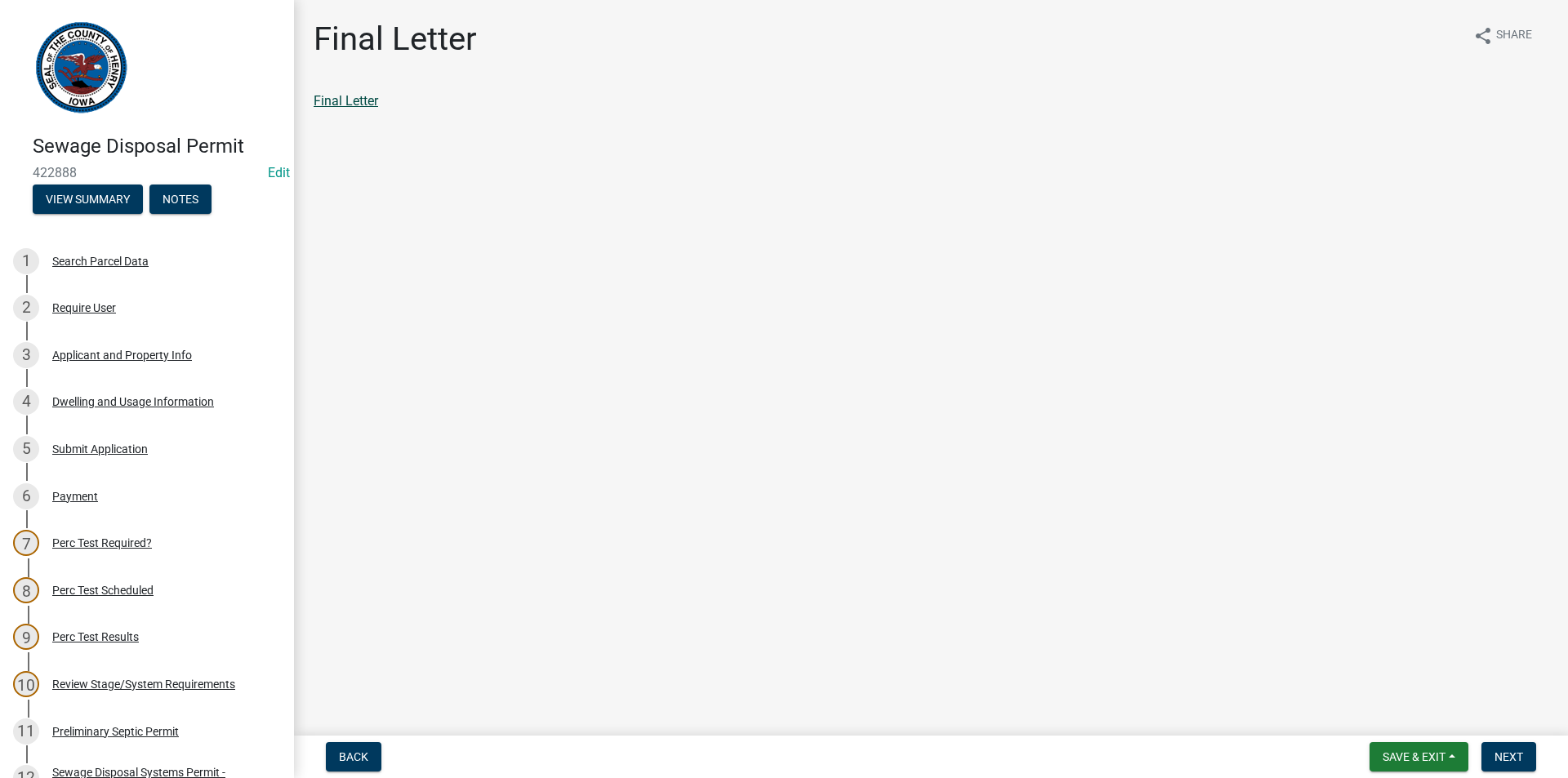
click at [342, 104] on link "Final Letter" at bounding box center [346, 101] width 65 height 15
click at [1494, 755] on button "Next" at bounding box center [1508, 756] width 55 height 30
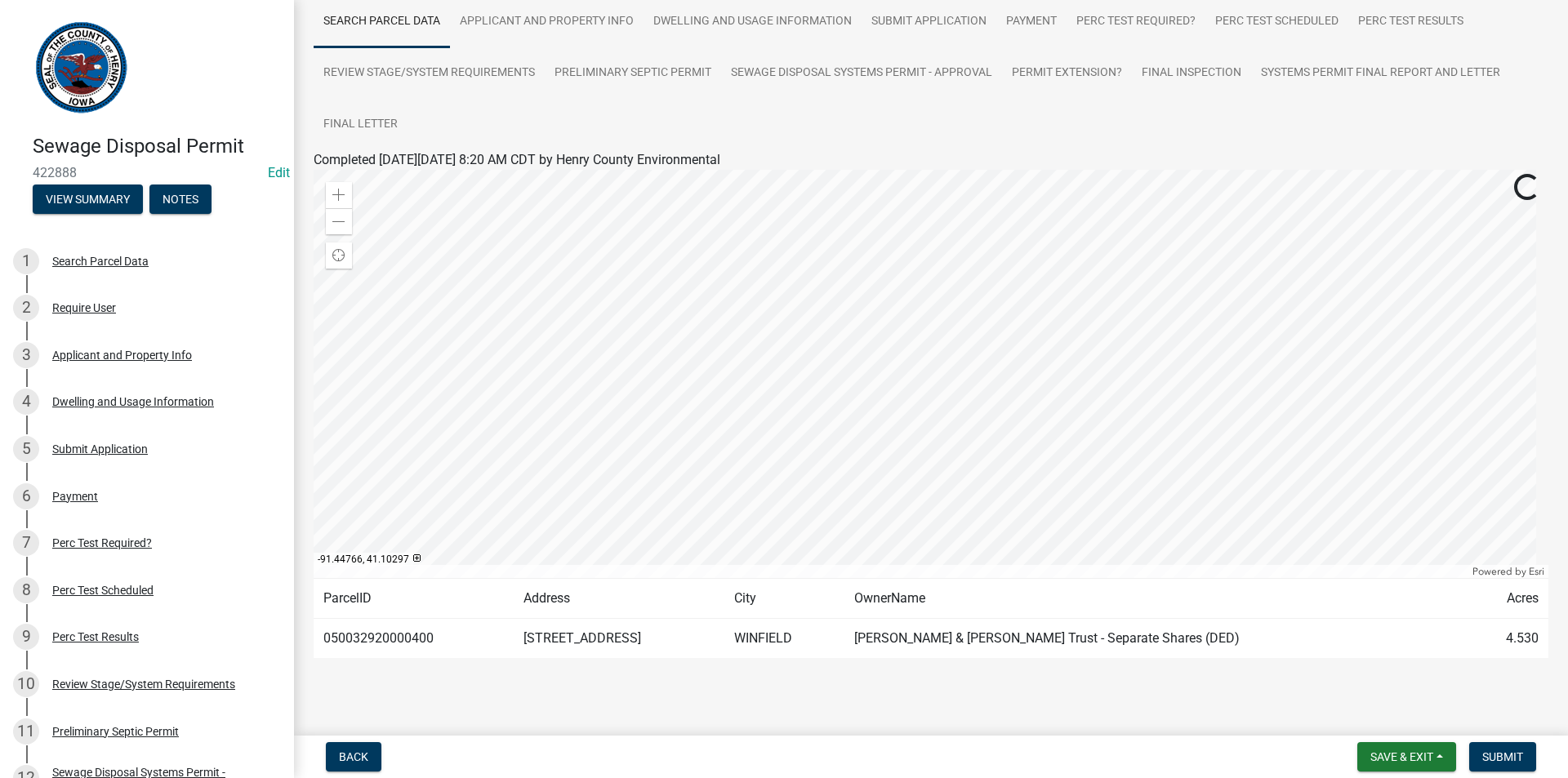
scroll to position [140, 0]
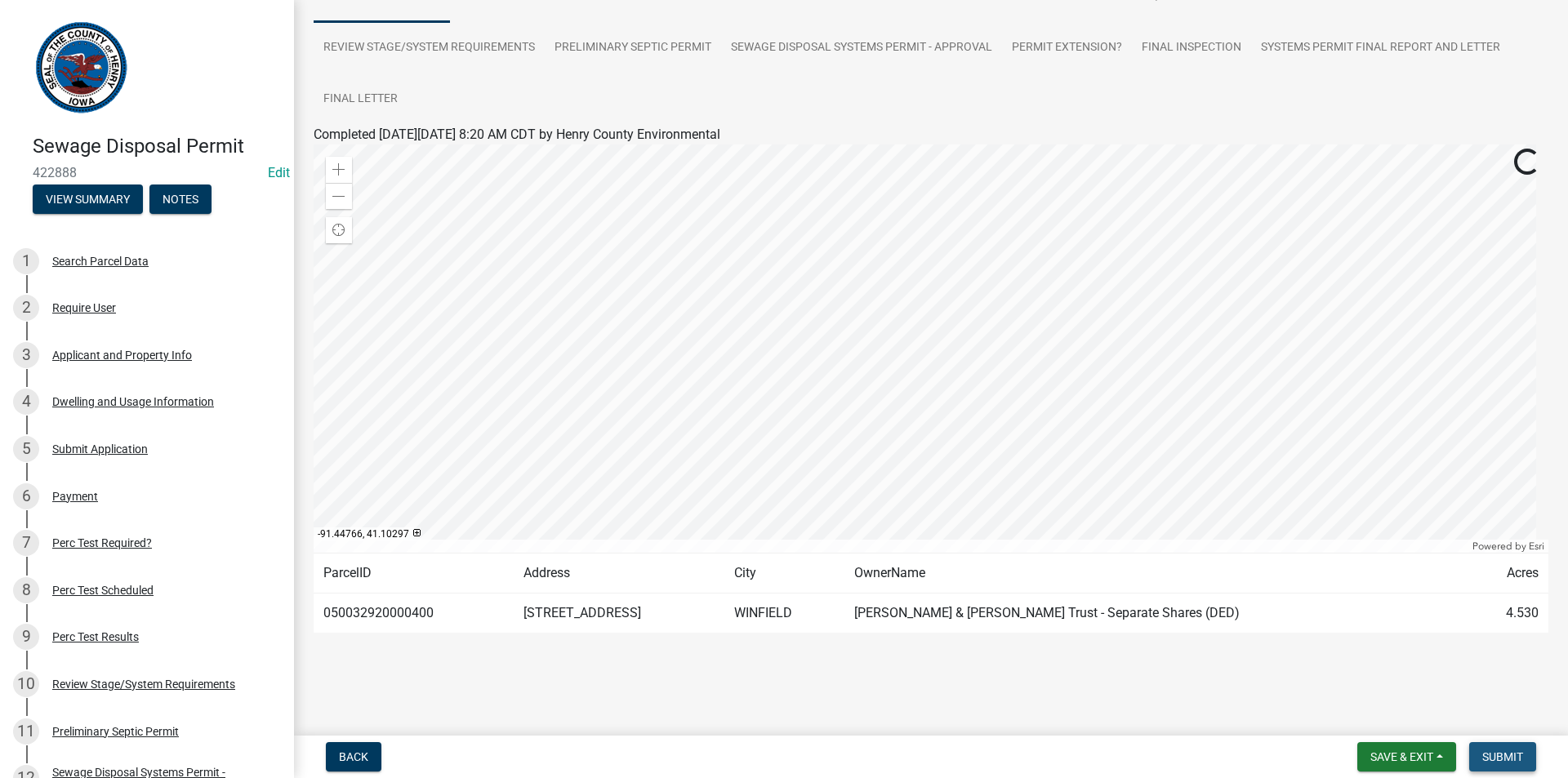
click at [1500, 756] on span "Submit" at bounding box center [1502, 756] width 40 height 13
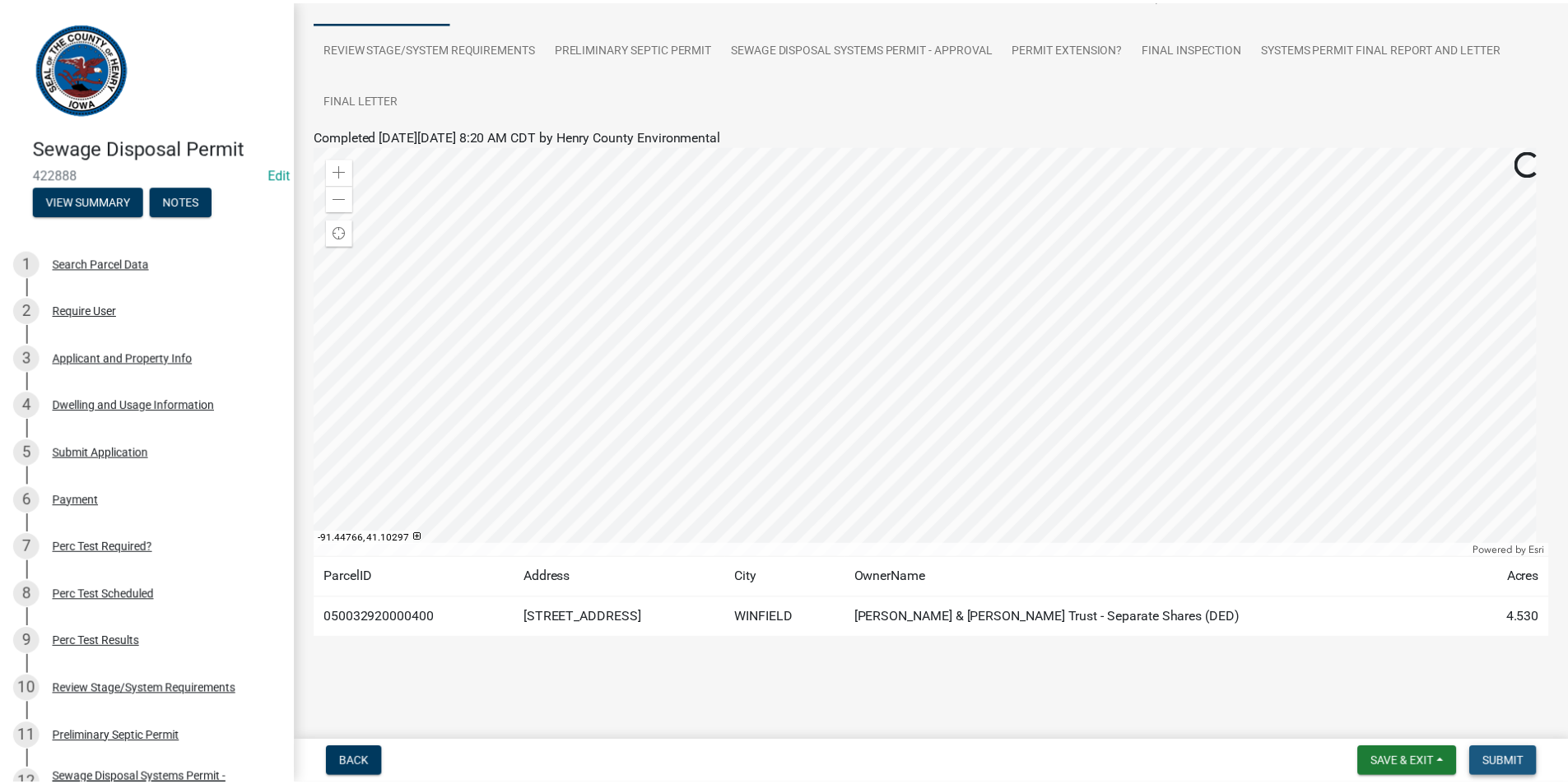
scroll to position [0, 0]
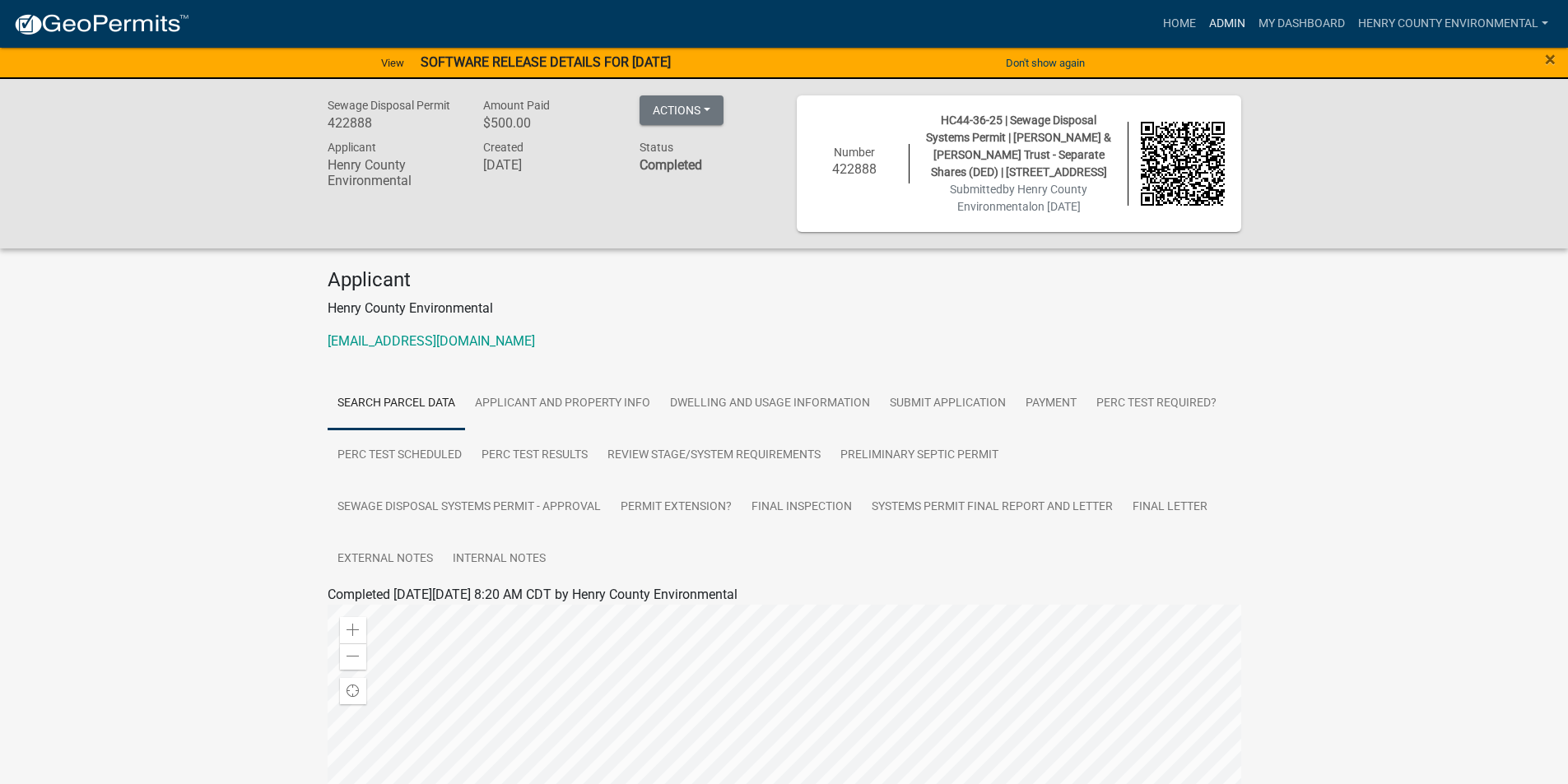
click at [1223, 28] on link "Admin" at bounding box center [1227, 24] width 50 height 32
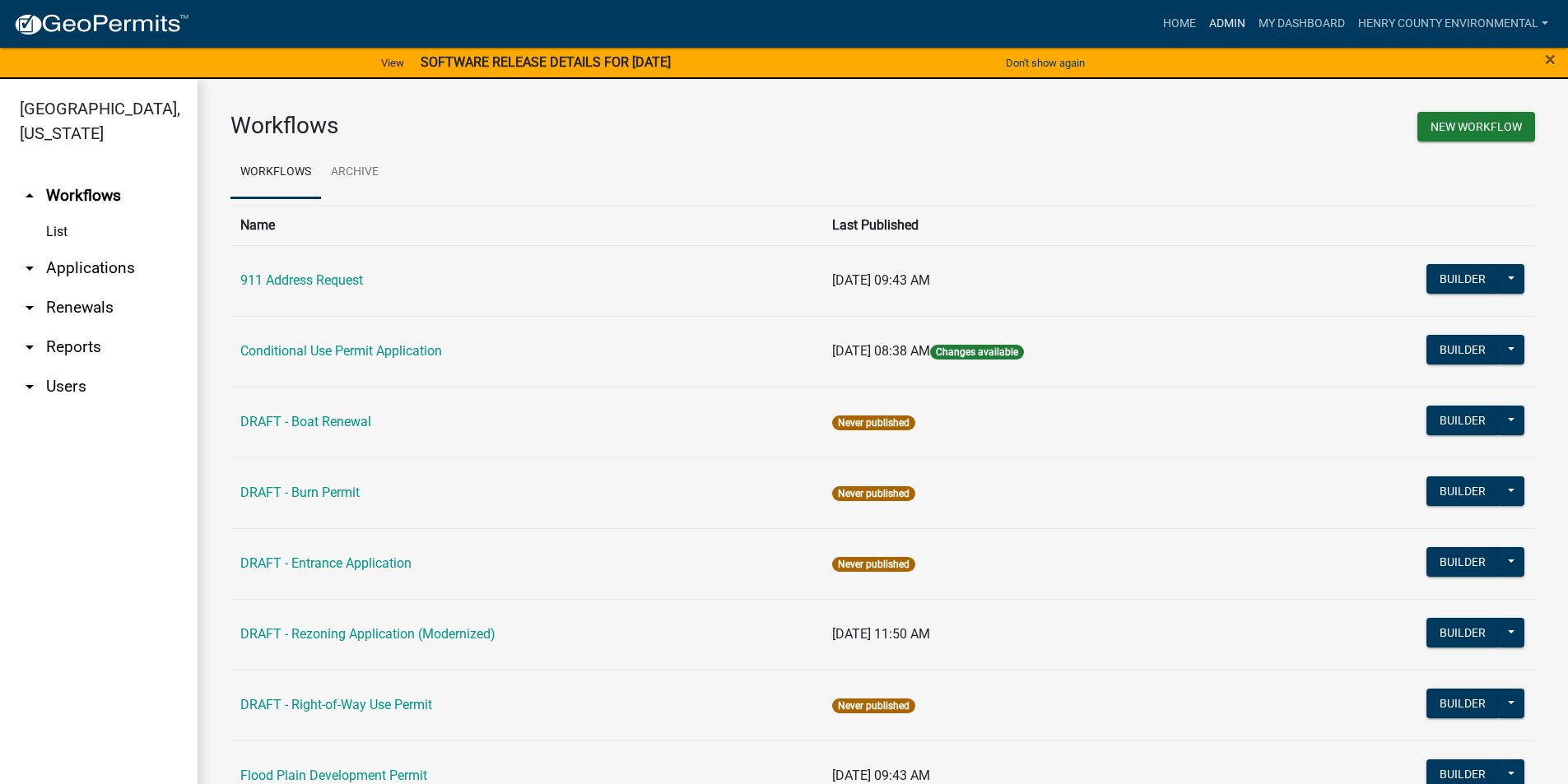
click at [1235, 21] on link "Admin" at bounding box center [1227, 24] width 50 height 32
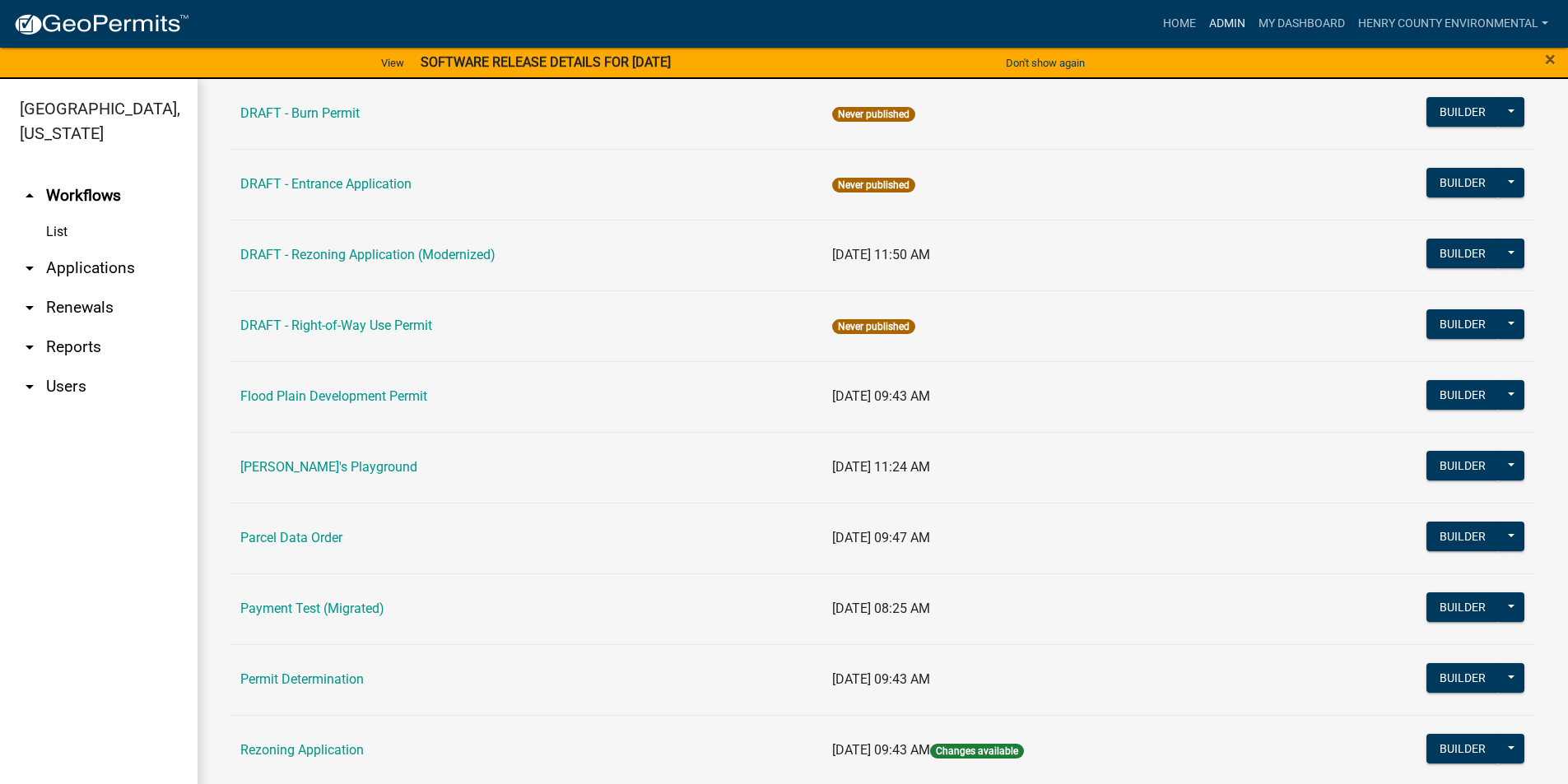
scroll to position [760, 0]
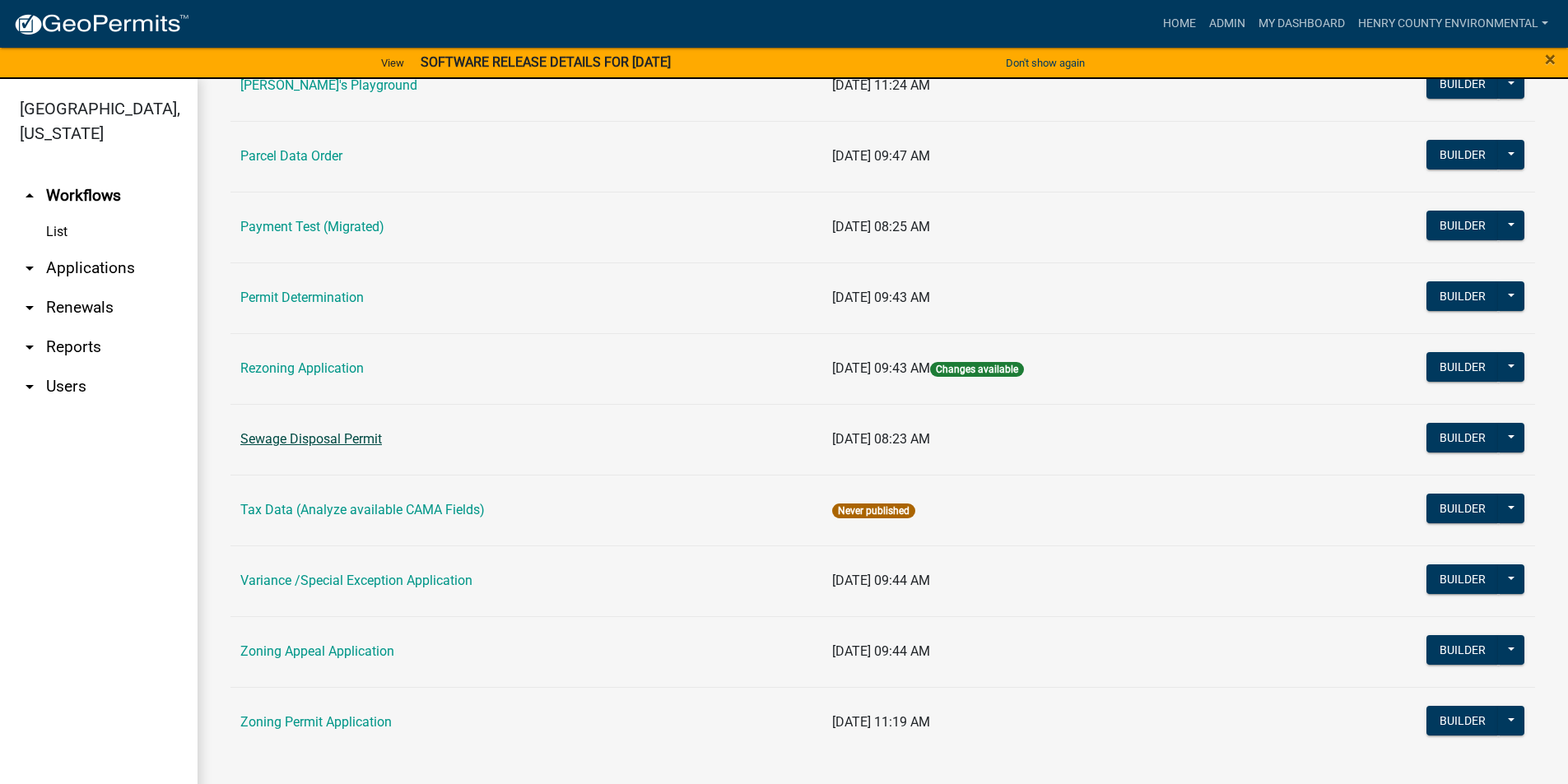
click at [329, 440] on link "Sewage Disposal Permit" at bounding box center [311, 439] width 141 height 15
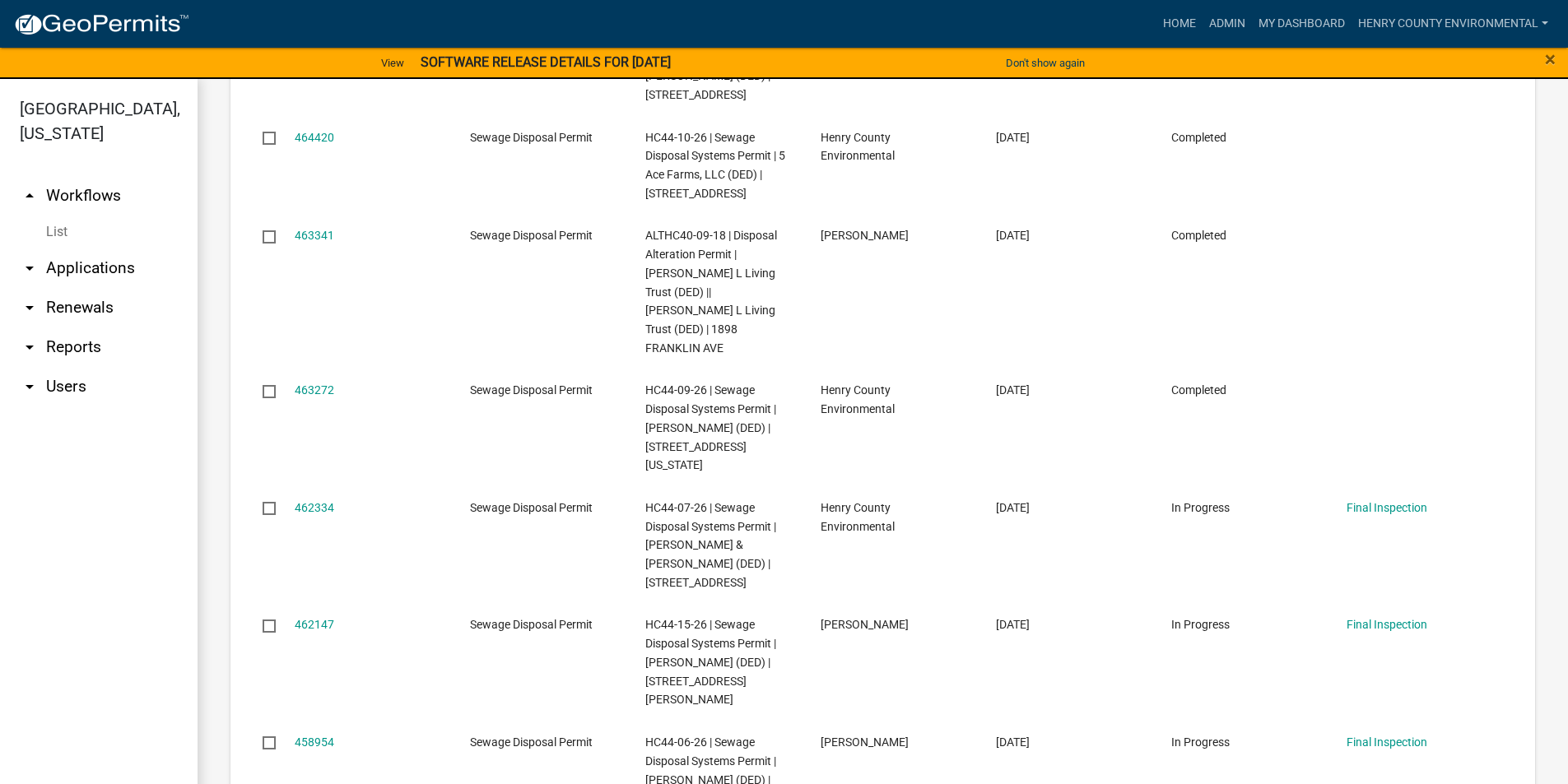
scroll to position [1356, 0]
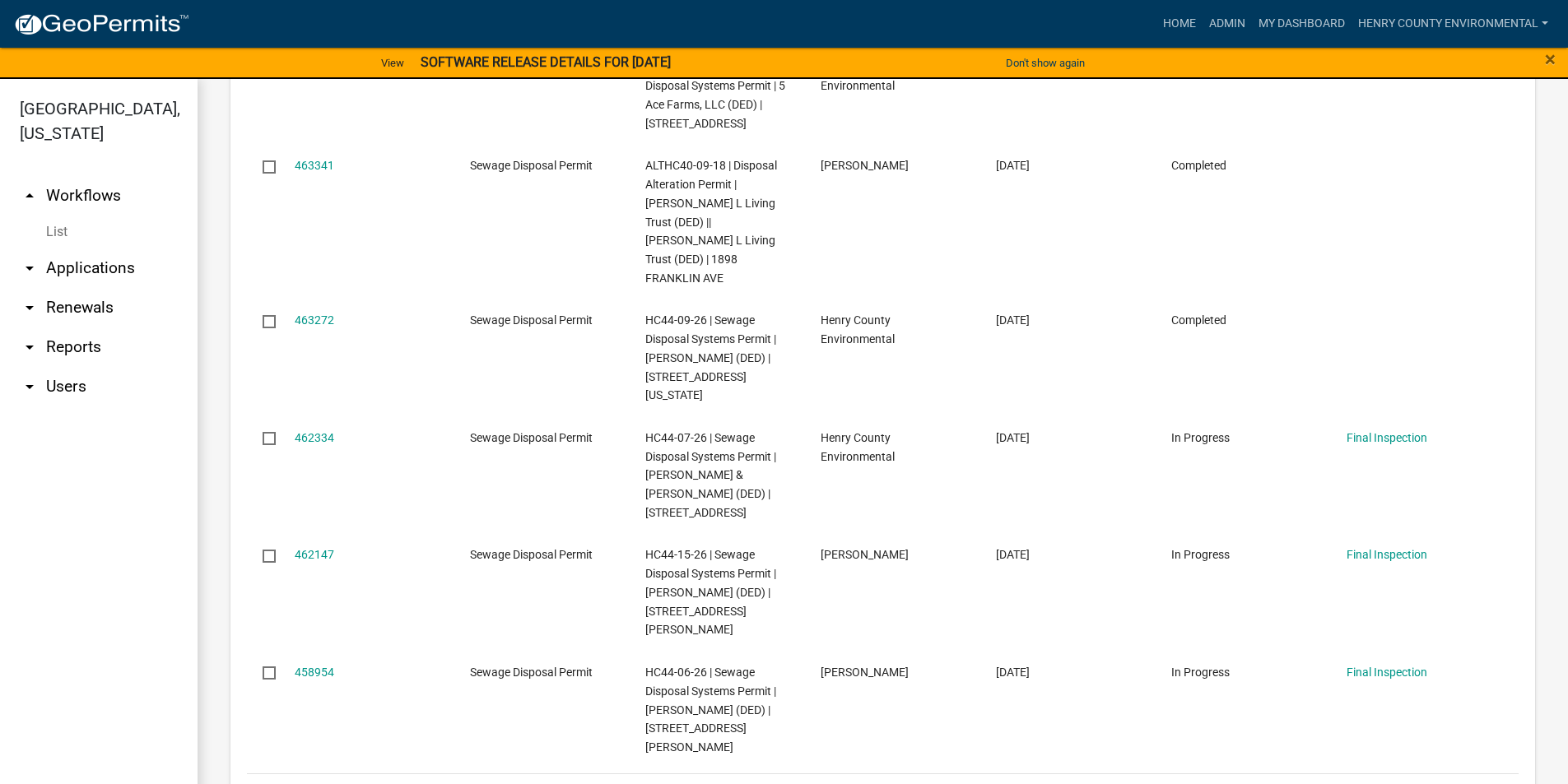
click at [1391, 783] on link "4" at bounding box center [1401, 795] width 20 height 18
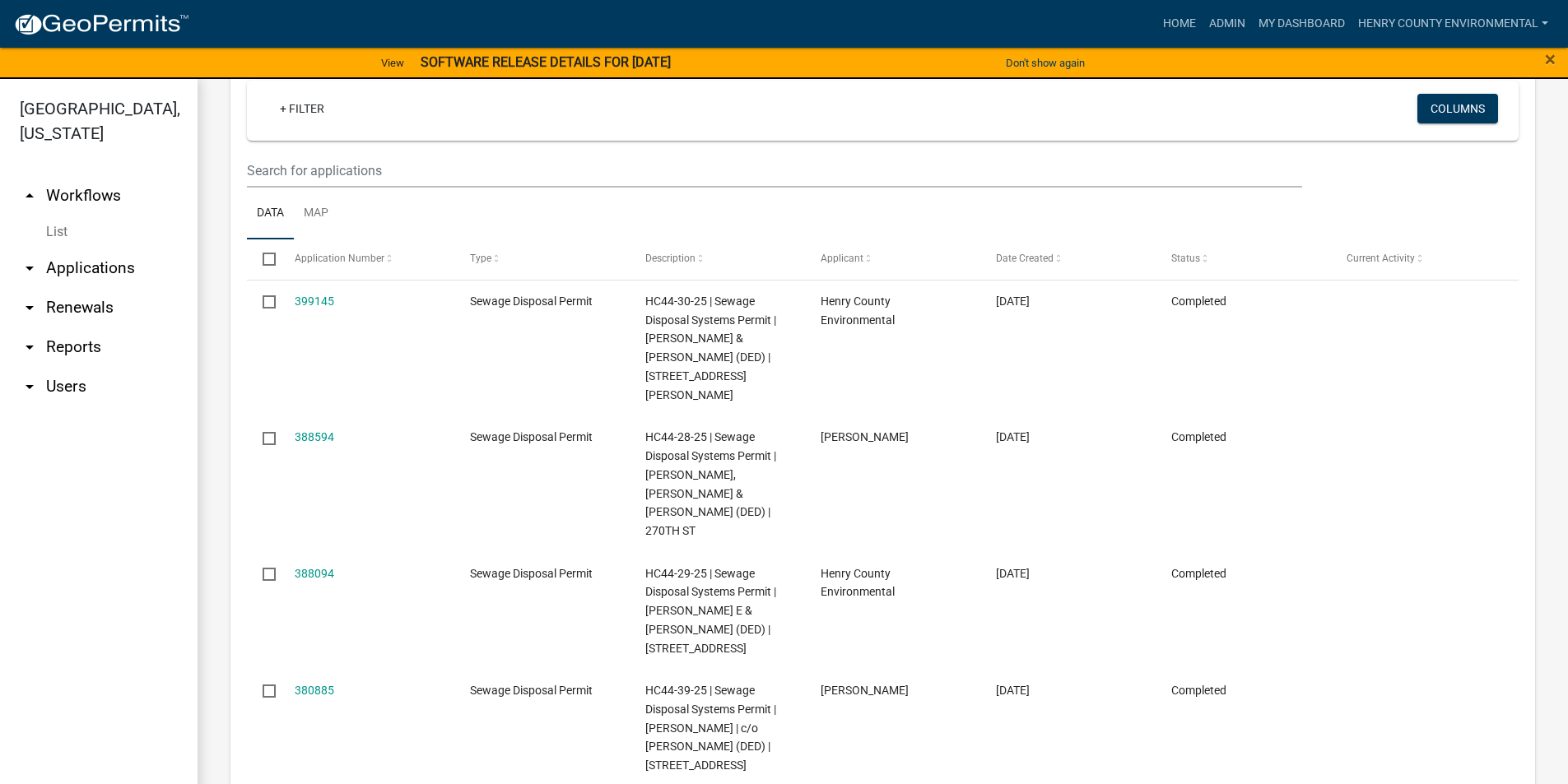
scroll to position [1488, 0]
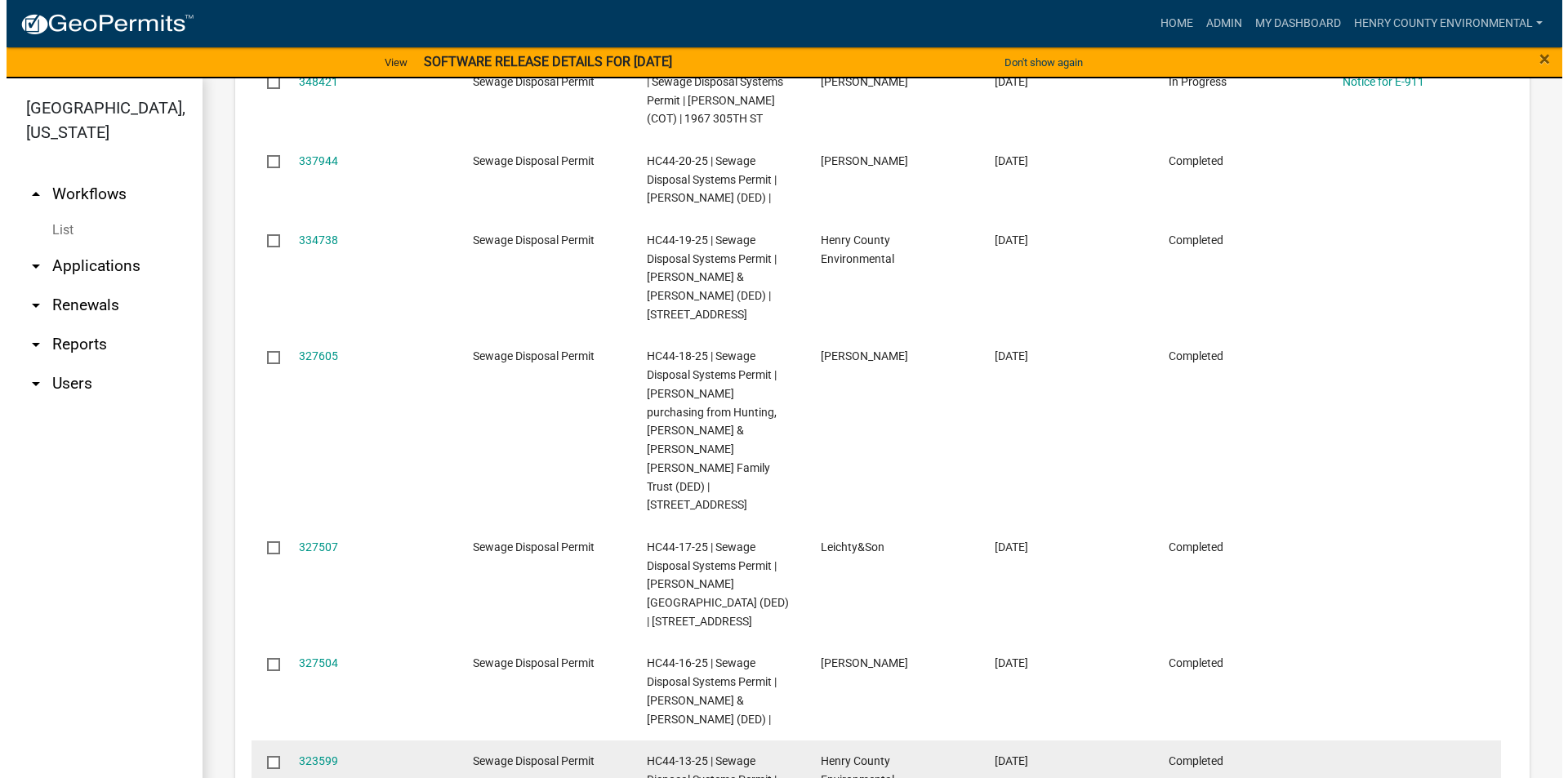
scroll to position [674, 0]
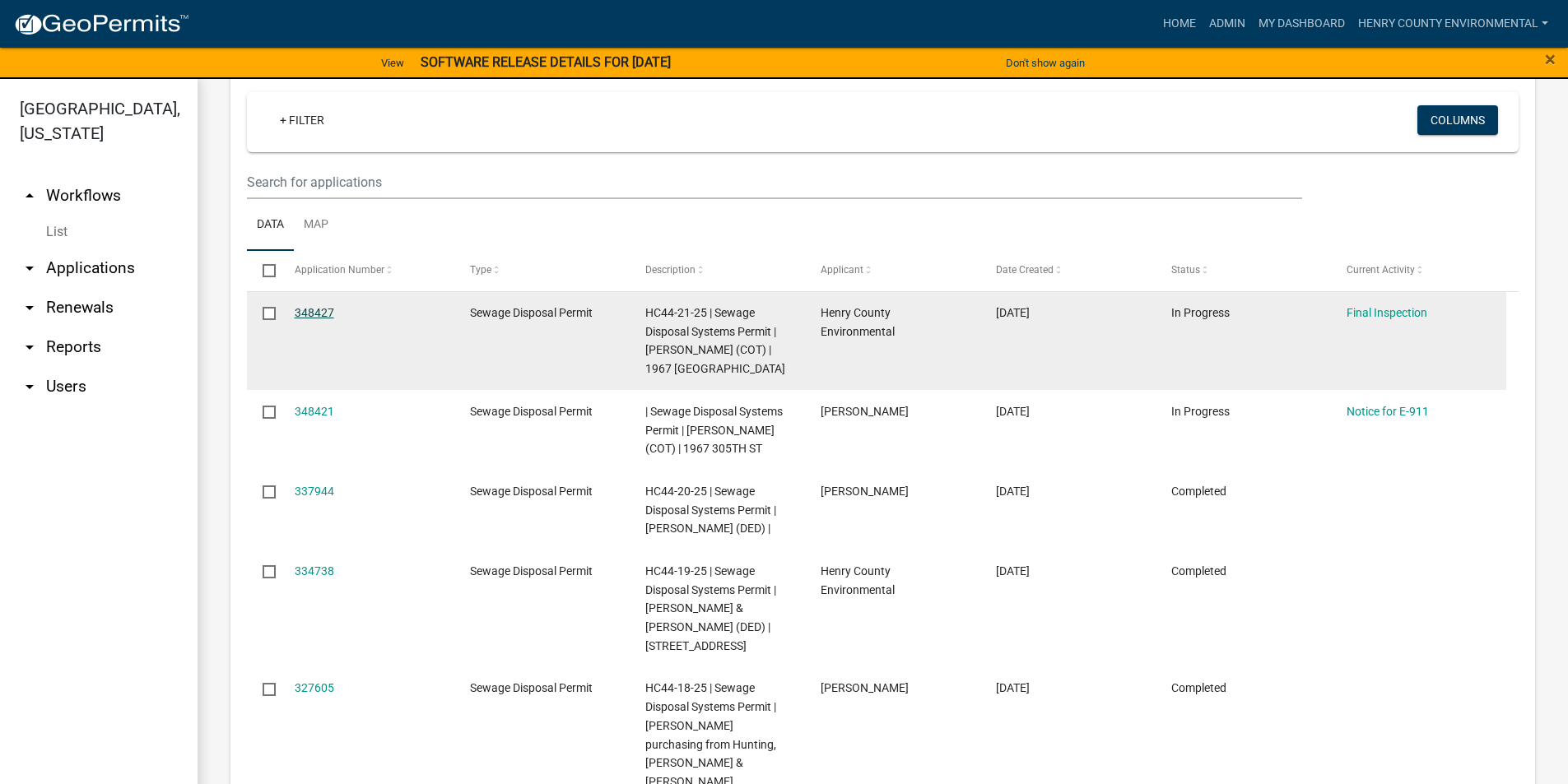
click at [306, 316] on link "348427" at bounding box center [315, 312] width 40 height 14
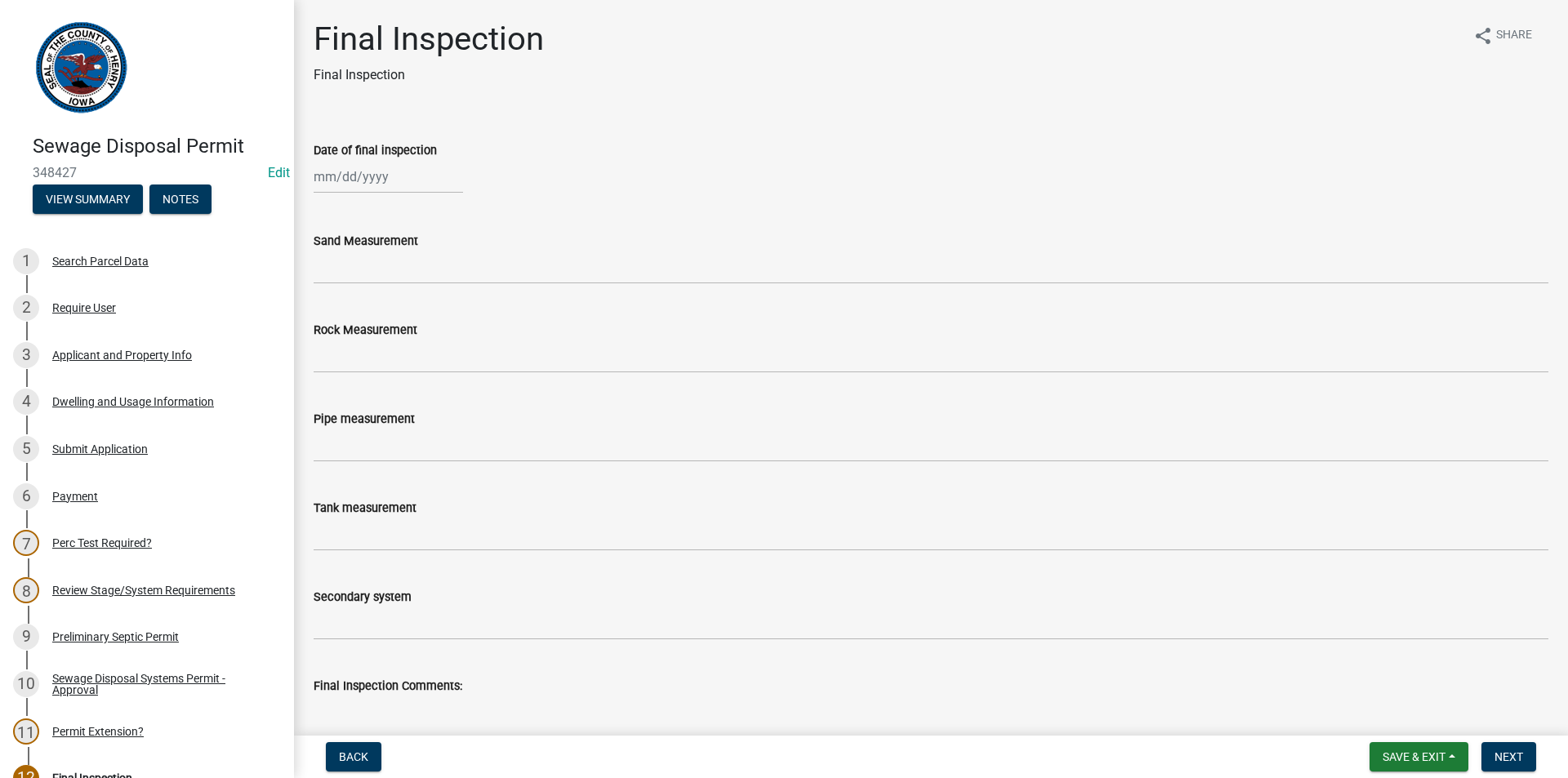
click at [388, 177] on div at bounding box center [388, 176] width 149 height 33
select select "9"
select select "2025"
click at [326, 213] on button "Previous month" at bounding box center [330, 211] width 20 height 26
select select "8"
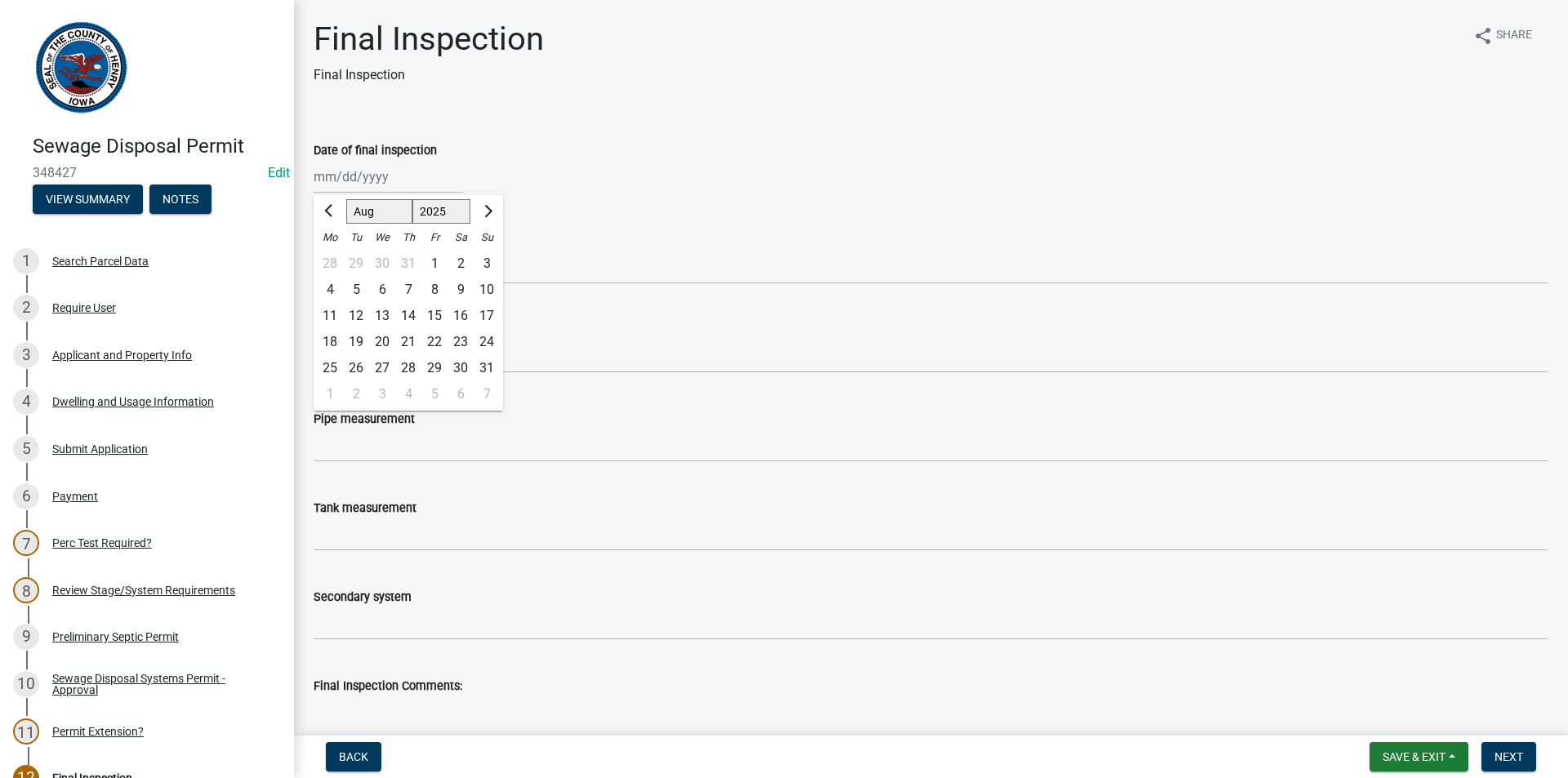
click at [407, 288] on div "7" at bounding box center [407, 289] width 26 height 26
type input "[DATE]"
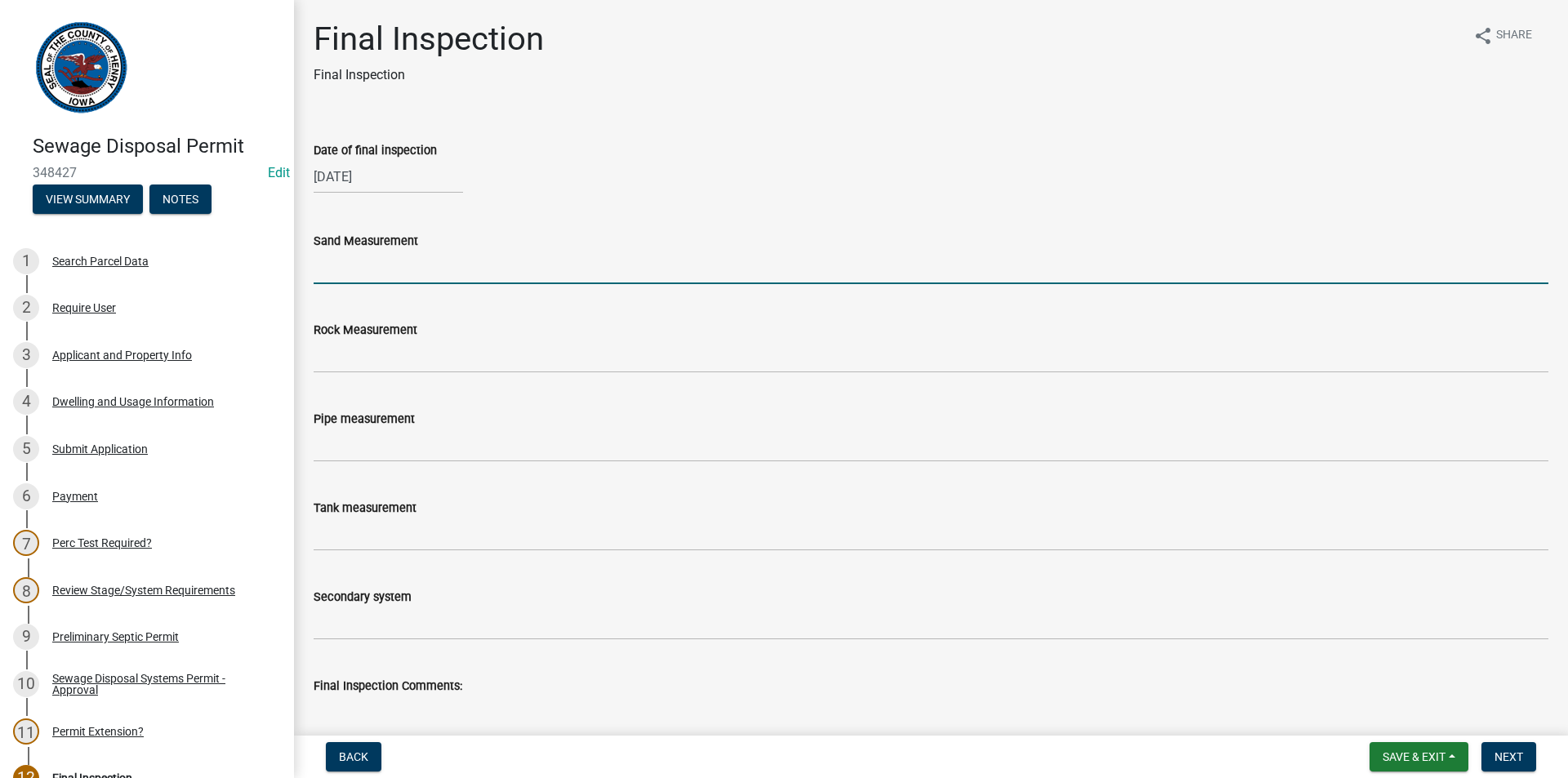
click at [399, 267] on input "Sand Measurement" at bounding box center [930, 267] width 1234 height 33
type input "34""
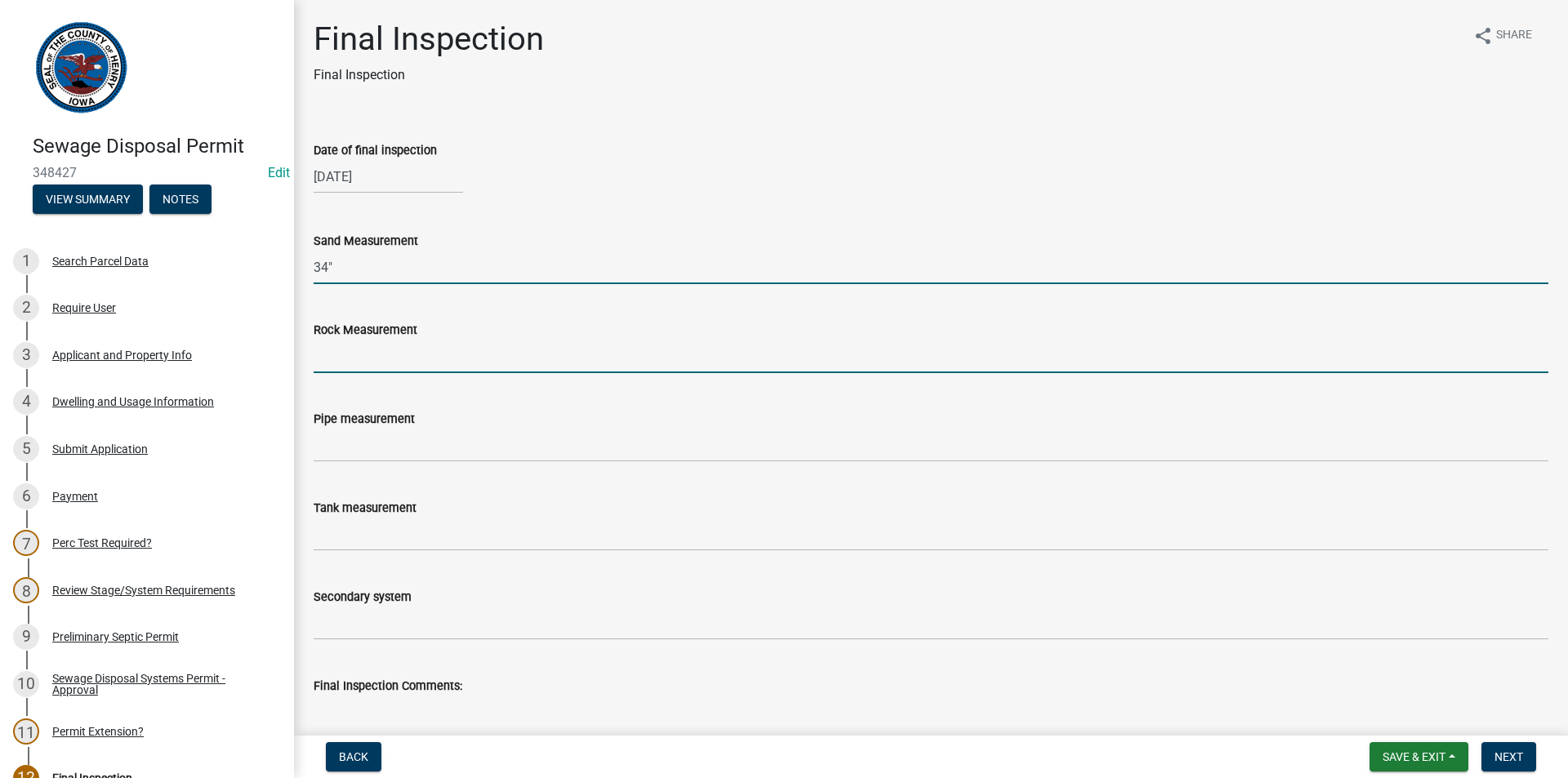
drag, startPoint x: 394, startPoint y: 350, endPoint x: 395, endPoint y: 360, distance: 10.0
click at [394, 350] on input "Rock Measurement" at bounding box center [930, 355] width 1234 height 33
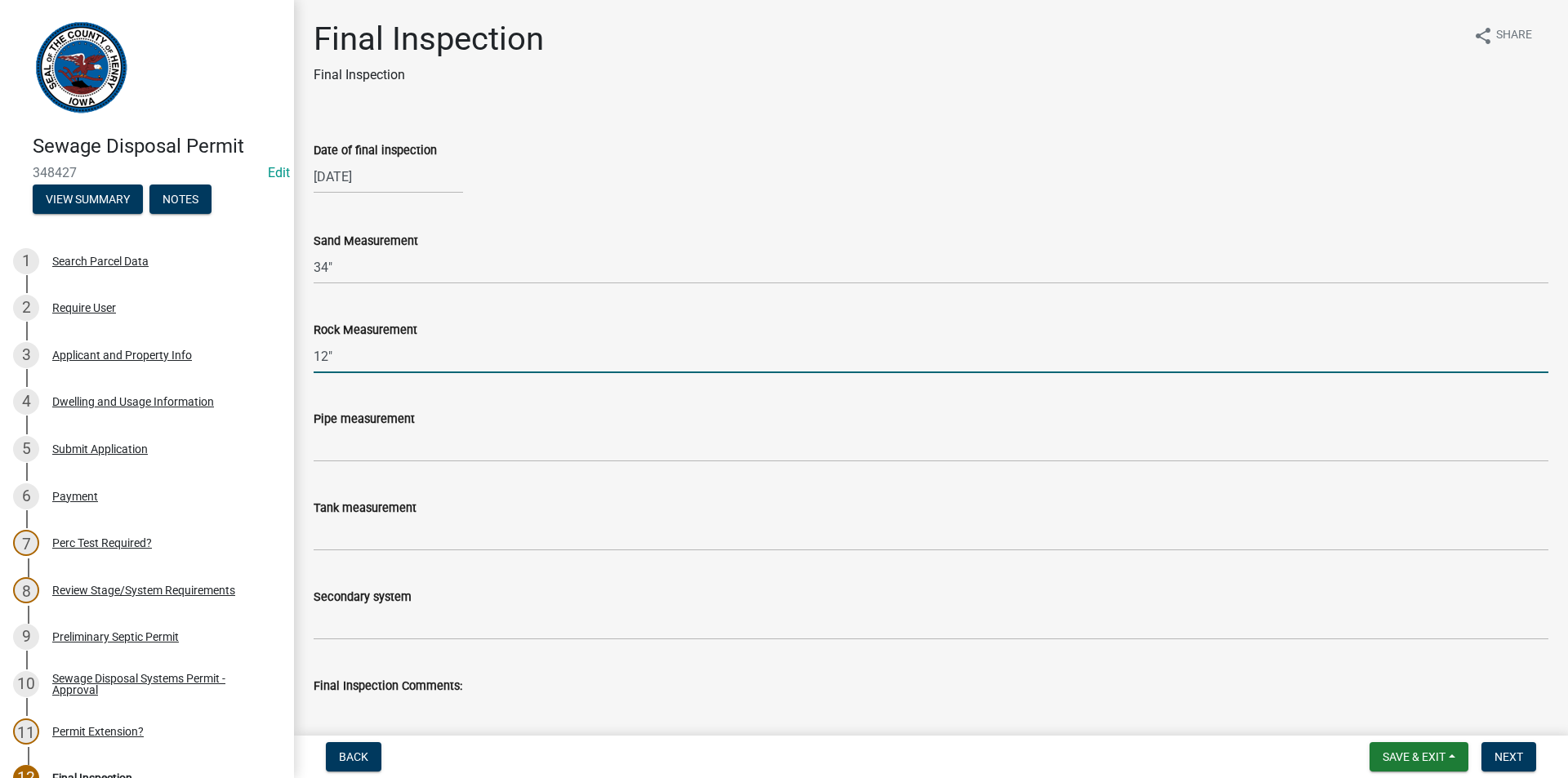
click at [399, 364] on input "12"" at bounding box center [930, 355] width 1234 height 33
type input "1"
click at [403, 361] on input "Rock Measurement" at bounding box center [930, 355] width 1234 height 33
type input "N/A"
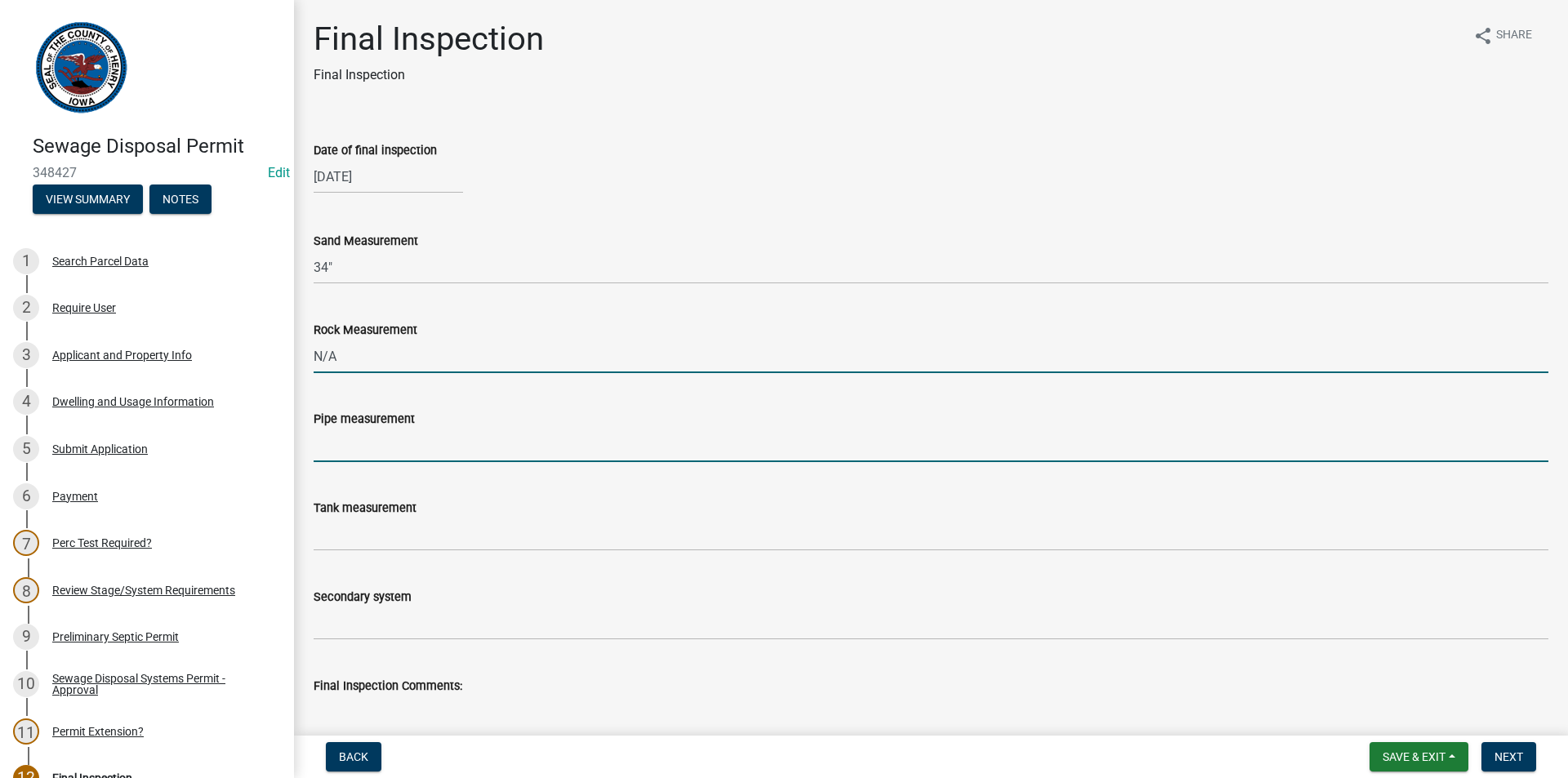
click at [367, 441] on input "Pipe measurement" at bounding box center [930, 445] width 1234 height 33
click at [354, 356] on input "N/A" at bounding box center [930, 355] width 1234 height 33
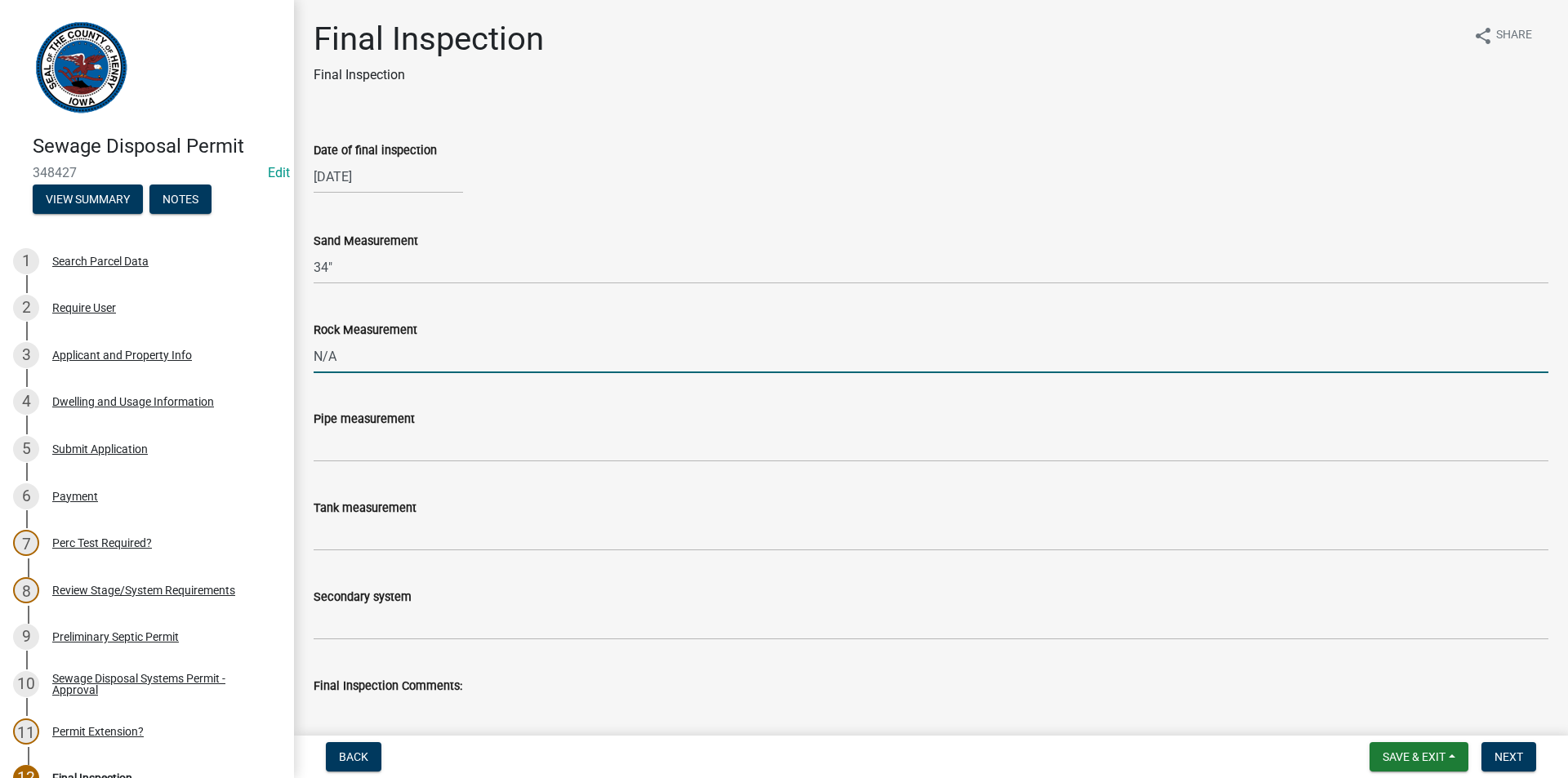
drag, startPoint x: 338, startPoint y: 356, endPoint x: 312, endPoint y: 357, distance: 26.0
click at [312, 357] on div "Rock Measurement N/A" at bounding box center [931, 335] width 1259 height 76
click at [421, 366] on input "Rock Measurement" at bounding box center [930, 355] width 1234 height 33
type input "Three 10" Sock tile Collection lines"
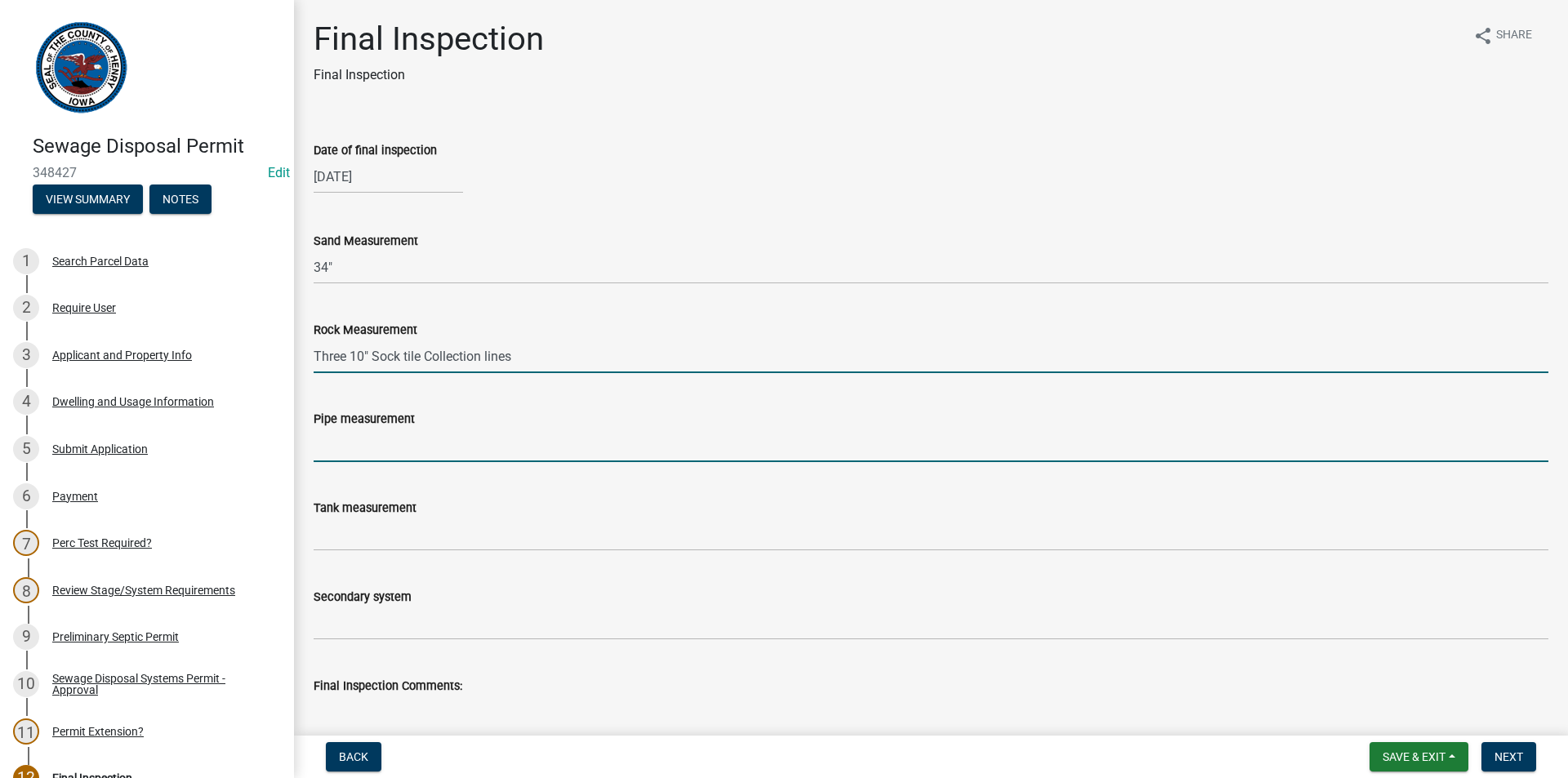
click at [402, 449] on input "Pipe measurement" at bounding box center [930, 445] width 1234 height 33
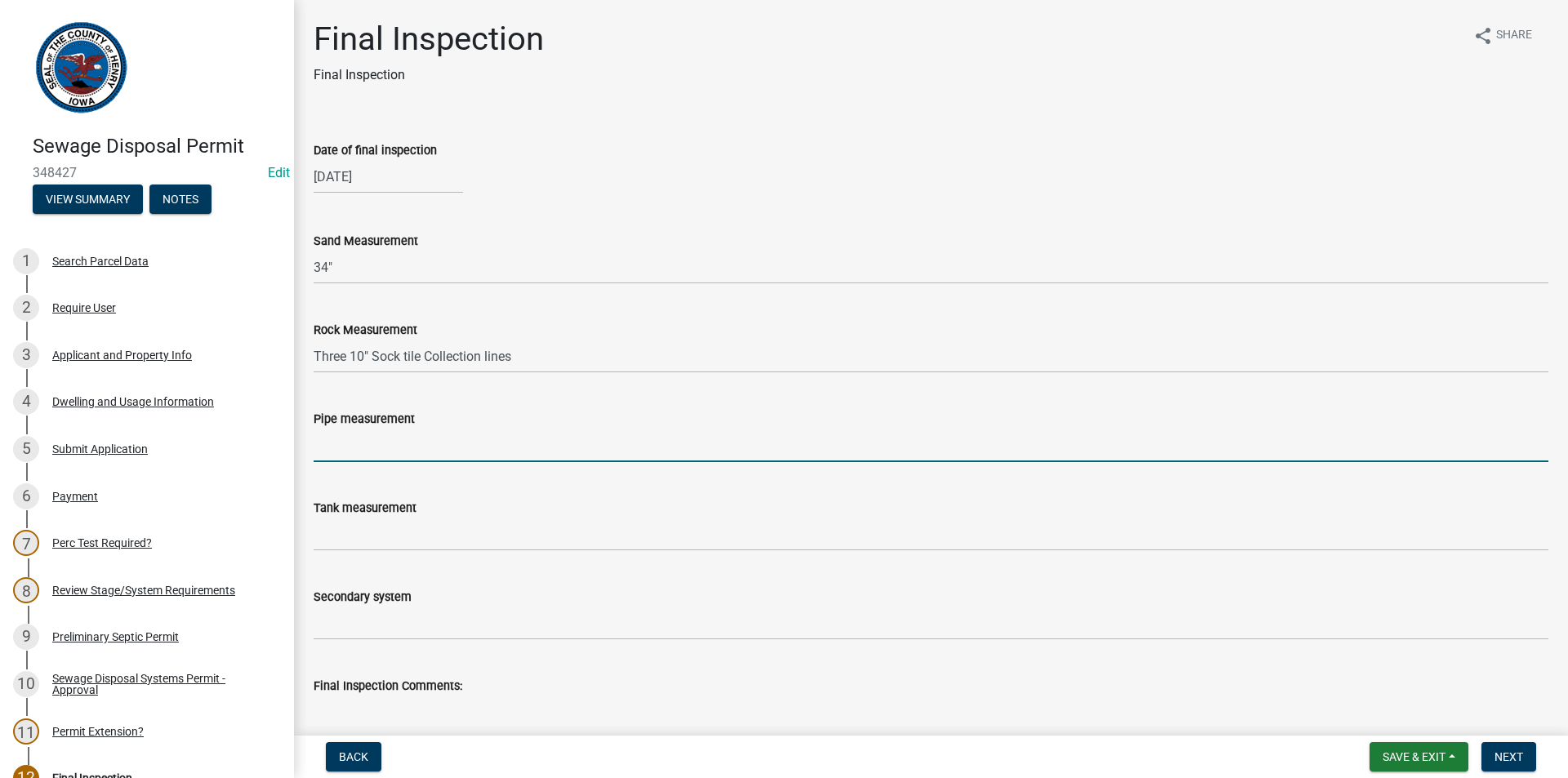
type input "N/A"
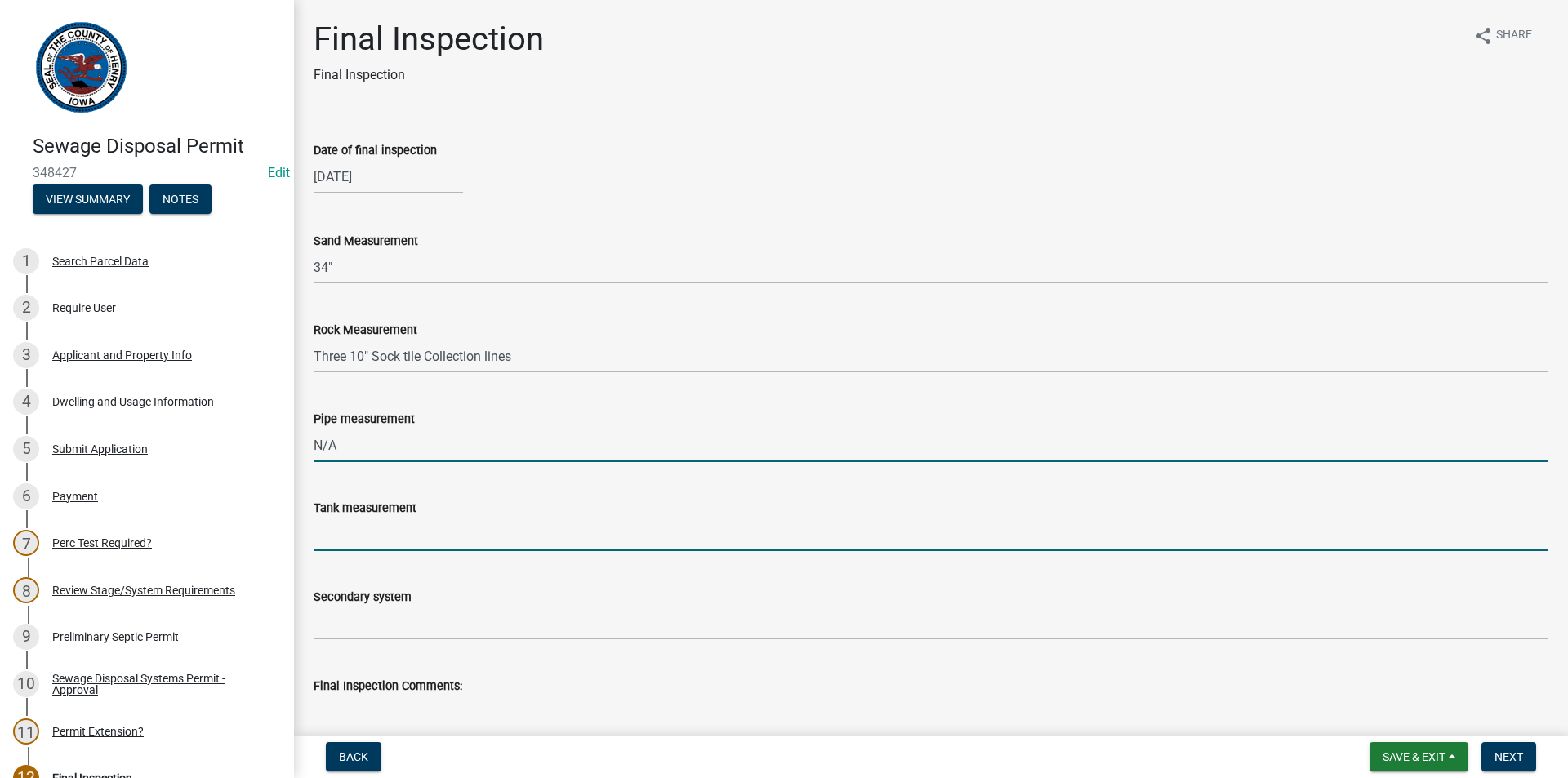
click at [380, 526] on input "Tank measurement" at bounding box center [930, 534] width 1234 height 33
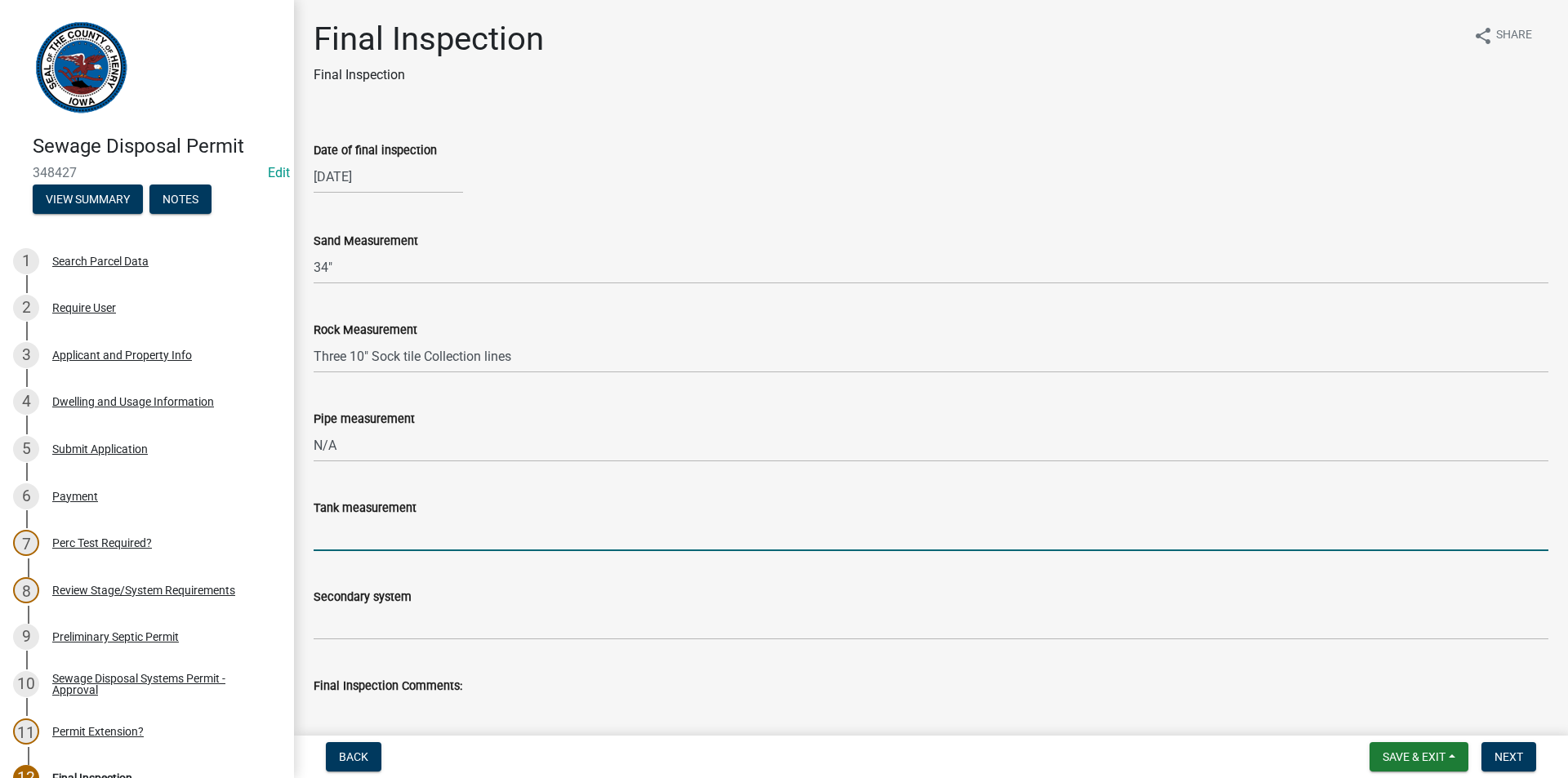
type input "1500Gal Pump dose tank"
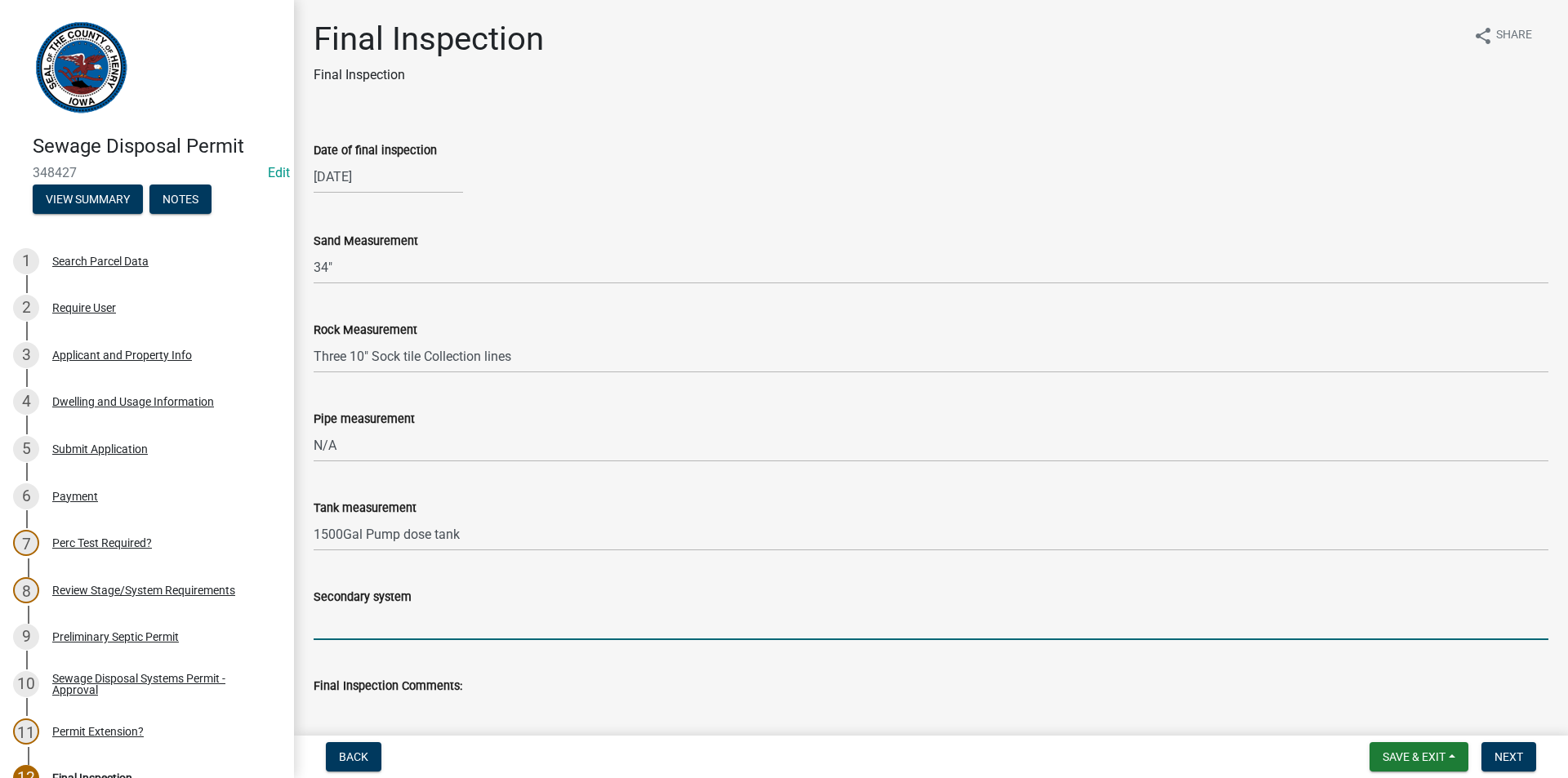
click at [404, 622] on input "Secondary system" at bounding box center [930, 623] width 1234 height 33
type input "15' x 40' Sandfilter"
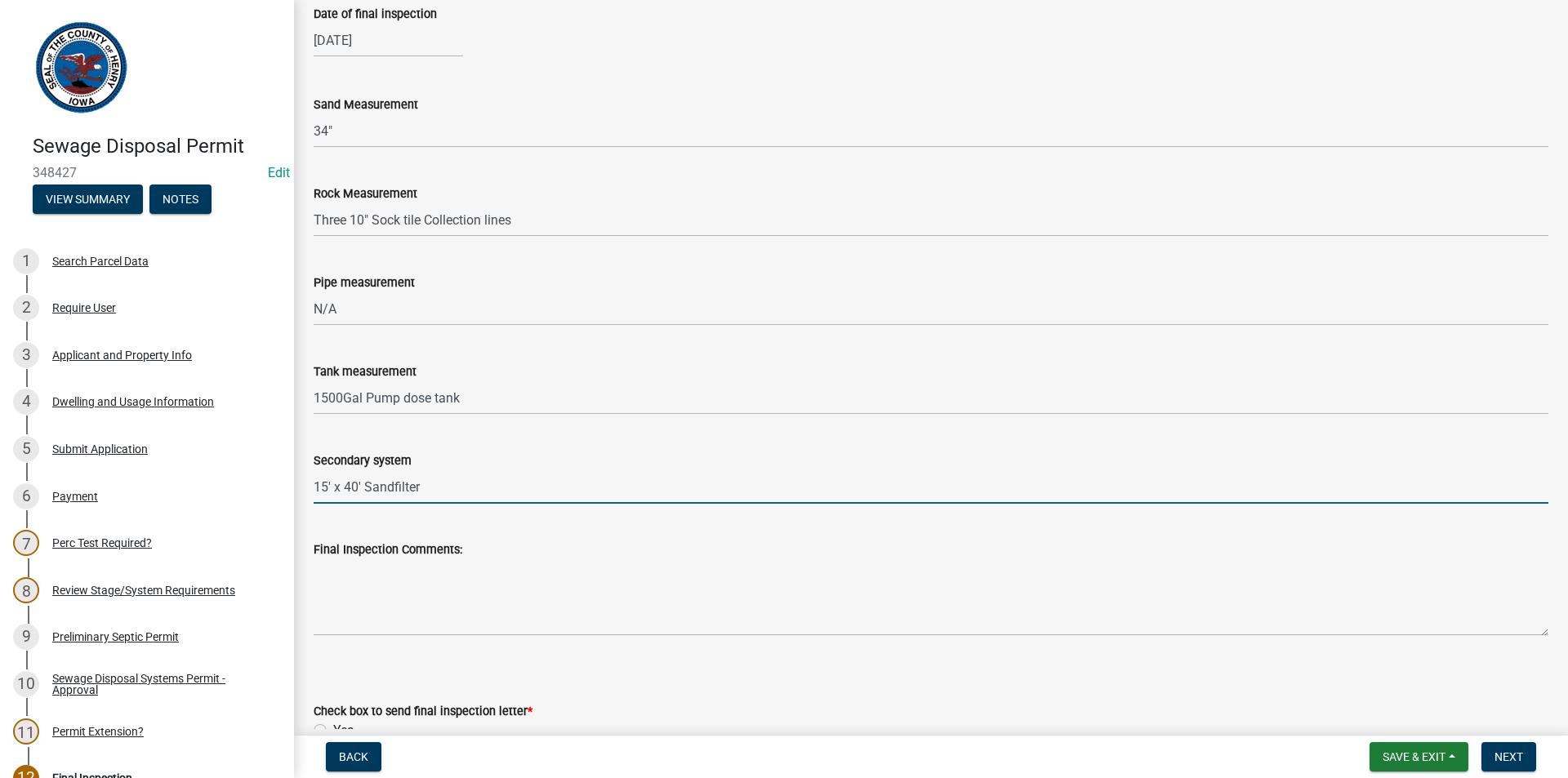
scroll to position [366, 0]
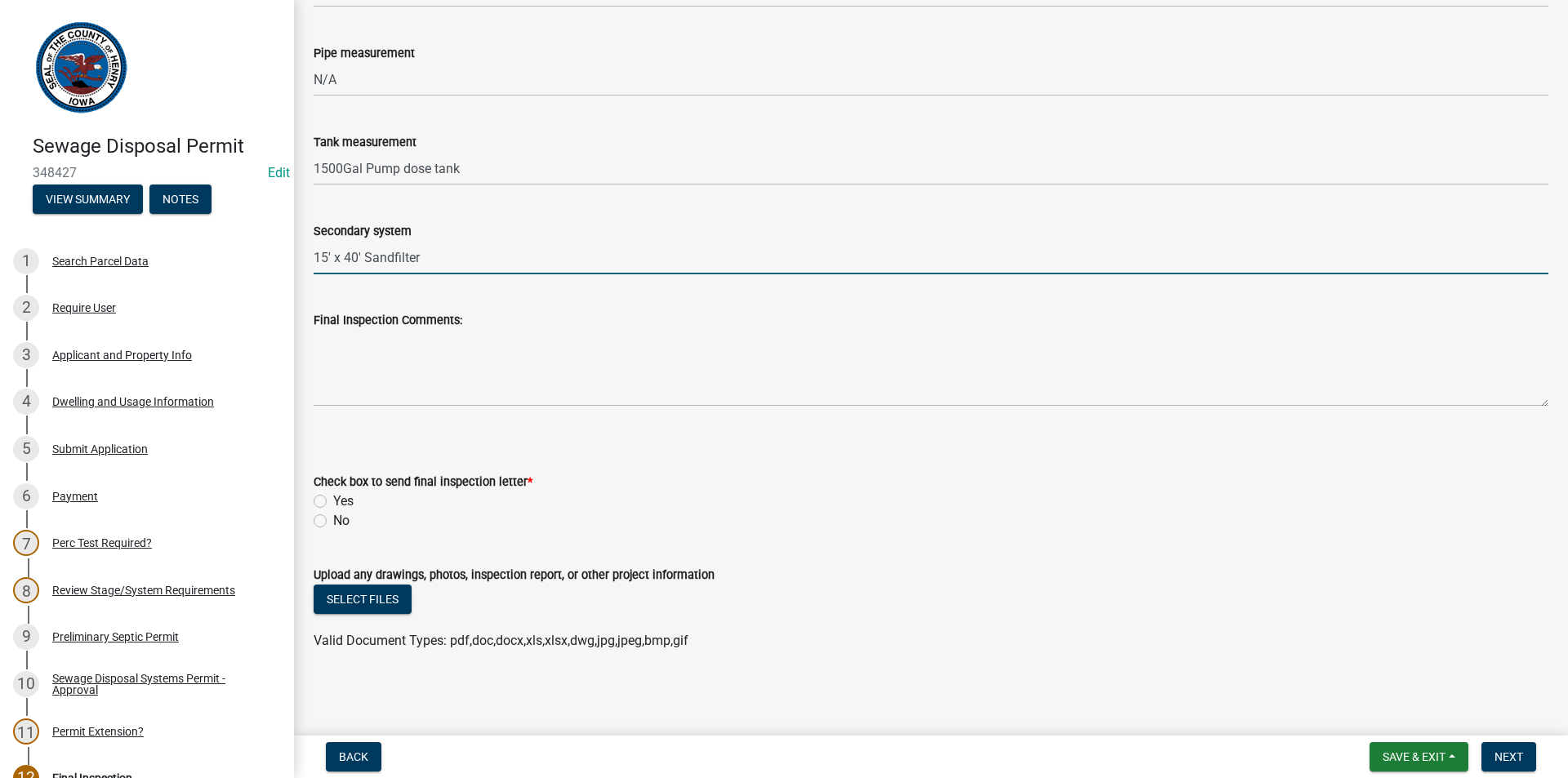
click at [333, 518] on label "No" at bounding box center [341, 520] width 16 height 20
click at [333, 518] on input "No" at bounding box center [338, 516] width 11 height 11
radio input "true"
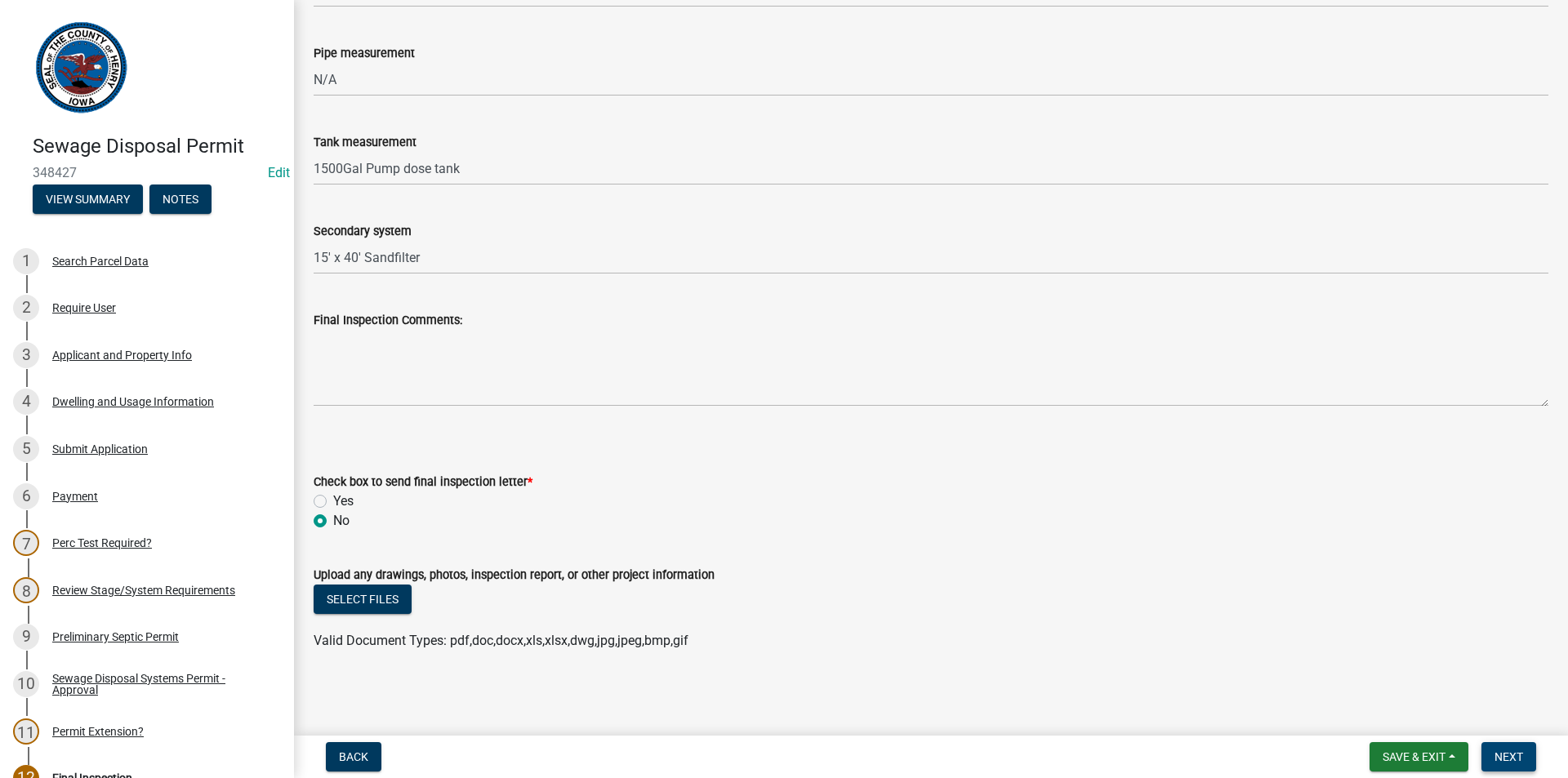
click at [1520, 754] on span "Next" at bounding box center [1509, 756] width 29 height 13
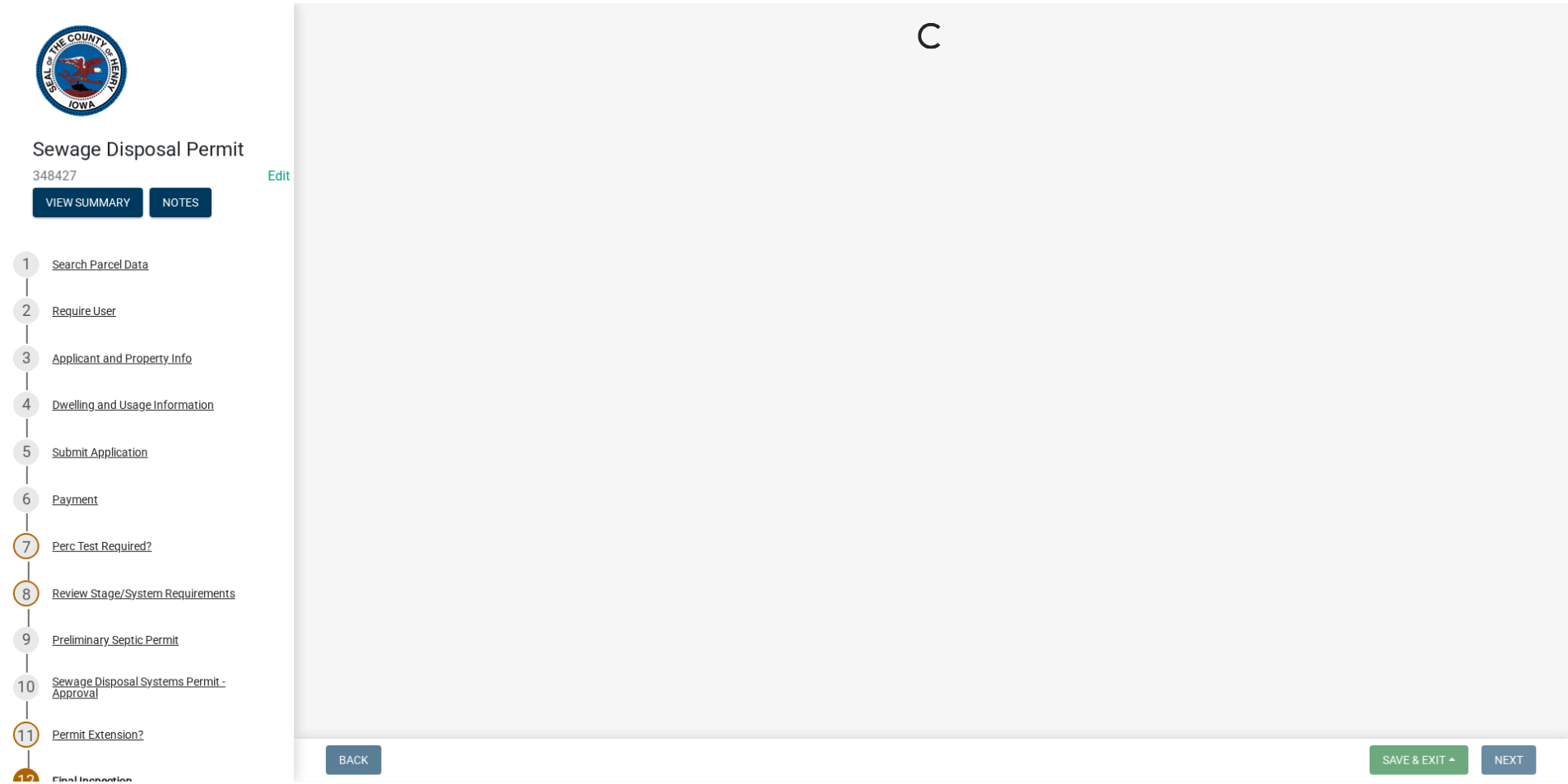
scroll to position [0, 0]
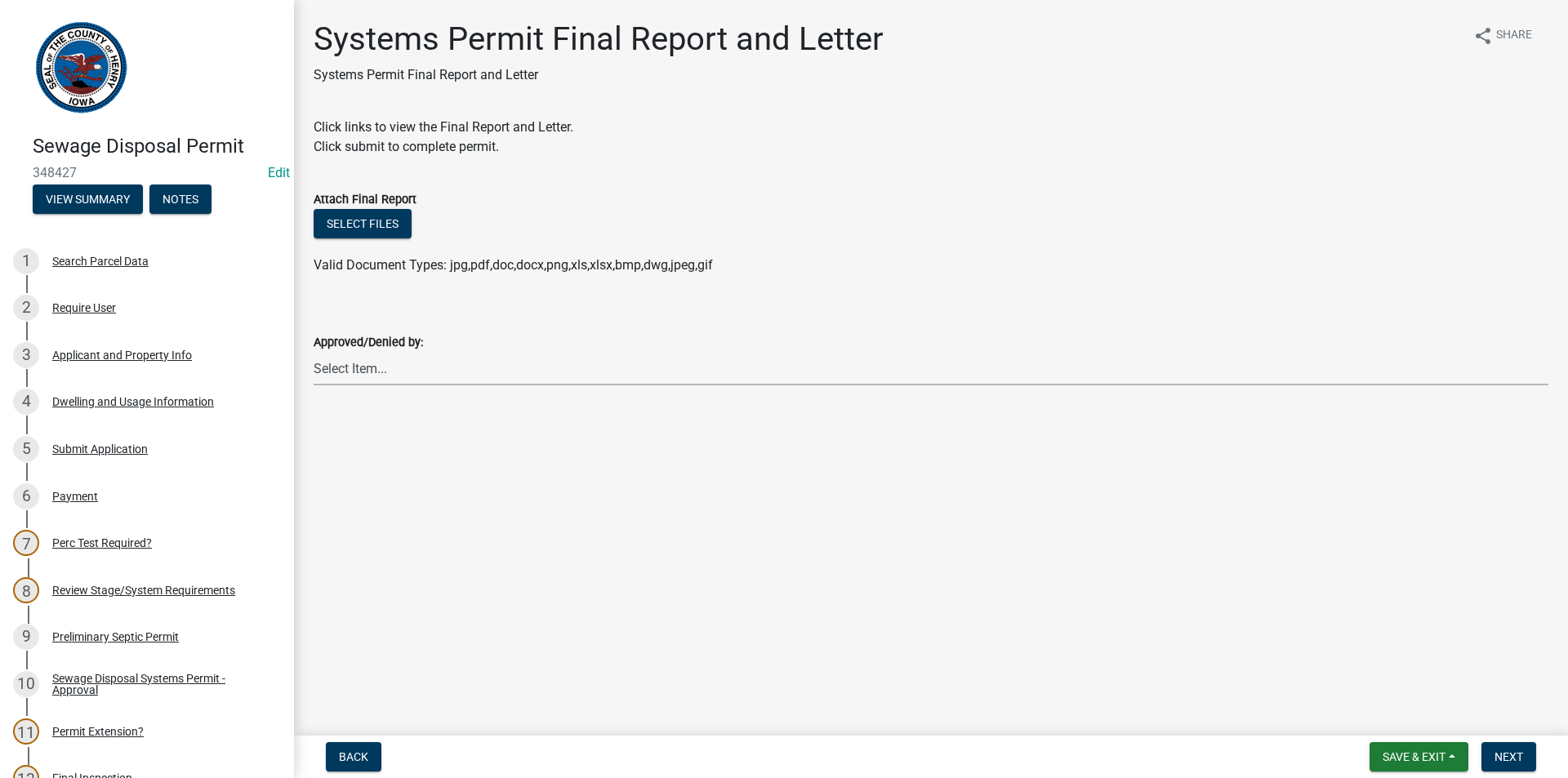
click at [566, 370] on select "Select Item... [PERSON_NAME] [PERSON_NAME]" at bounding box center [930, 368] width 1234 height 33
click at [313, 352] on select "Select Item... [PERSON_NAME] [PERSON_NAME]" at bounding box center [930, 368] width 1234 height 33
select select "5c99670e-d68f-4230-9f25-35431631f8c6"
click at [1506, 757] on span "Next" at bounding box center [1509, 756] width 29 height 13
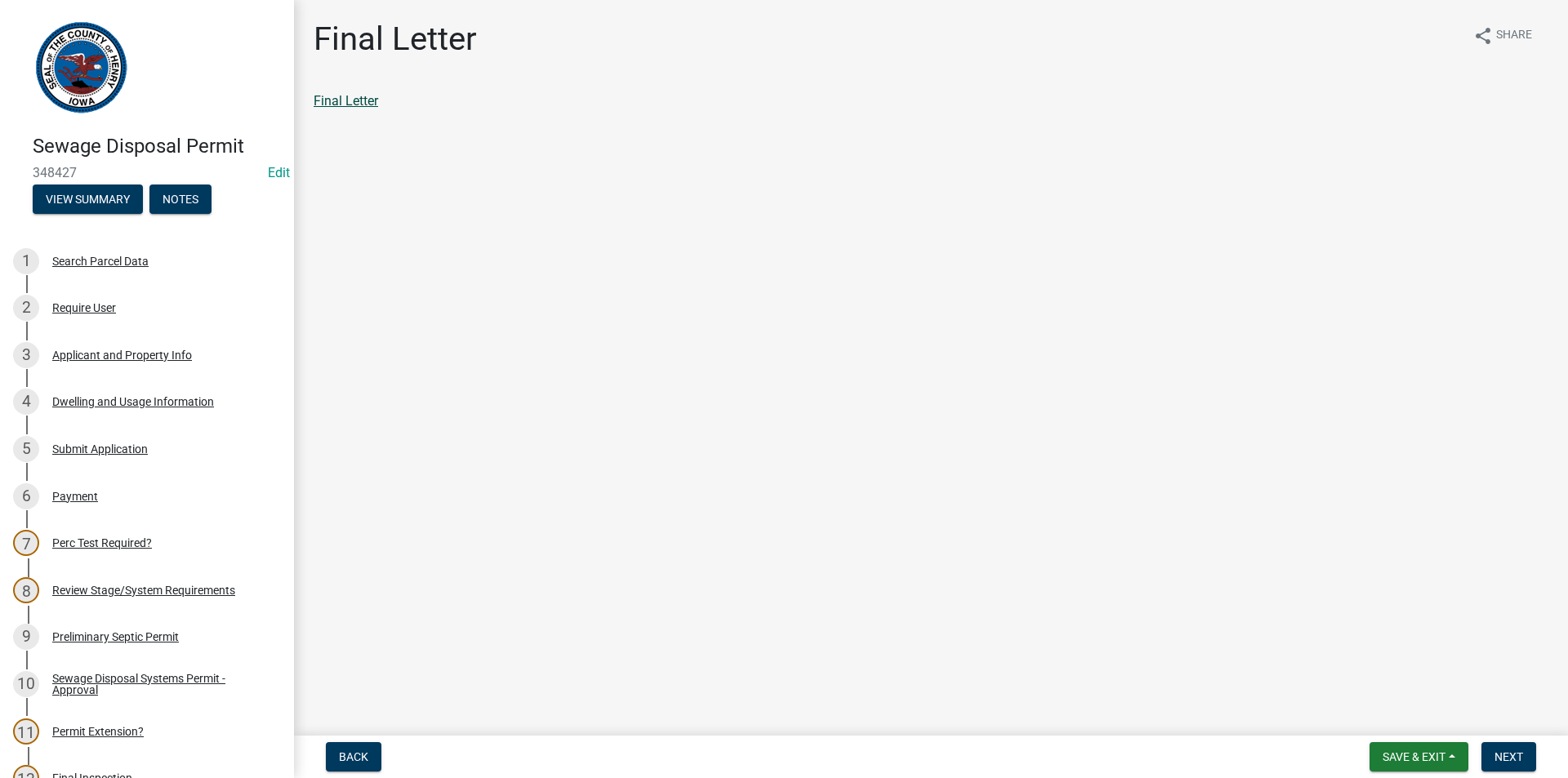
click at [349, 99] on link "Final Letter" at bounding box center [346, 101] width 65 height 15
click at [1518, 762] on span "Next" at bounding box center [1509, 756] width 29 height 13
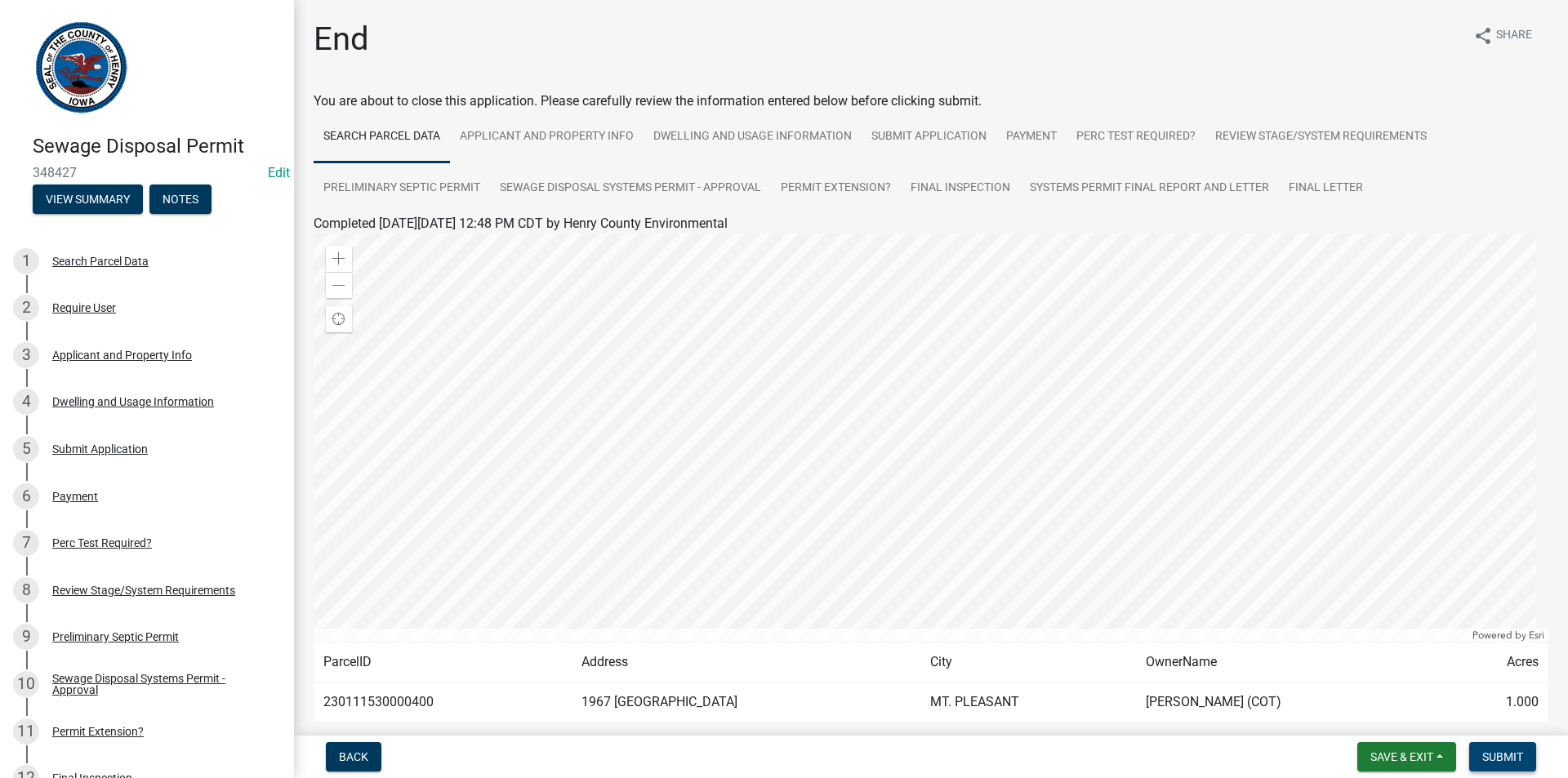
click at [1518, 762] on span "Submit" at bounding box center [1502, 756] width 40 height 13
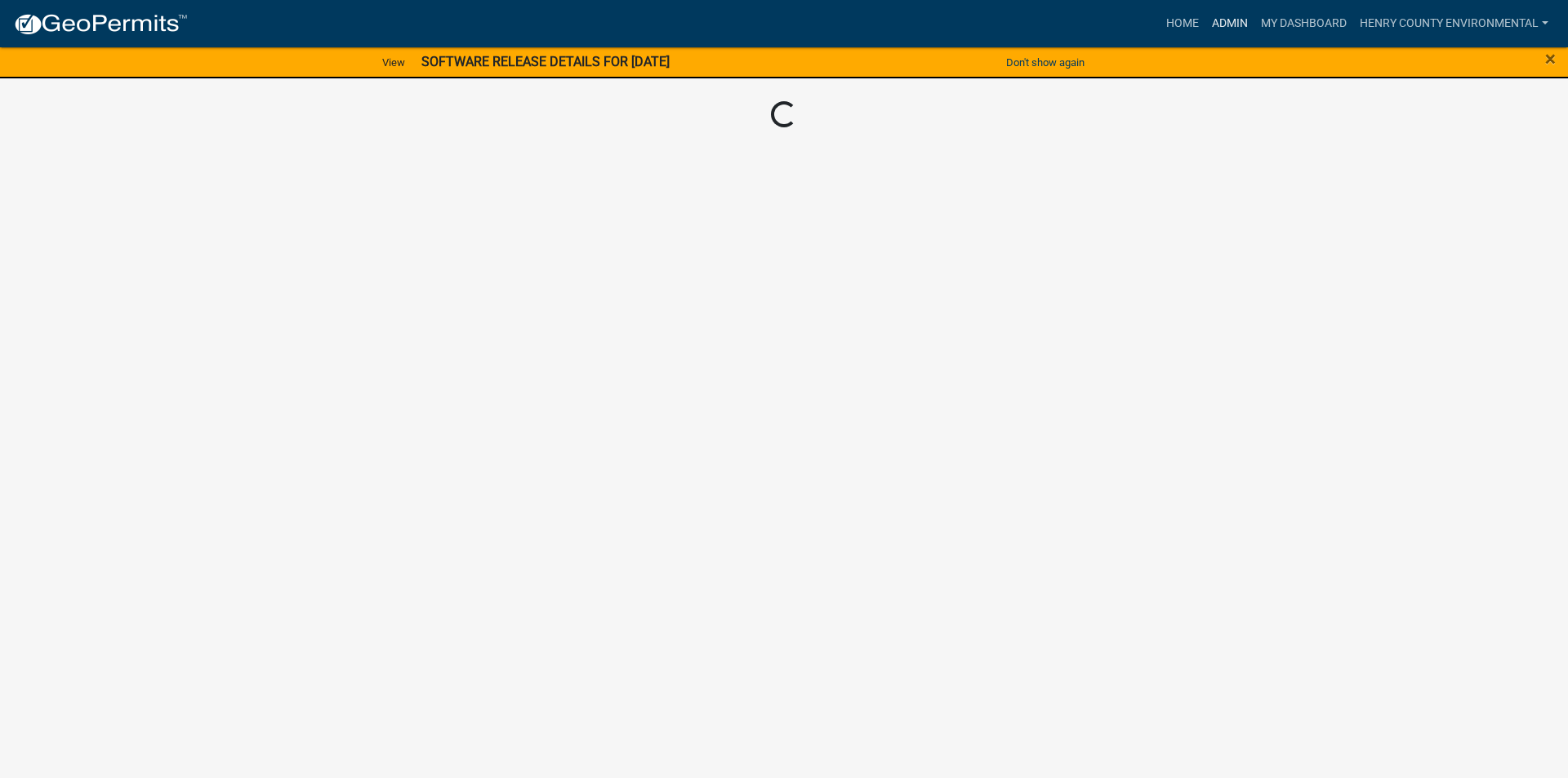
click at [1221, 20] on link "Admin" at bounding box center [1230, 23] width 49 height 31
